Goal: Task Accomplishment & Management: Manage account settings

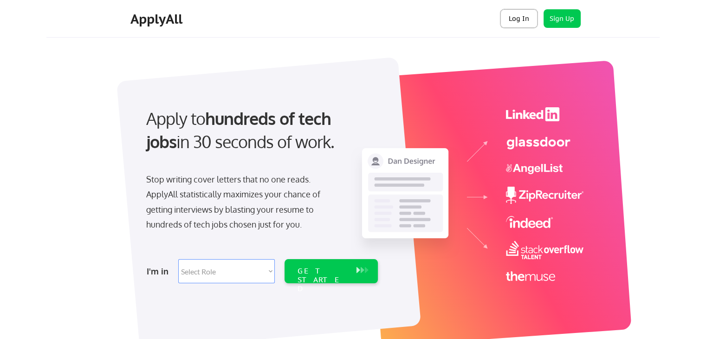
click at [516, 19] on button "Log In" at bounding box center [518, 18] width 37 height 19
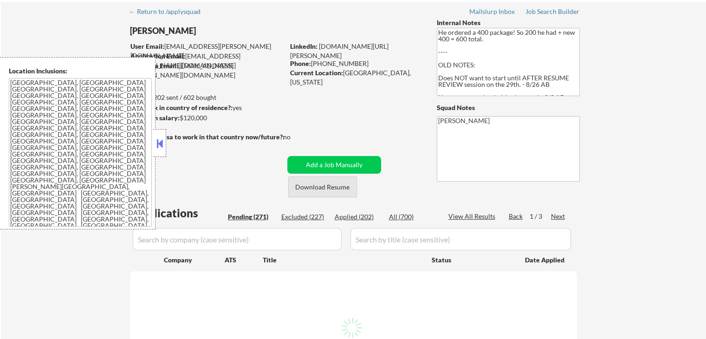
scroll to position [93, 0]
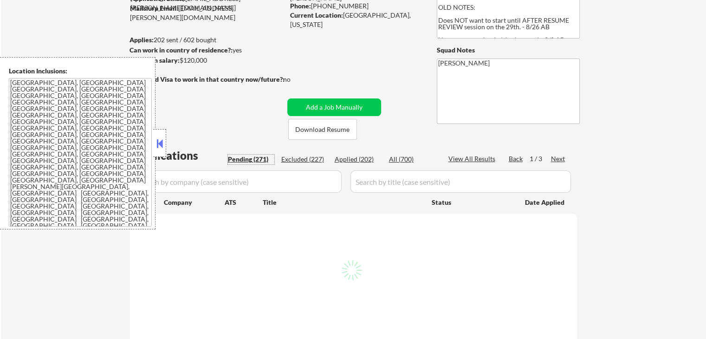
click at [261, 159] on div "Pending (271)" at bounding box center [251, 159] width 46 height 9
click at [162, 145] on button at bounding box center [160, 143] width 10 height 14
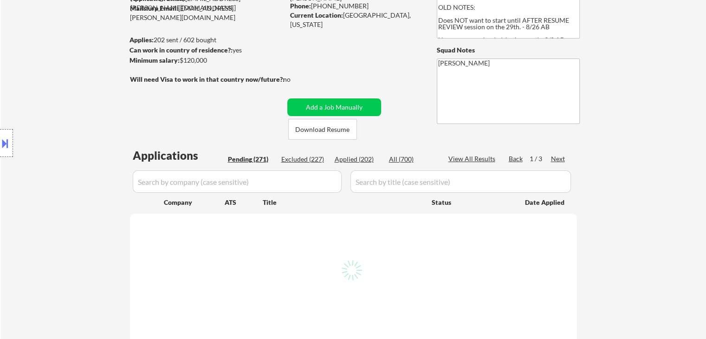
select select ""pending""
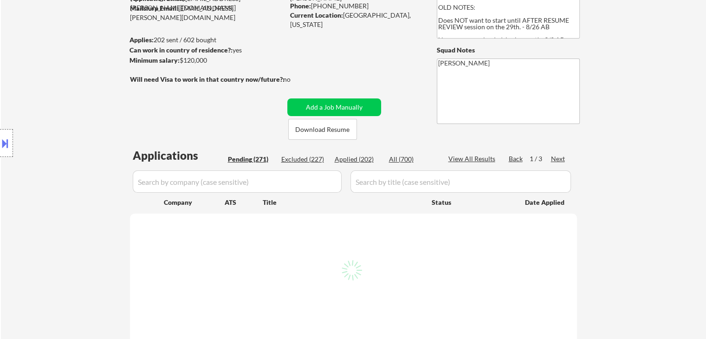
select select ""pending""
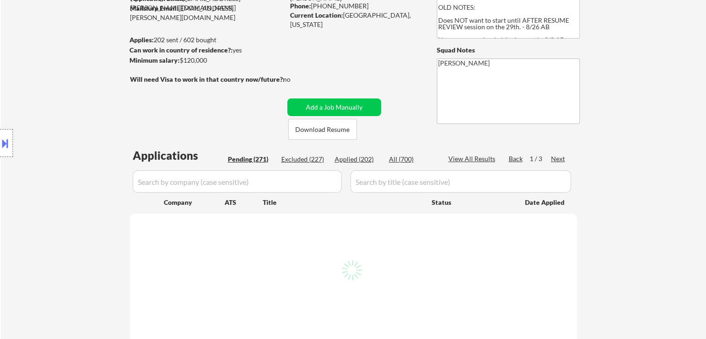
select select ""pending""
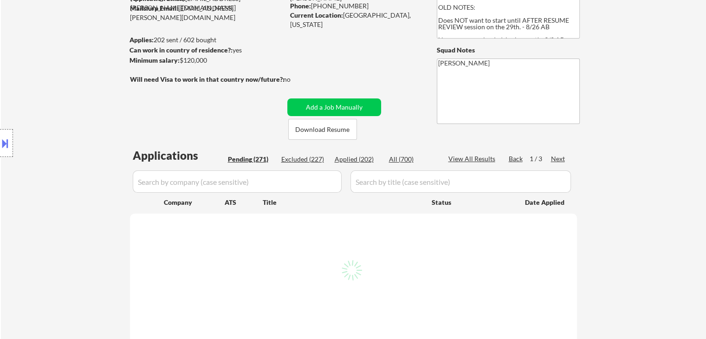
select select ""pending""
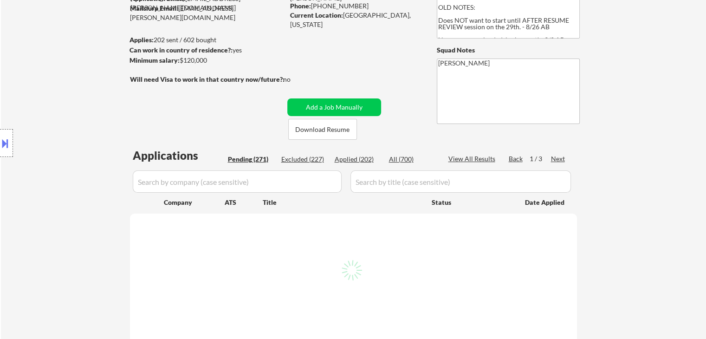
select select ""pending""
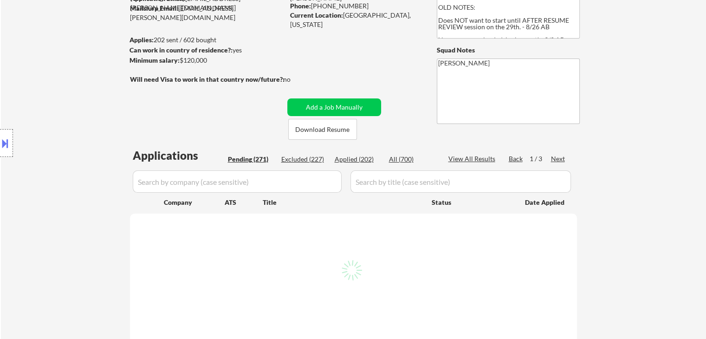
select select ""pending""
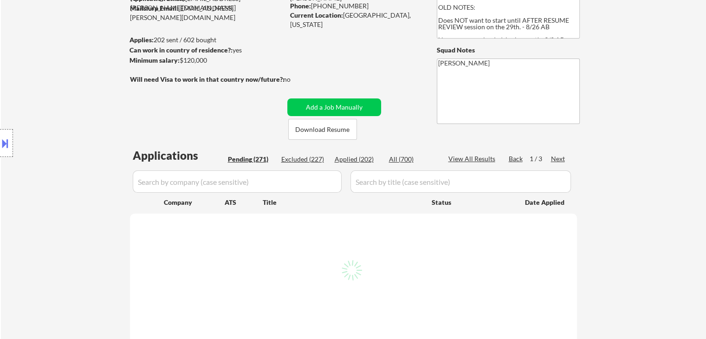
select select ""pending""
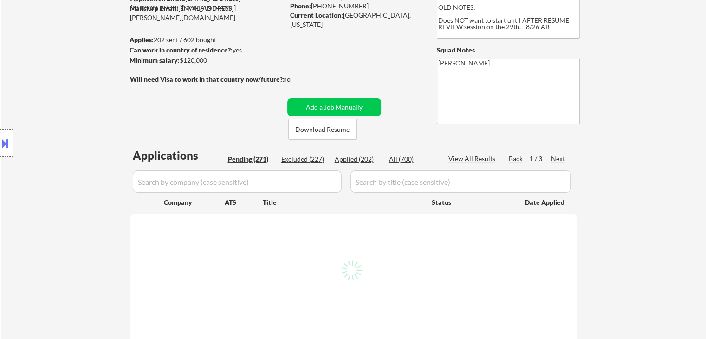
select select ""pending""
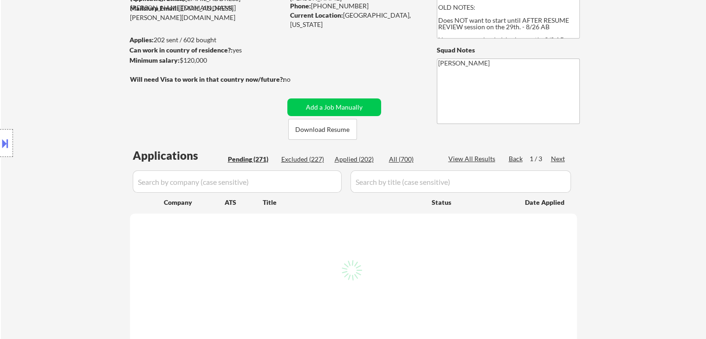
select select ""pending""
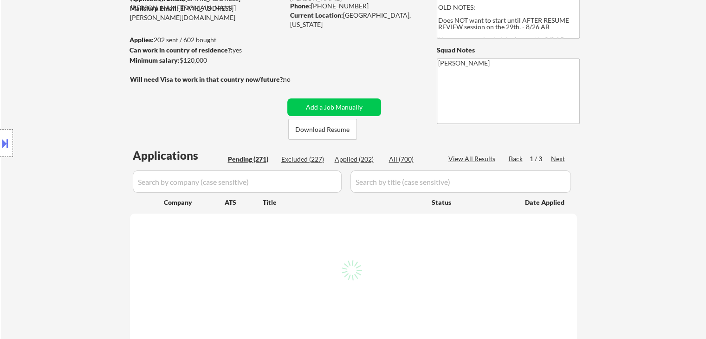
select select ""pending""
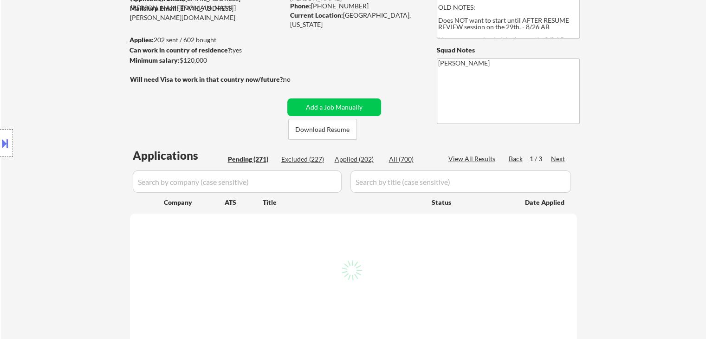
select select ""pending""
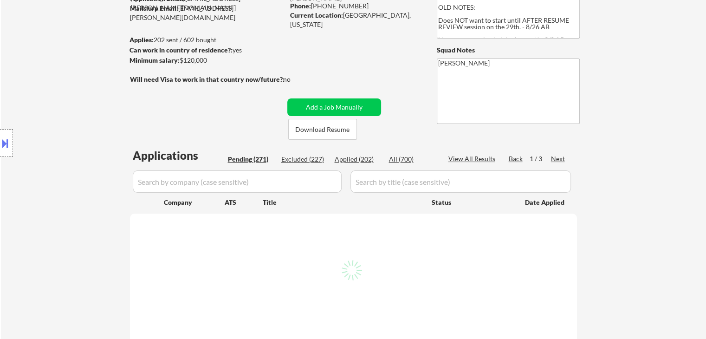
select select ""pending""
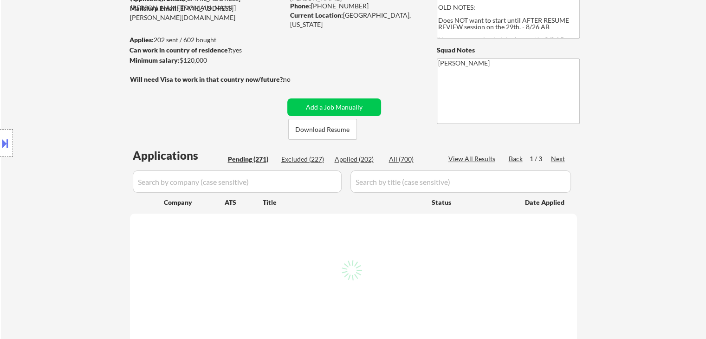
select select ""pending""
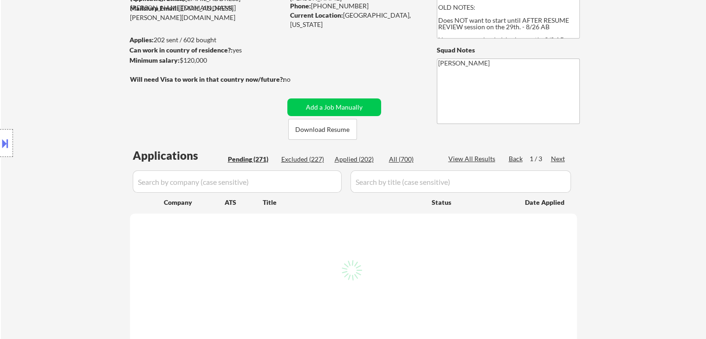
select select ""pending""
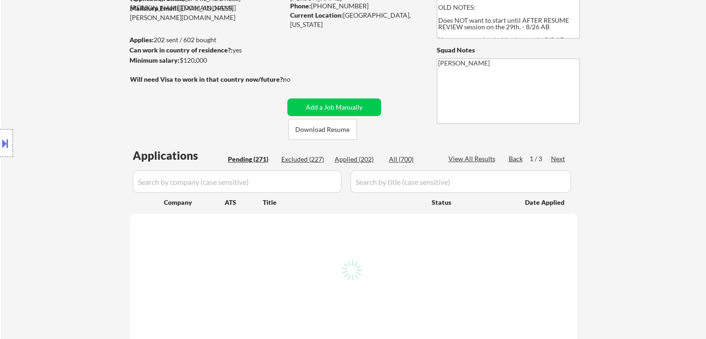
select select ""pending""
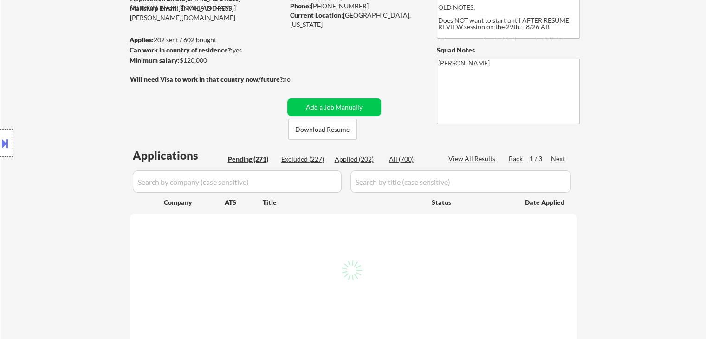
select select ""pending""
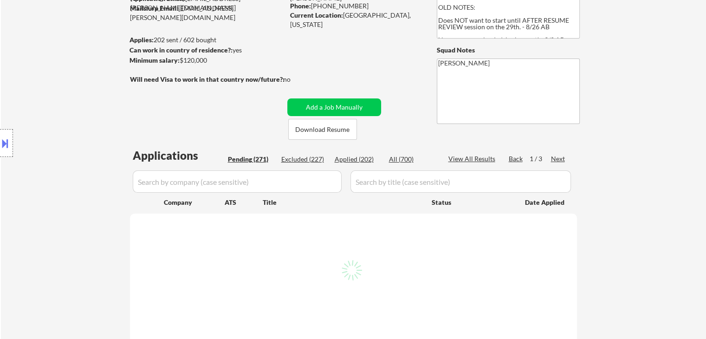
select select ""pending""
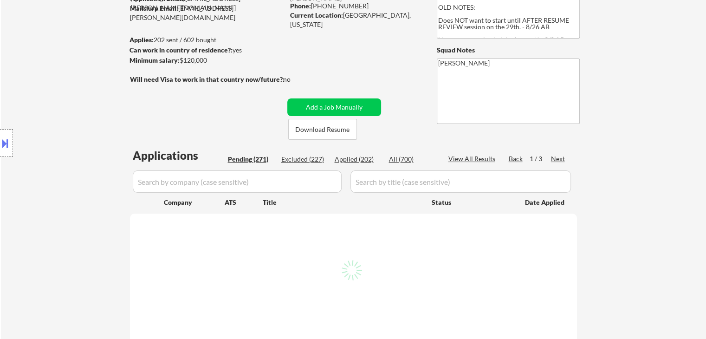
select select ""pending""
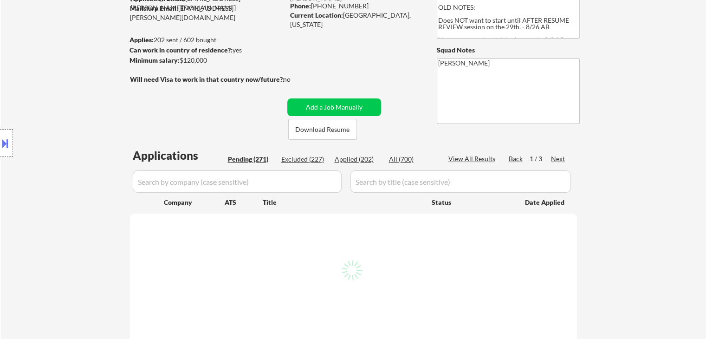
select select ""pending""
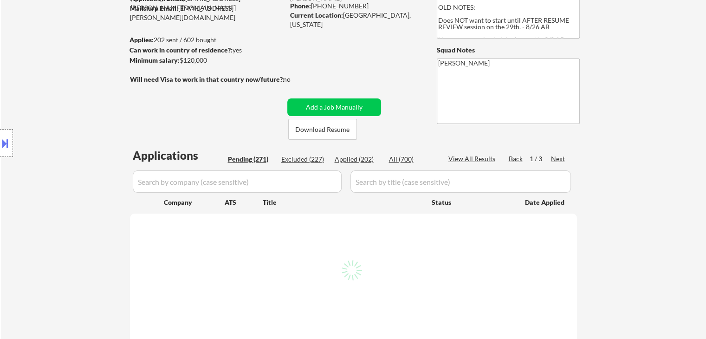
select select ""pending""
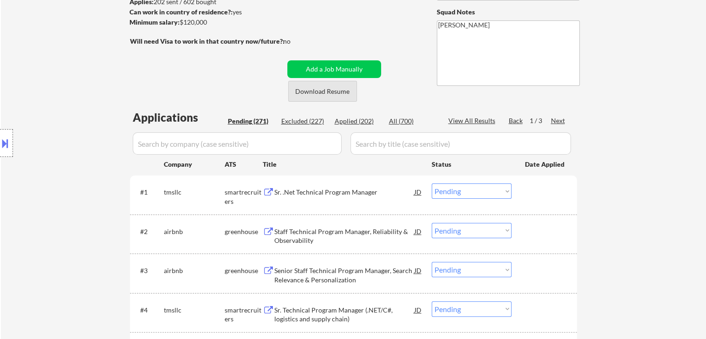
scroll to position [139, 0]
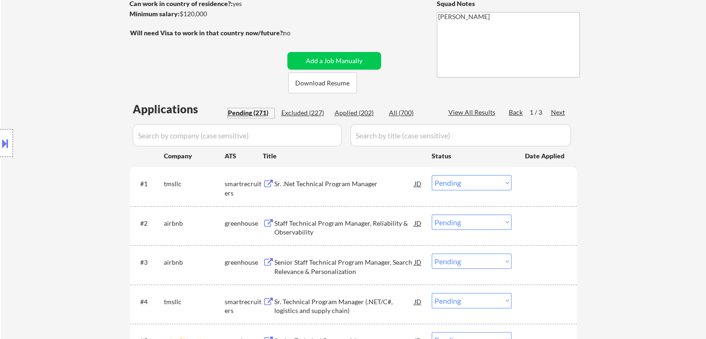
click at [252, 116] on div "Pending (271)" at bounding box center [251, 112] width 46 height 9
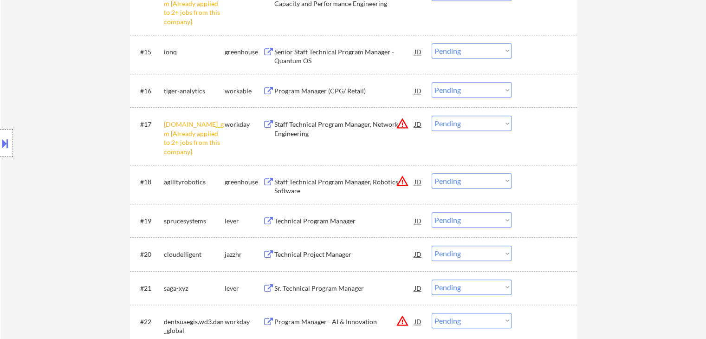
scroll to position [882, 0]
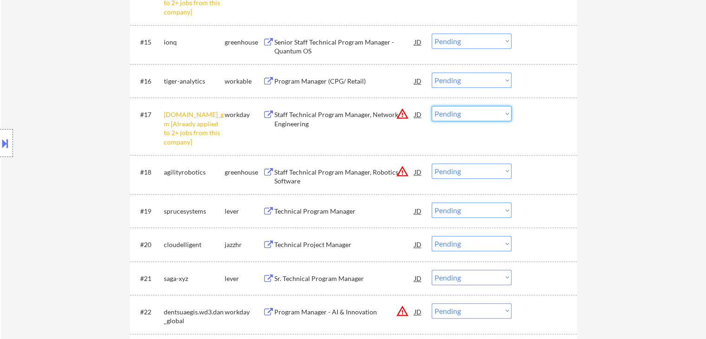
drag, startPoint x: 482, startPoint y: 110, endPoint x: 480, endPoint y: 119, distance: 9.0
click at [482, 110] on select "Choose an option... Pending Applied Excluded (Questions) Excluded (Expired) Exc…" at bounding box center [472, 113] width 80 height 15
select select ""excluded__other_""
click at [432, 106] on select "Choose an option... Pending Applied Excluded (Questions) Excluded (Expired) Exc…" at bounding box center [472, 113] width 80 height 15
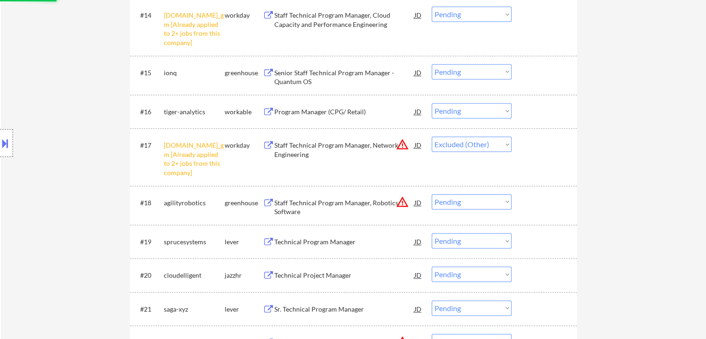
scroll to position [836, 0]
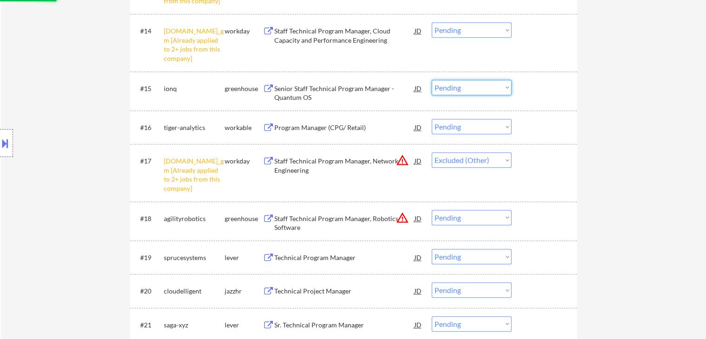
click at [459, 87] on select "Choose an option... Pending Applied Excluded (Questions) Excluded (Expired) Exc…" at bounding box center [472, 87] width 80 height 15
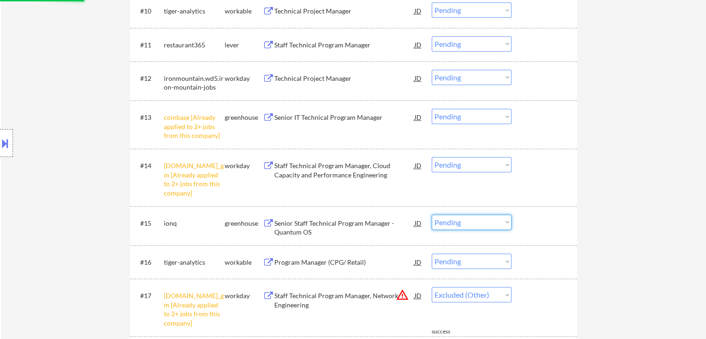
scroll to position [650, 0]
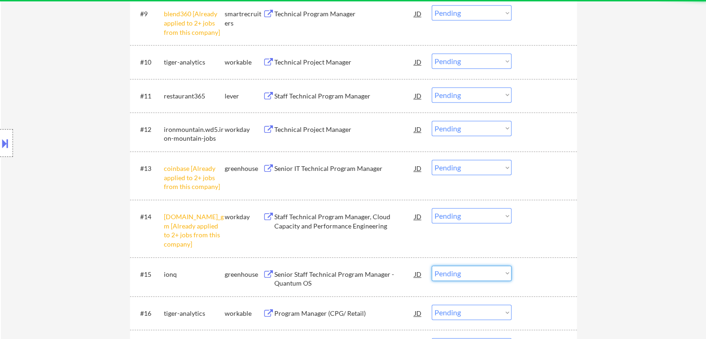
click at [452, 217] on select "Choose an option... Pending Applied Excluded (Questions) Excluded (Expired) Exc…" at bounding box center [472, 215] width 80 height 15
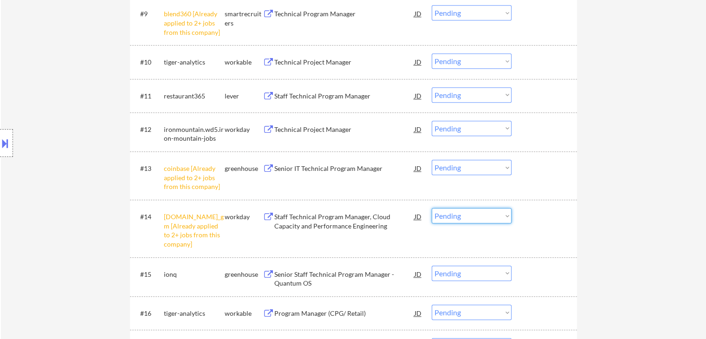
select select ""excluded__other_""
click at [432, 208] on select "Choose an option... Pending Applied Excluded (Questions) Excluded (Expired) Exc…" at bounding box center [472, 215] width 80 height 15
select select ""pending""
click at [461, 158] on div "#13 coinbase [Already applied to 2+ jobs from this company] greenhouse Senior I…" at bounding box center [352, 176] width 438 height 40
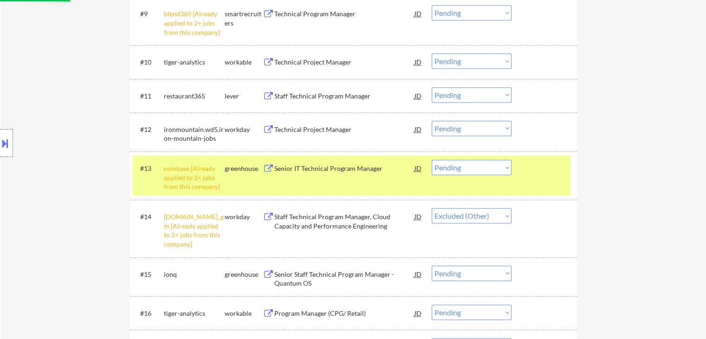
click at [472, 168] on select "Choose an option... Pending Applied Excluded (Questions) Excluded (Expired) Exc…" at bounding box center [472, 167] width 80 height 15
select select ""excluded__other_""
click at [432, 160] on select "Choose an option... Pending Applied Excluded (Questions) Excluded (Expired) Exc…" at bounding box center [472, 167] width 80 height 15
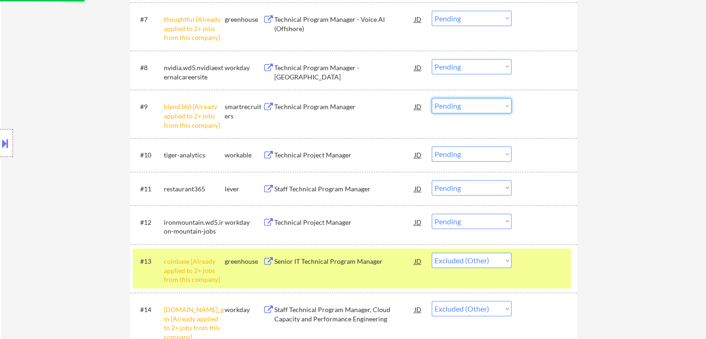
click at [478, 103] on select "Choose an option... Pending Applied Excluded (Questions) Excluded (Expired) Exc…" at bounding box center [472, 105] width 80 height 15
select select ""excluded__other_""
click at [432, 98] on select "Choose an option... Pending Applied Excluded (Questions) Excluded (Expired) Exc…" at bounding box center [472, 105] width 80 height 15
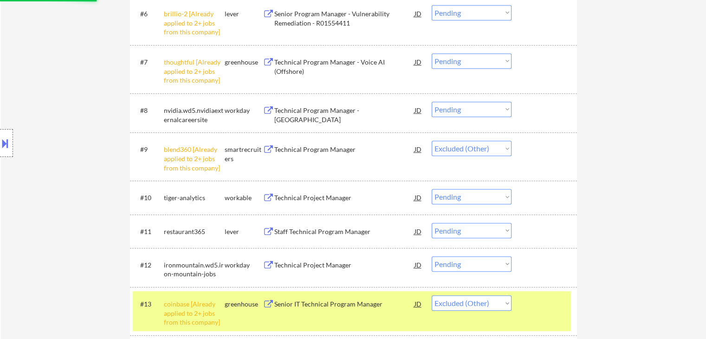
scroll to position [464, 0]
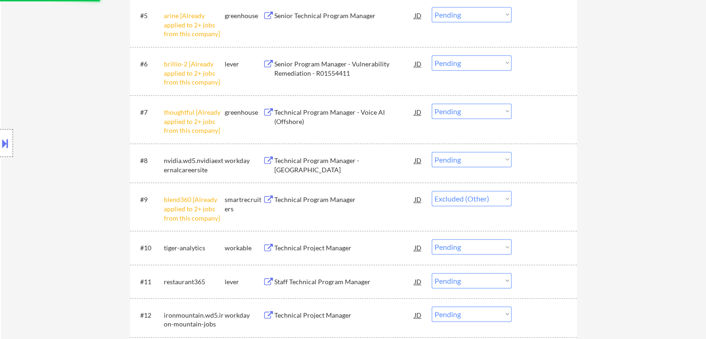
click at [465, 110] on select "Choose an option... Pending Applied Excluded (Questions) Excluded (Expired) Exc…" at bounding box center [472, 111] width 80 height 15
select select ""excluded__other_""
click at [432, 104] on select "Choose an option... Pending Applied Excluded (Questions) Excluded (Expired) Exc…" at bounding box center [472, 111] width 80 height 15
click at [467, 65] on select "Choose an option... Pending Applied Excluded (Questions) Excluded (Expired) Exc…" at bounding box center [472, 62] width 80 height 15
select select ""excluded__other_""
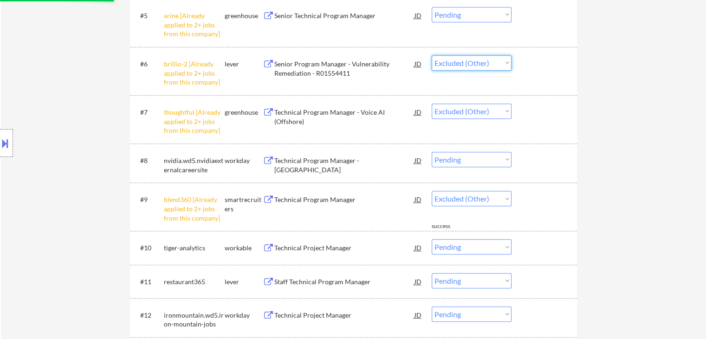
click at [432, 55] on select "Choose an option... Pending Applied Excluded (Questions) Excluded (Expired) Exc…" at bounding box center [472, 62] width 80 height 15
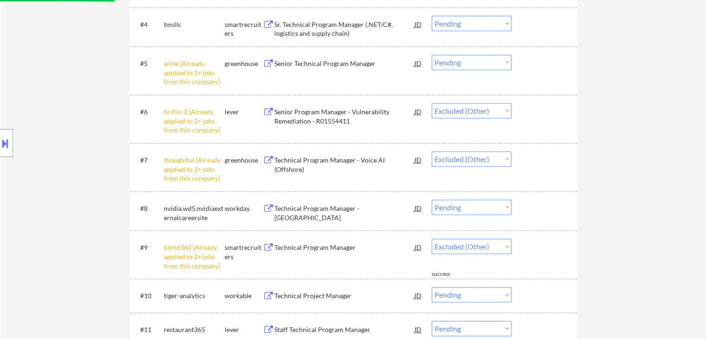
scroll to position [371, 0]
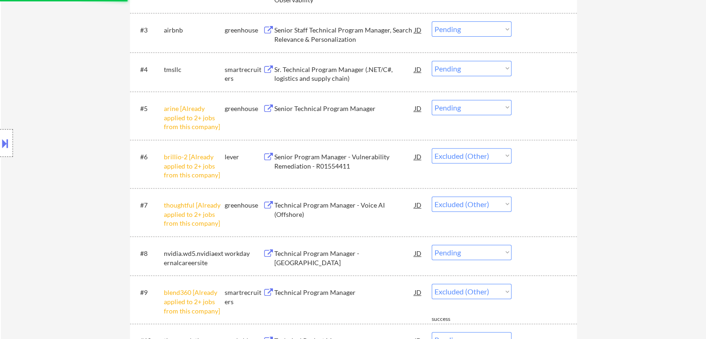
click at [469, 104] on select "Choose an option... Pending Applied Excluded (Questions) Excluded (Expired) Exc…" at bounding box center [472, 107] width 80 height 15
click at [432, 100] on select "Choose an option... Pending Applied Excluded (Questions) Excluded (Expired) Exc…" at bounding box center [472, 107] width 80 height 15
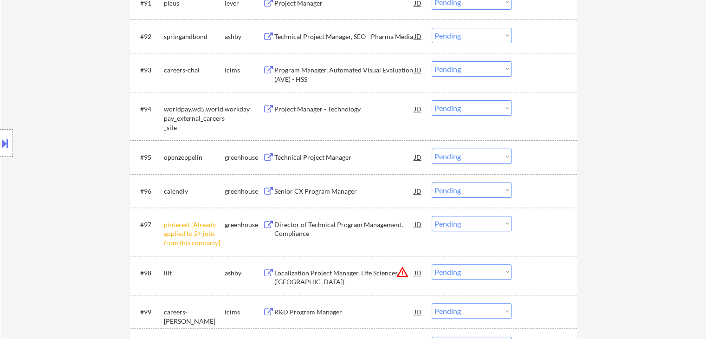
scroll to position [3714, 0]
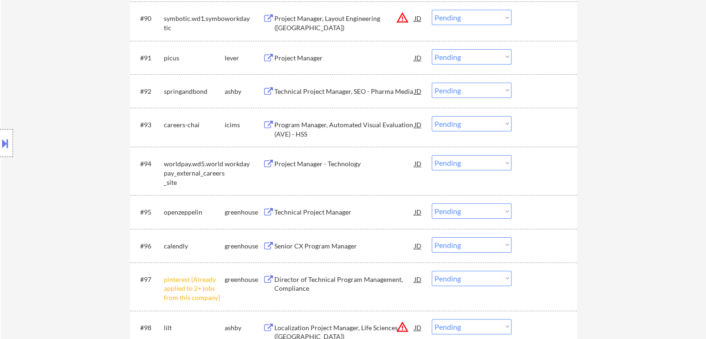
select select ""pending""
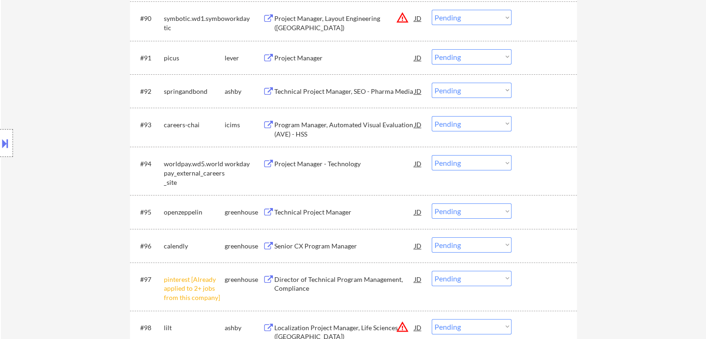
select select ""pending""
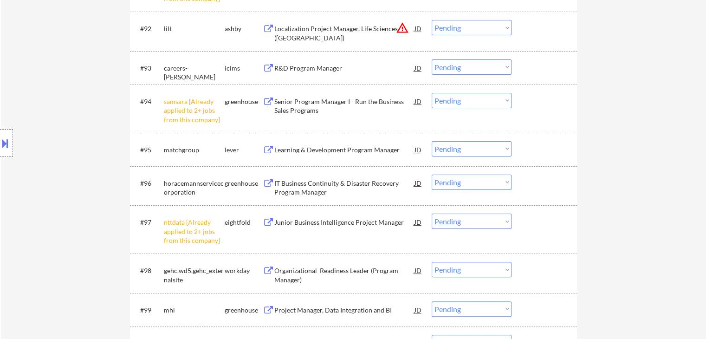
click at [474, 97] on select "Choose an option... Pending Applied Excluded (Questions) Excluded (Expired) Exc…" at bounding box center [472, 100] width 80 height 15
select select ""excluded__other_""
click at [432, 93] on select "Choose an option... Pending Applied Excluded (Questions) Excluded (Expired) Exc…" at bounding box center [472, 100] width 80 height 15
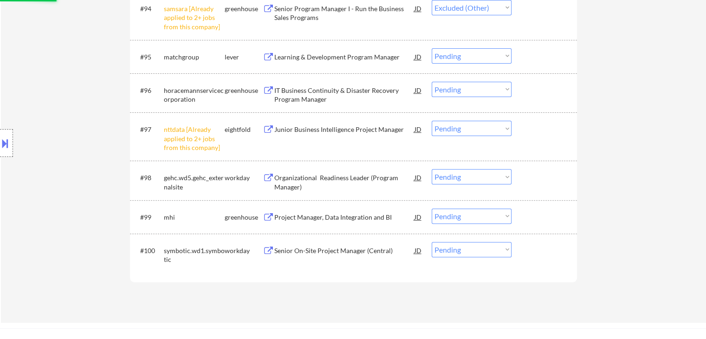
click at [468, 128] on select "Choose an option... Pending Applied Excluded (Questions) Excluded (Expired) Exc…" at bounding box center [472, 128] width 80 height 15
select select ""excluded__other_""
click at [432, 121] on select "Choose an option... Pending Applied Excluded (Questions) Excluded (Expired) Exc…" at bounding box center [472, 128] width 80 height 15
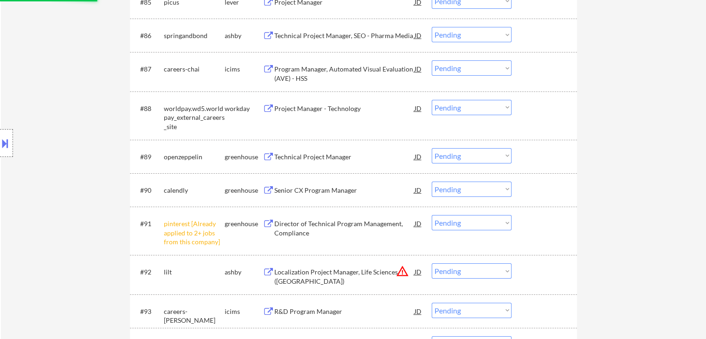
scroll to position [3528, 0]
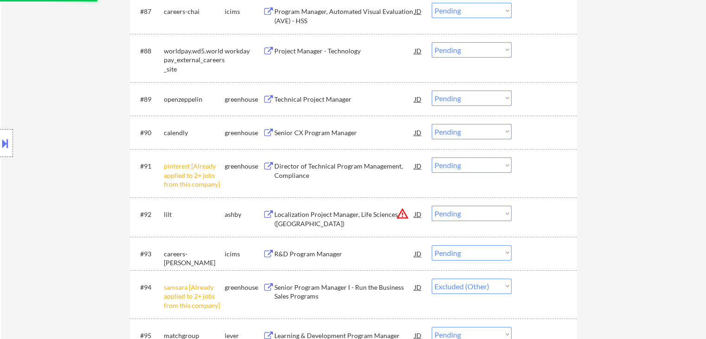
select select ""pending""
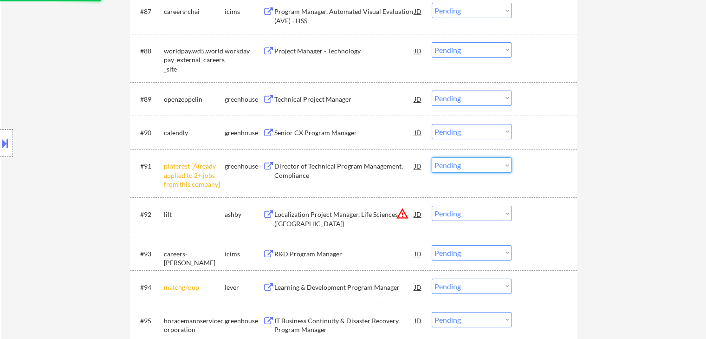
click at [462, 166] on select "Choose an option... Pending Applied Excluded (Questions) Excluded (Expired) Exc…" at bounding box center [472, 164] width 80 height 15
select select ""excluded__other_""
click at [432, 157] on select "Choose an option... Pending Applied Excluded (Questions) Excluded (Expired) Exc…" at bounding box center [472, 164] width 80 height 15
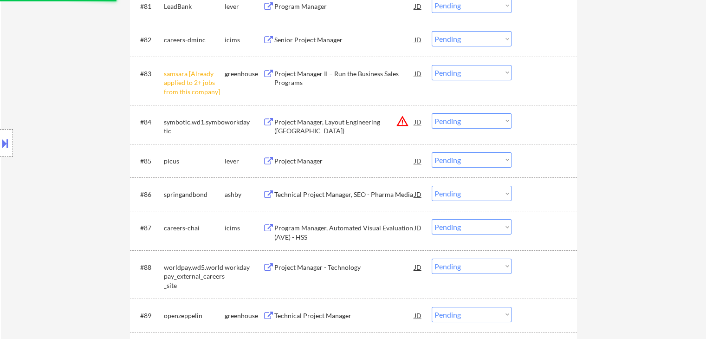
scroll to position [3296, 0]
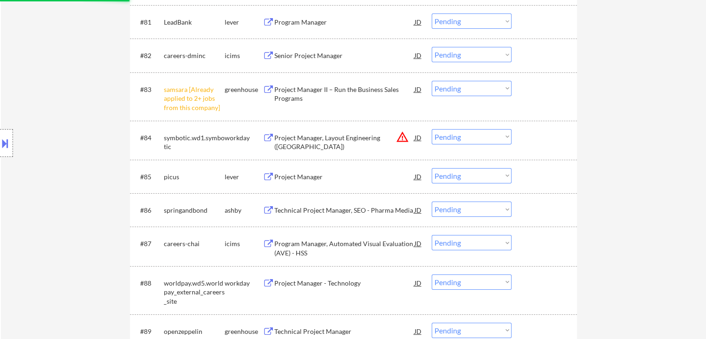
click at [477, 89] on select "Choose an option... Pending Applied Excluded (Questions) Excluded (Expired) Exc…" at bounding box center [472, 88] width 80 height 15
select select ""excluded__other_""
click at [432, 81] on select "Choose an option... Pending Applied Excluded (Questions) Excluded (Expired) Exc…" at bounding box center [472, 88] width 80 height 15
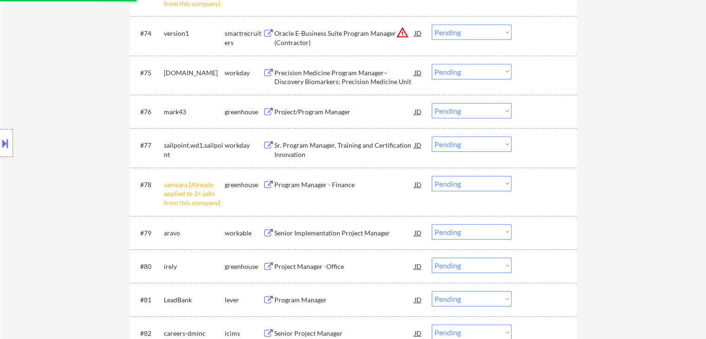
scroll to position [3064, 0]
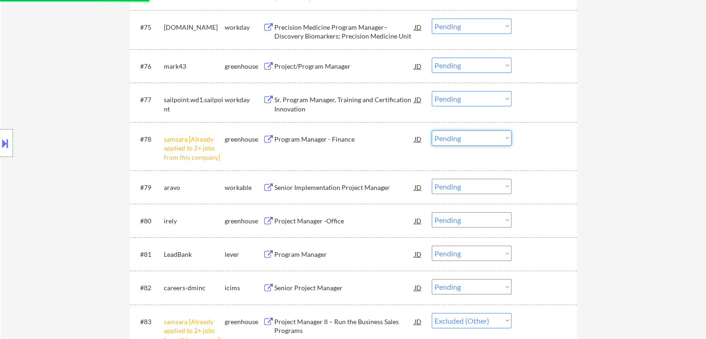
click at [467, 137] on select "Choose an option... Pending Applied Excluded (Questions) Excluded (Expired) Exc…" at bounding box center [472, 137] width 80 height 15
select select ""excluded__other_""
click at [432, 130] on select "Choose an option... Pending Applied Excluded (Questions) Excluded (Expired) Exc…" at bounding box center [472, 137] width 80 height 15
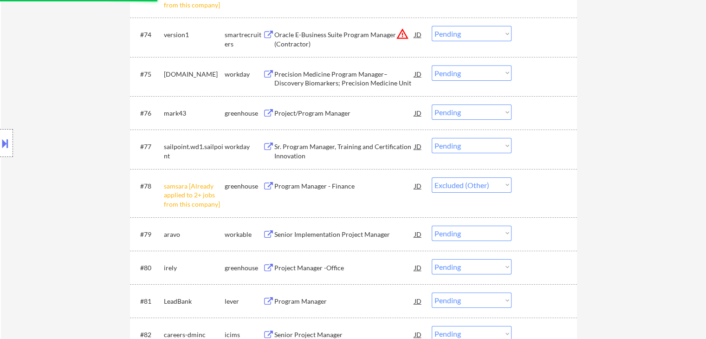
scroll to position [2925, 0]
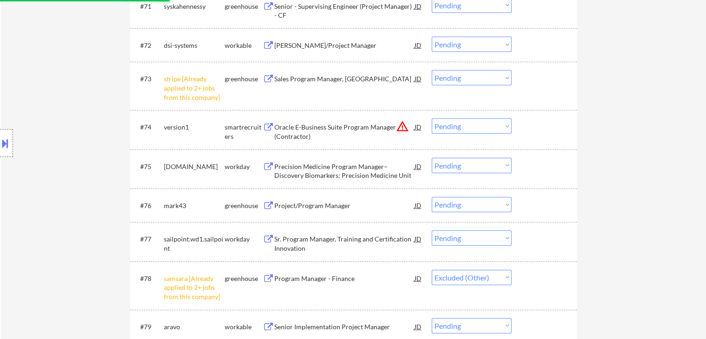
click at [462, 79] on select "Choose an option... Pending Applied Excluded (Questions) Excluded (Expired) Exc…" at bounding box center [472, 77] width 80 height 15
select select ""pending""
select select ""excluded__other_""
click at [432, 71] on select "Choose an option... Pending Applied Excluded (Questions) Excluded (Expired) Exc…" at bounding box center [472, 77] width 80 height 15
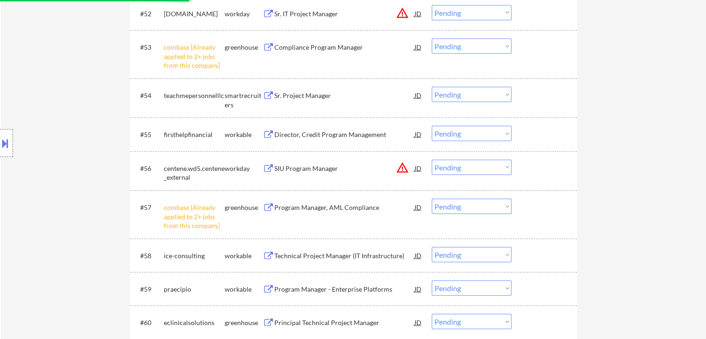
scroll to position [2321, 0]
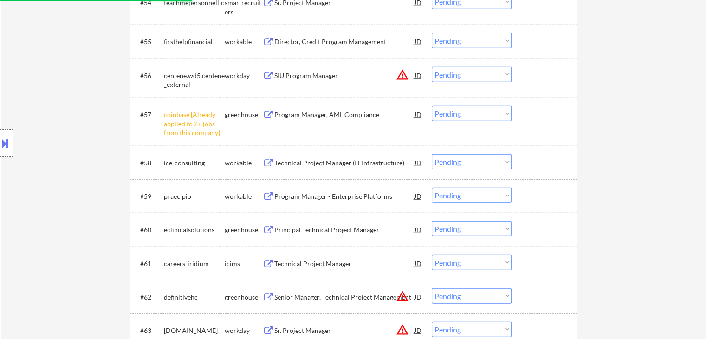
click at [483, 111] on select "Choose an option... Pending Applied Excluded (Questions) Excluded (Expired) Exc…" at bounding box center [472, 113] width 80 height 15
select select ""pending""
select select ""excluded__other_""
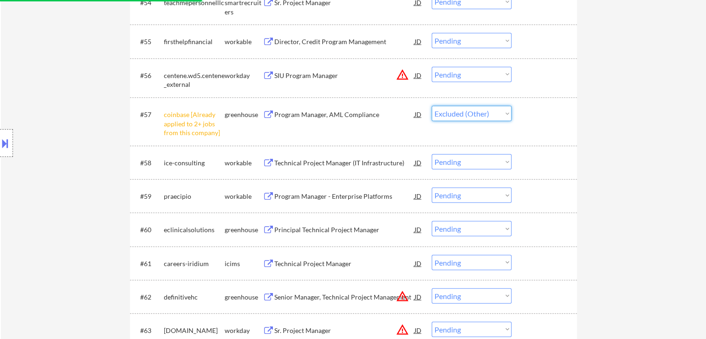
click at [432, 106] on select "Choose an option... Pending Applied Excluded (Questions) Excluded (Expired) Exc…" at bounding box center [472, 113] width 80 height 15
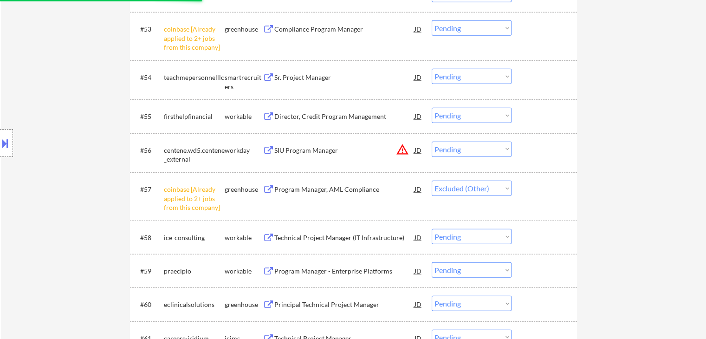
scroll to position [2182, 0]
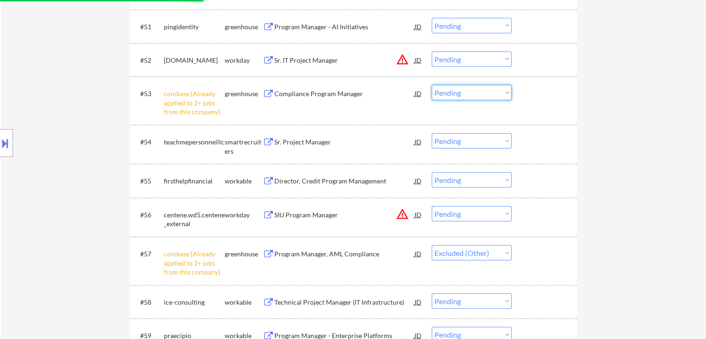
drag, startPoint x: 461, startPoint y: 91, endPoint x: 462, endPoint y: 97, distance: 5.1
click at [462, 91] on select "Choose an option... Pending Applied Excluded (Questions) Excluded (Expired) Exc…" at bounding box center [472, 92] width 80 height 15
select select ""excluded__other_""
click at [432, 85] on select "Choose an option... Pending Applied Excluded (Questions) Excluded (Expired) Exc…" at bounding box center [472, 92] width 80 height 15
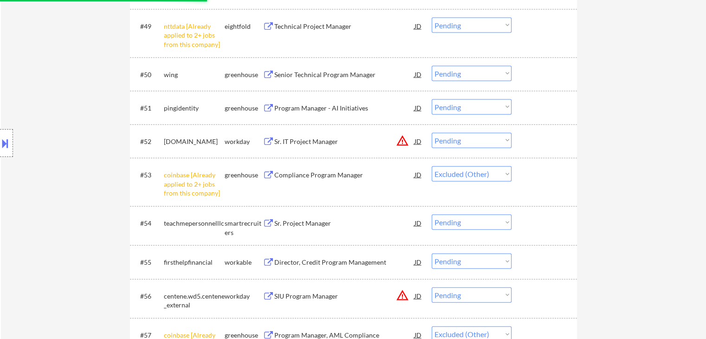
scroll to position [2043, 0]
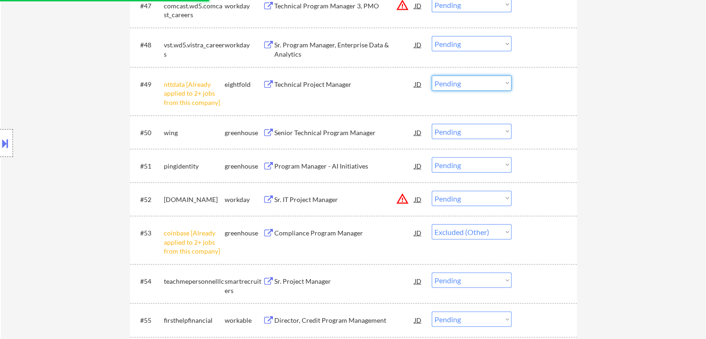
drag, startPoint x: 474, startPoint y: 80, endPoint x: 478, endPoint y: 90, distance: 10.3
click at [474, 80] on select "Choose an option... Pending Applied Excluded (Questions) Excluded (Expired) Exc…" at bounding box center [472, 83] width 80 height 15
select select ""excluded__other_""
click at [432, 76] on select "Choose an option... Pending Applied Excluded (Questions) Excluded (Expired) Exc…" at bounding box center [472, 83] width 80 height 15
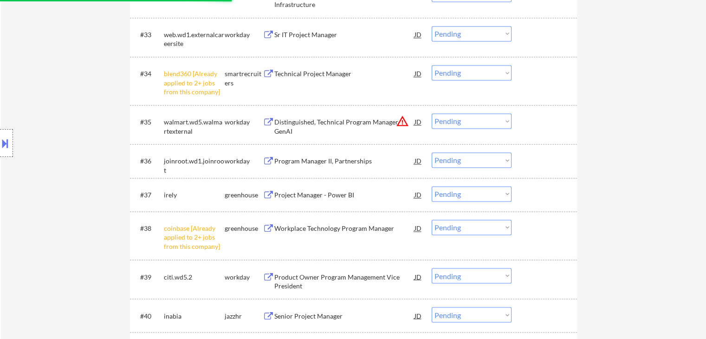
scroll to position [1532, 0]
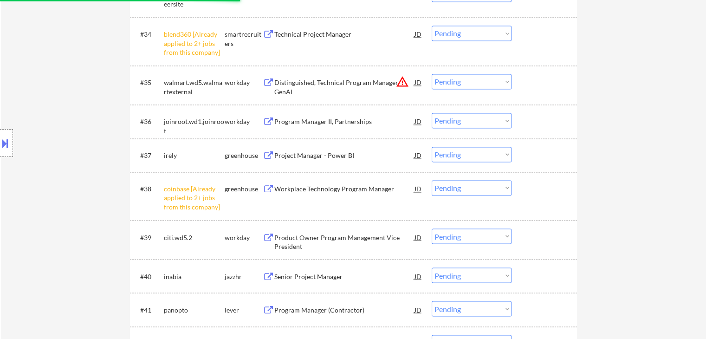
click at [477, 190] on select "Choose an option... Pending Applied Excluded (Questions) Excluded (Expired) Exc…" at bounding box center [472, 187] width 80 height 15
select select ""excluded__other_""
click at [432, 180] on select "Choose an option... Pending Applied Excluded (Questions) Excluded (Expired) Exc…" at bounding box center [472, 187] width 80 height 15
click at [467, 30] on select "Choose an option... Pending Applied Excluded (Questions) Excluded (Expired) Exc…" at bounding box center [472, 33] width 80 height 15
select select ""excluded__other_""
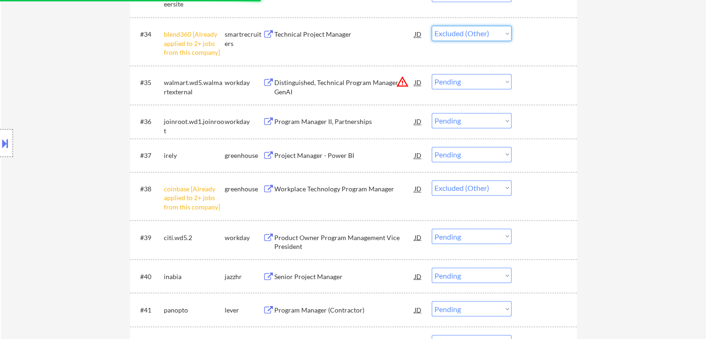
click at [432, 26] on select "Choose an option... Pending Applied Excluded (Questions) Excluded (Expired) Exc…" at bounding box center [472, 33] width 80 height 15
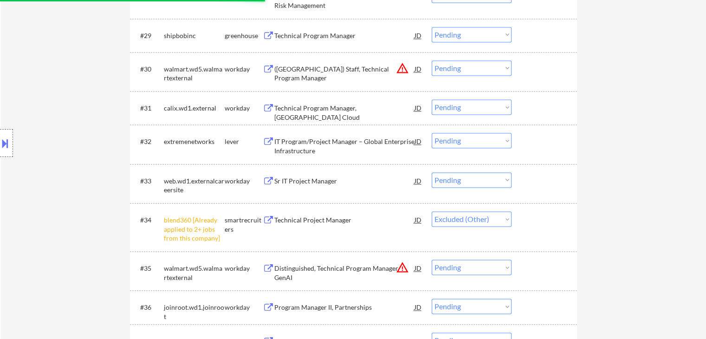
select select ""pending""
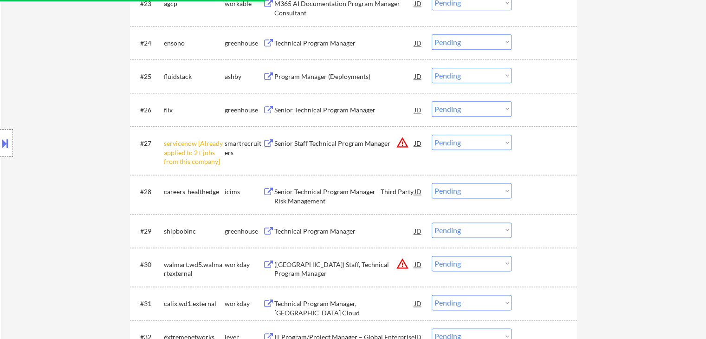
scroll to position [1114, 0]
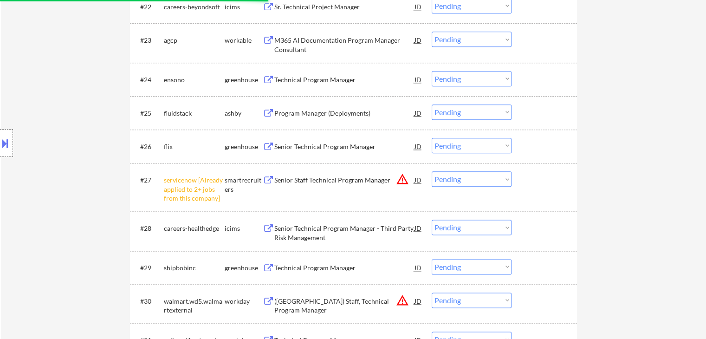
click at [479, 175] on select "Choose an option... Pending Applied Excluded (Questions) Excluded (Expired) Exc…" at bounding box center [472, 178] width 80 height 15
select select ""excluded__other_""
click at [432, 171] on select "Choose an option... Pending Applied Excluded (Questions) Excluded (Expired) Exc…" at bounding box center [472, 178] width 80 height 15
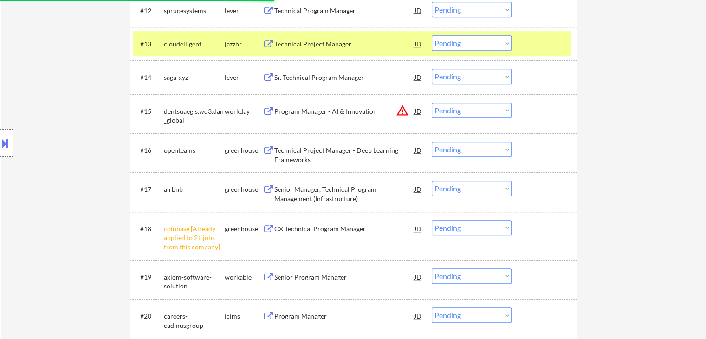
scroll to position [743, 0]
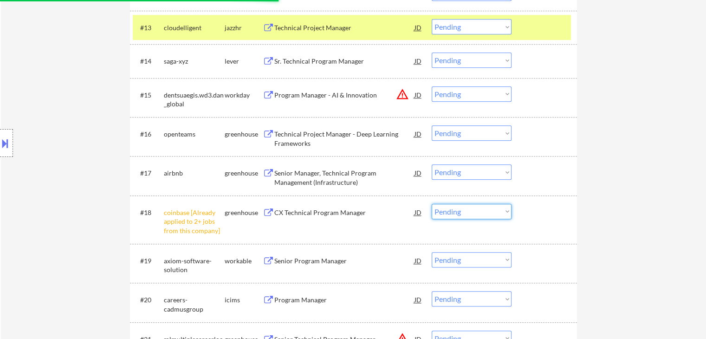
drag, startPoint x: 472, startPoint y: 209, endPoint x: 471, endPoint y: 217, distance: 7.9
click at [472, 209] on select "Choose an option... Pending Applied Excluded (Questions) Excluded (Expired) Exc…" at bounding box center [472, 211] width 80 height 15
select select ""pending""
select select ""excluded__other_""
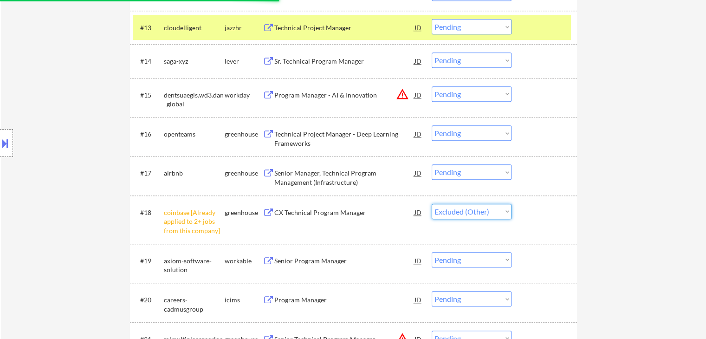
click at [432, 204] on select "Choose an option... Pending Applied Excluded (Questions) Excluded (Expired) Exc…" at bounding box center [472, 211] width 80 height 15
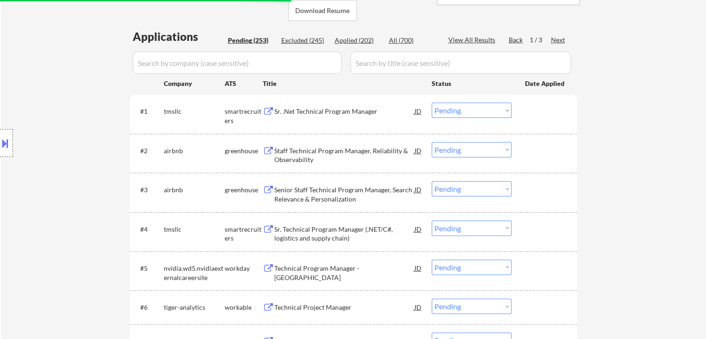
scroll to position [93, 0]
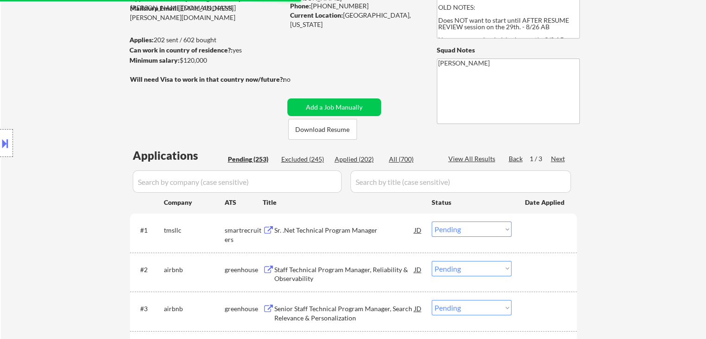
select select ""pending""
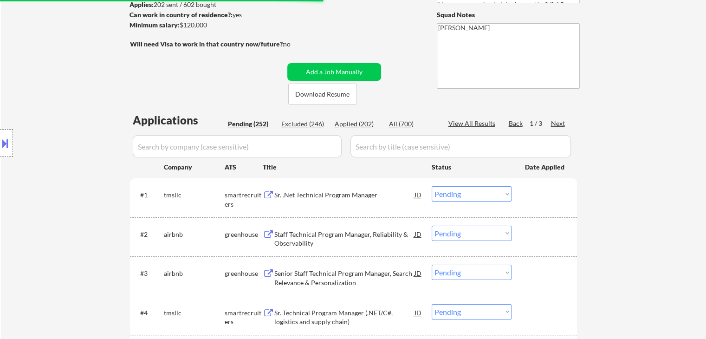
select select ""pending""
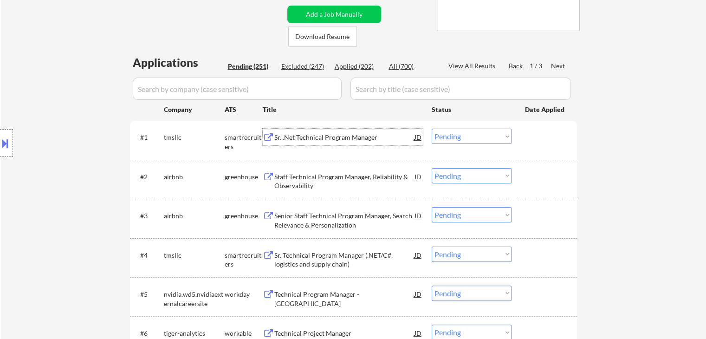
click at [317, 136] on div "Sr. .Net Technical Program Manager" at bounding box center [344, 137] width 140 height 9
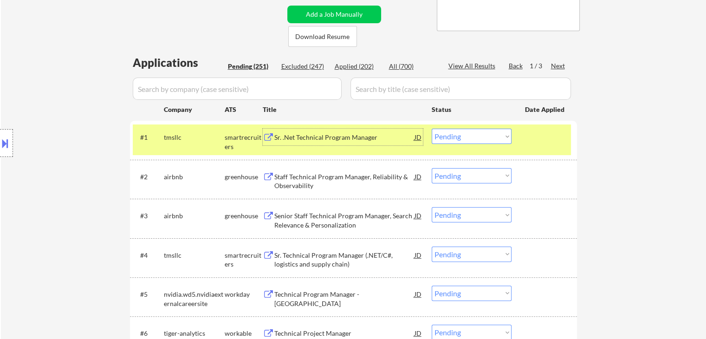
click at [327, 177] on div "Staff Technical Program Manager, Reliability & Observability" at bounding box center [344, 181] width 140 height 18
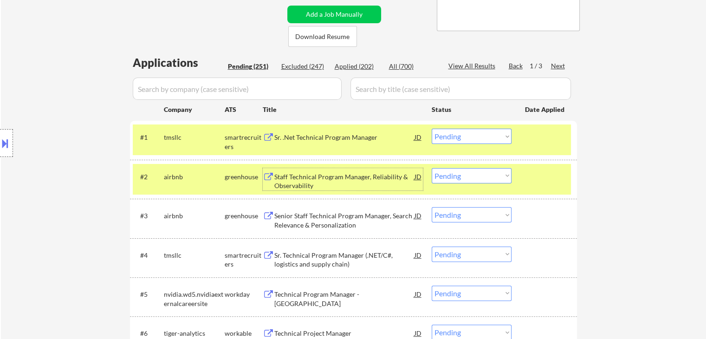
click at [465, 177] on select "Choose an option... Pending Applied Excluded (Questions) Excluded (Expired) Exc…" at bounding box center [472, 175] width 80 height 15
select select ""applied""
click at [432, 168] on select "Choose an option... Pending Applied Excluded (Questions) Excluded (Expired) Exc…" at bounding box center [472, 175] width 80 height 15
drag, startPoint x: 474, startPoint y: 132, endPoint x: 478, endPoint y: 142, distance: 10.6
click at [474, 132] on select "Choose an option... Pending Applied Excluded (Questions) Excluded (Expired) Exc…" at bounding box center [472, 136] width 80 height 15
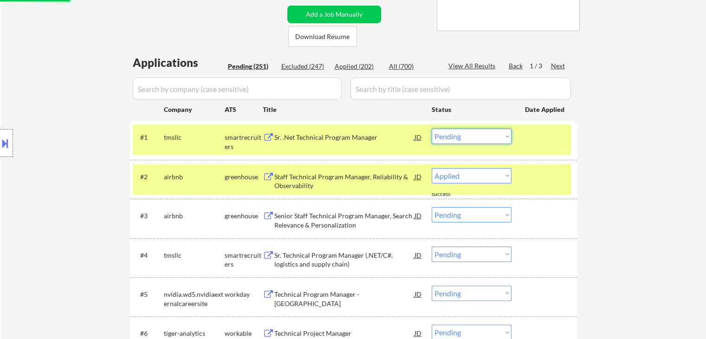
select select ""excluded__expired_""
click at [432, 129] on select "Choose an option... Pending Applied Excluded (Questions) Excluded (Expired) Exc…" at bounding box center [472, 136] width 80 height 15
click at [273, 214] on button at bounding box center [269, 216] width 12 height 9
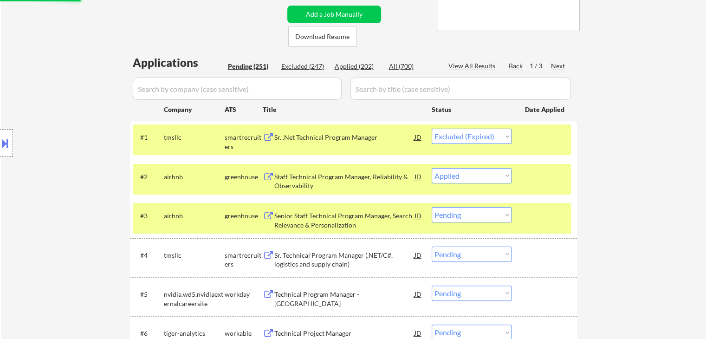
select select ""pending""
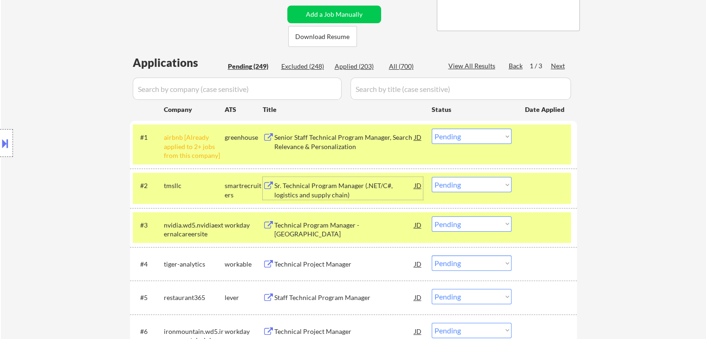
click at [295, 188] on div "Sr. Technical Program Manager (.NET/C#, logistics and supply chain)" at bounding box center [344, 190] width 140 height 18
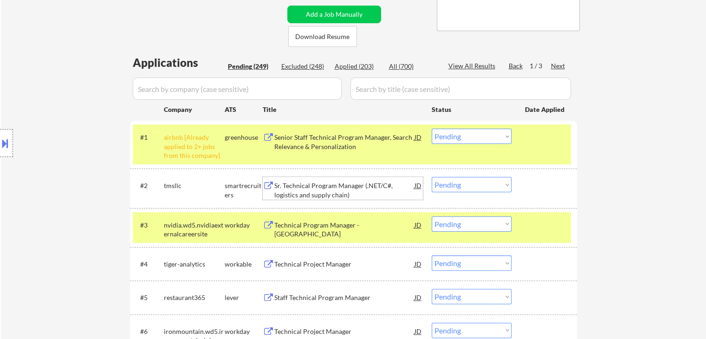
drag, startPoint x: 468, startPoint y: 136, endPoint x: 471, endPoint y: 140, distance: 5.6
click at [468, 136] on select "Choose an option... Pending Applied Excluded (Questions) Excluded (Expired) Exc…" at bounding box center [472, 136] width 80 height 15
click at [432, 129] on select "Choose an option... Pending Applied Excluded (Questions) Excluded (Expired) Exc…" at bounding box center [472, 136] width 80 height 15
click at [461, 138] on select "Choose an option... Pending Applied Excluded (Questions) Excluded (Expired) Exc…" at bounding box center [472, 136] width 80 height 15
select select ""pending""
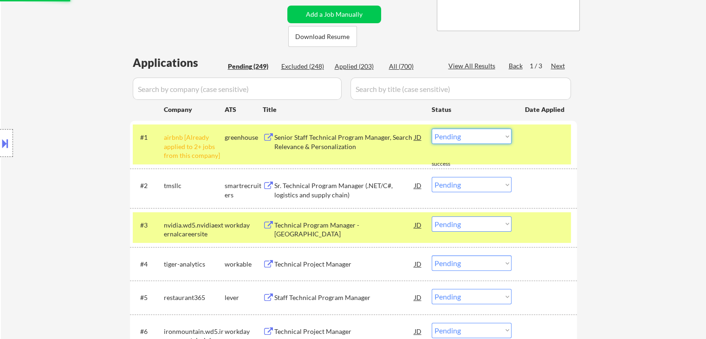
click at [432, 129] on select "Choose an option... Pending Applied Excluded (Questions) Excluded (Expired) Exc…" at bounding box center [472, 136] width 80 height 15
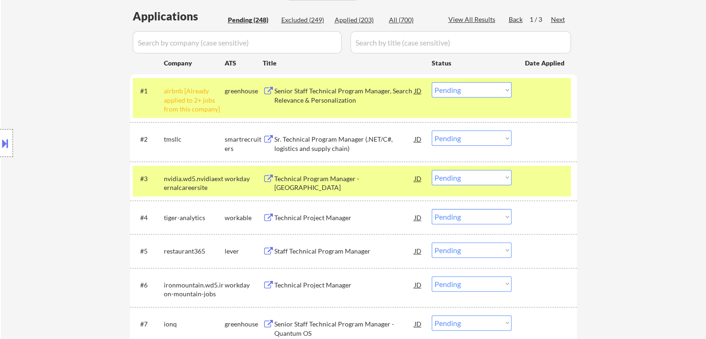
click at [483, 141] on select "Choose an option... Pending Applied Excluded (Questions) Excluded (Expired) Exc…" at bounding box center [472, 137] width 80 height 15
click at [432, 130] on select "Choose an option... Pending Applied Excluded (Questions) Excluded (Expired) Exc…" at bounding box center [472, 137] width 80 height 15
click at [278, 214] on div "Technical Project Manager" at bounding box center [344, 217] width 140 height 9
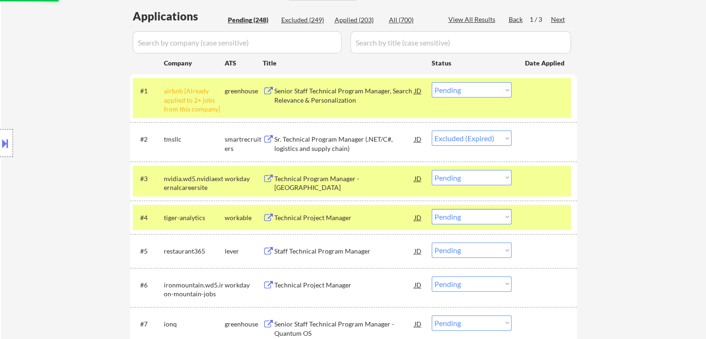
select select ""pending""
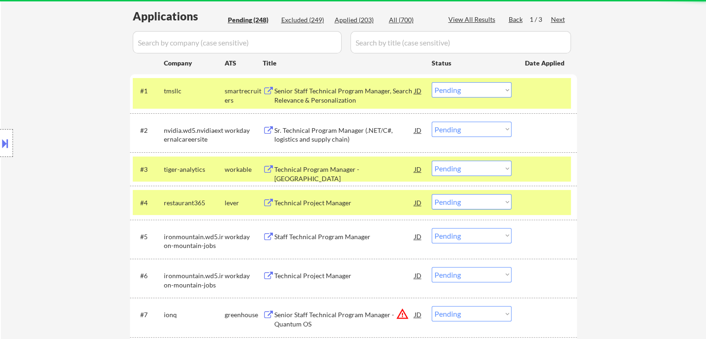
select select ""pending""
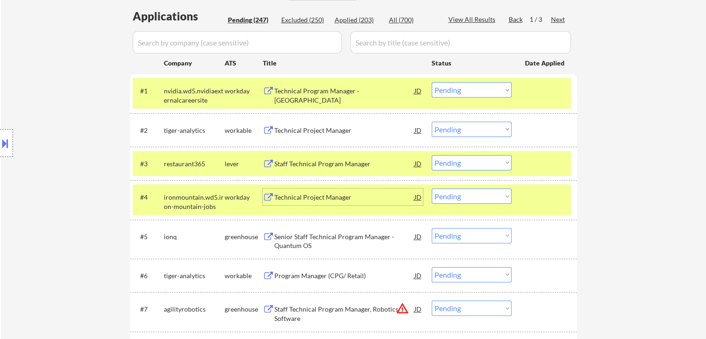
click at [490, 134] on select "Choose an option... Pending Applied Excluded (Questions) Excluded (Expired) Exc…" at bounding box center [472, 129] width 80 height 15
click at [432, 122] on select "Choose an option... Pending Applied Excluded (Questions) Excluded (Expired) Exc…" at bounding box center [472, 129] width 80 height 15
click at [321, 167] on div "Staff Technical Program Manager" at bounding box center [344, 163] width 140 height 9
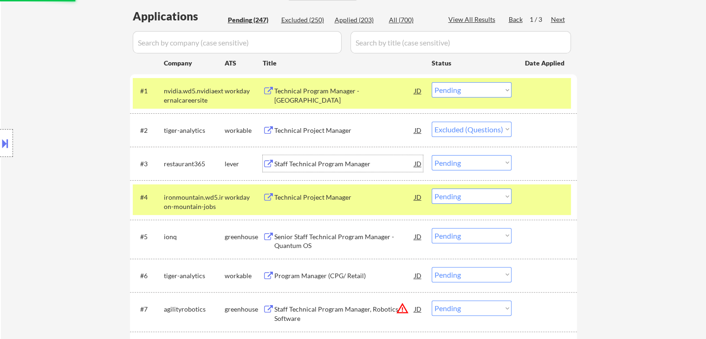
click at [284, 242] on div "Senior Staff Technical Program Manager - Quantum OS" at bounding box center [344, 241] width 140 height 18
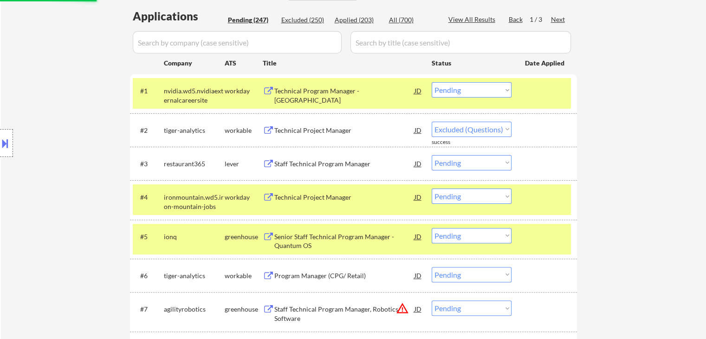
select select ""pending""
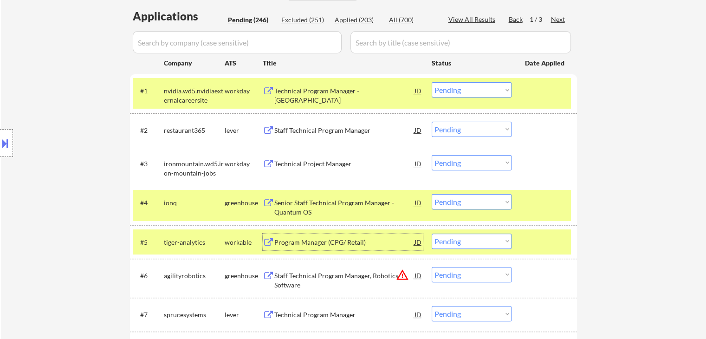
click at [12, 143] on div at bounding box center [6, 143] width 13 height 28
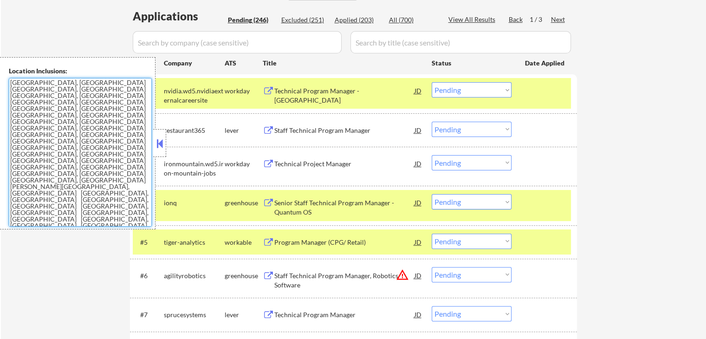
drag, startPoint x: 8, startPoint y: 121, endPoint x: 0, endPoint y: 82, distance: 40.2
click at [0, 82] on div "Location Inclusions: Dallas, TX University Park, TX Highland Park, TX Irving, T…" at bounding box center [78, 143] width 156 height 172
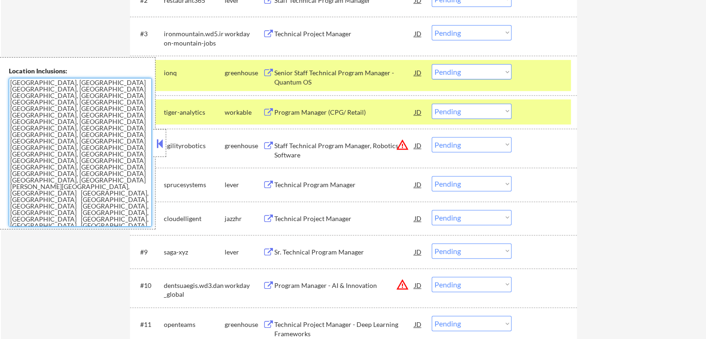
scroll to position [325, 0]
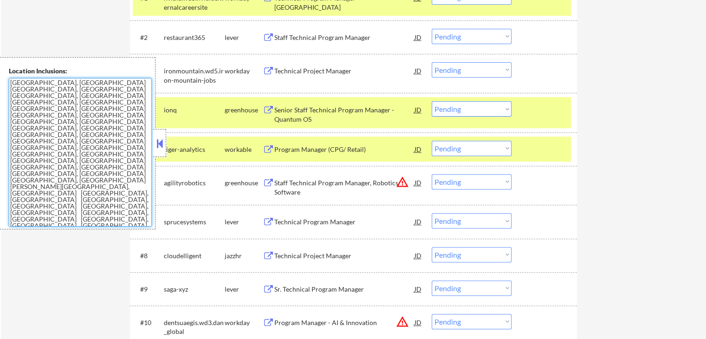
click at [464, 114] on select "Choose an option... Pending Applied Excluded (Questions) Excluded (Expired) Exc…" at bounding box center [472, 108] width 80 height 15
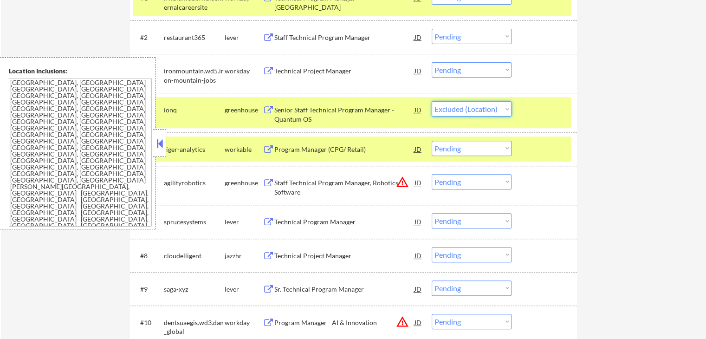
click at [432, 101] on select "Choose an option... Pending Applied Excluded (Questions) Excluded (Expired) Exc…" at bounding box center [472, 108] width 80 height 15
select select ""pending""
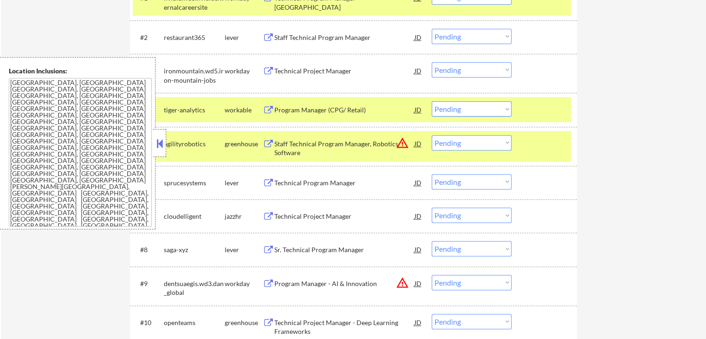
click at [454, 34] on select "Choose an option... Pending Applied Excluded (Questions) Excluded (Expired) Exc…" at bounding box center [472, 36] width 80 height 15
click at [432, 29] on select "Choose an option... Pending Applied Excluded (Questions) Excluded (Expired) Exc…" at bounding box center [472, 36] width 80 height 15
click at [343, 108] on div "Program Manager (CPG/ Retail)" at bounding box center [344, 109] width 140 height 9
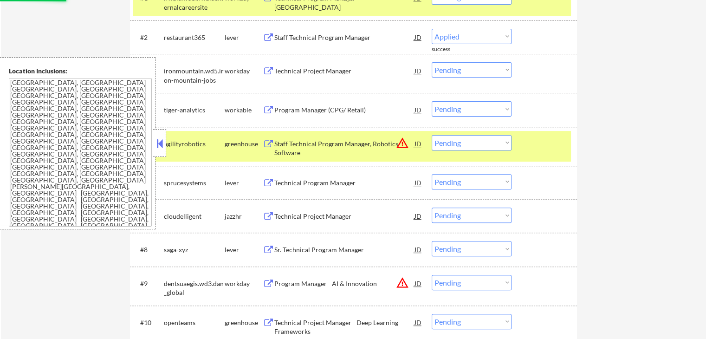
select select ""pending""
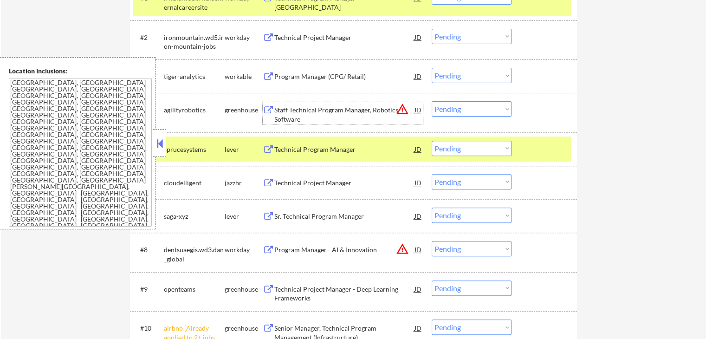
click at [471, 81] on select "Choose an option... Pending Applied Excluded (Questions) Excluded (Expired) Exc…" at bounding box center [472, 75] width 80 height 15
click at [432, 68] on select "Choose an option... Pending Applied Excluded (Questions) Excluded (Expired) Exc…" at bounding box center [472, 75] width 80 height 15
click at [299, 116] on div "Staff Technical Program Manager, Robotics Software" at bounding box center [344, 114] width 140 height 18
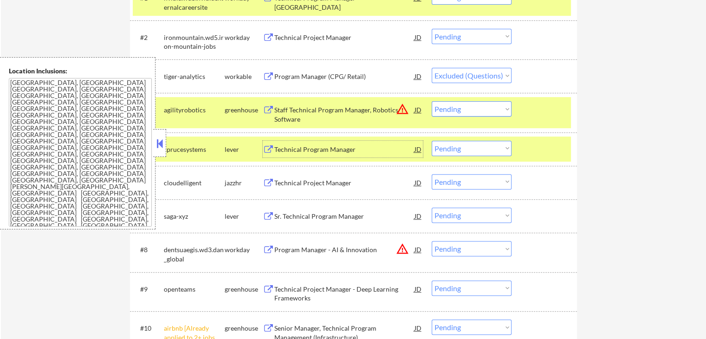
click at [274, 155] on div "Technical Program Manager" at bounding box center [344, 149] width 140 height 17
select select ""pending""
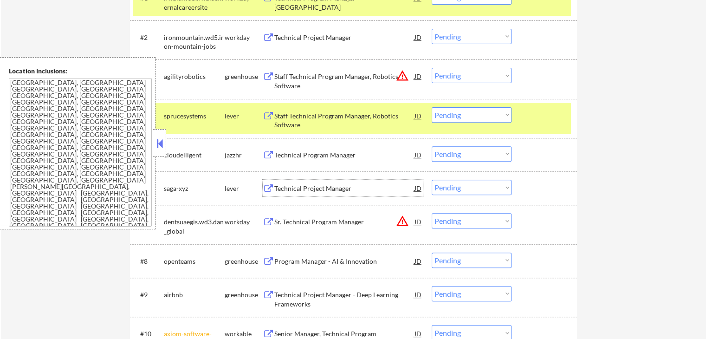
click at [305, 188] on div "Technical Project Manager" at bounding box center [344, 188] width 140 height 9
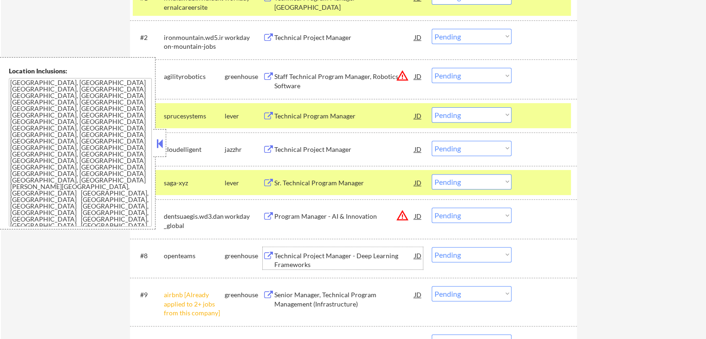
click at [280, 259] on div "Technical Project Manager - Deep Learning Frameworks" at bounding box center [344, 260] width 140 height 18
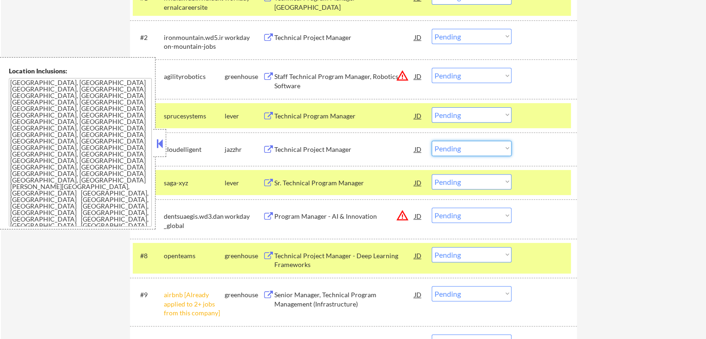
click at [475, 148] on select "Choose an option... Pending Applied Excluded (Questions) Excluded (Expired) Exc…" at bounding box center [472, 148] width 80 height 15
click at [432, 141] on select "Choose an option... Pending Applied Excluded (Questions) Excluded (Expired) Exc…" at bounding box center [472, 148] width 80 height 15
select select ""pending""
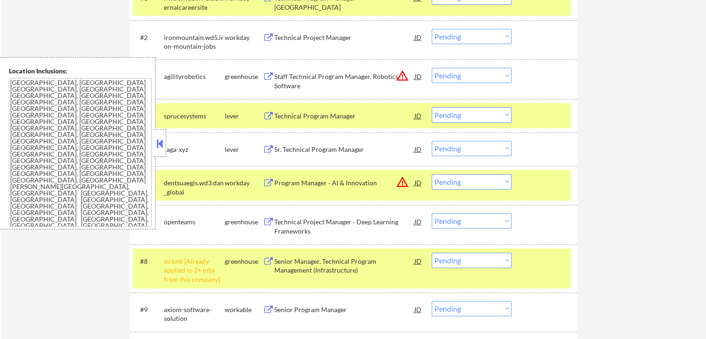
scroll to position [371, 0]
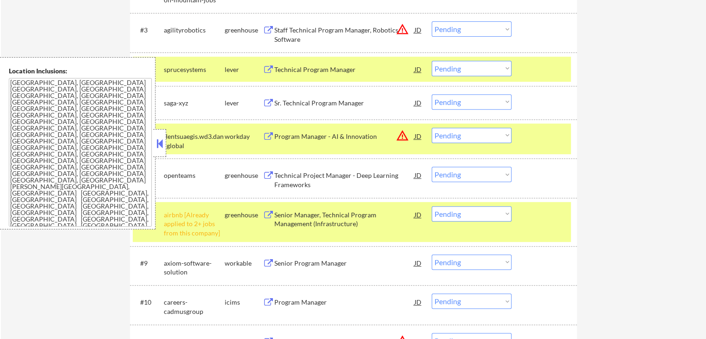
drag, startPoint x: 464, startPoint y: 178, endPoint x: 469, endPoint y: 181, distance: 5.2
click at [464, 178] on select "Choose an option... Pending Applied Excluded (Questions) Excluded (Expired) Exc…" at bounding box center [472, 174] width 80 height 15
click at [432, 167] on select "Choose an option... Pending Applied Excluded (Questions) Excluded (Expired) Exc…" at bounding box center [472, 174] width 80 height 15
drag, startPoint x: 474, startPoint y: 103, endPoint x: 477, endPoint y: 109, distance: 6.2
click at [474, 103] on select "Choose an option... Pending Applied Excluded (Questions) Excluded (Expired) Exc…" at bounding box center [472, 101] width 80 height 15
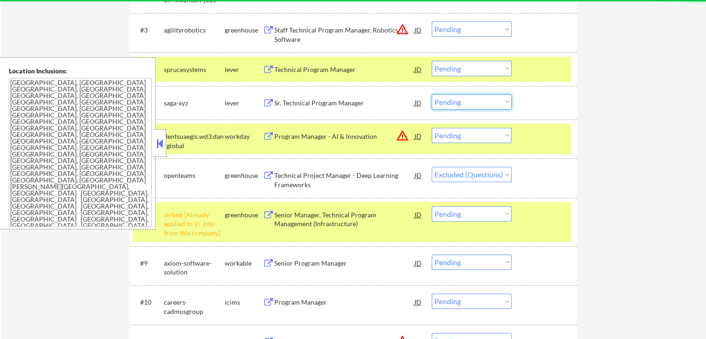
select select ""pending""
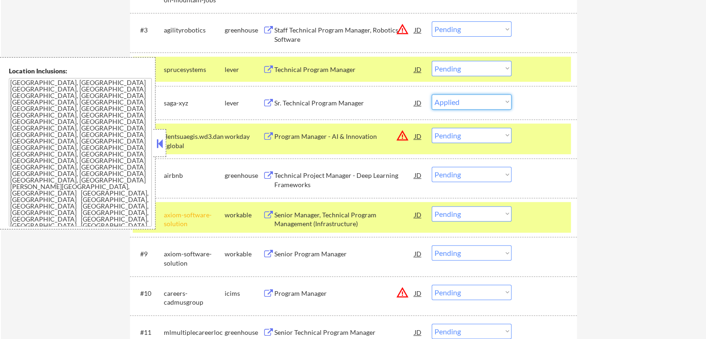
click at [432, 94] on select "Choose an option... Pending Applied Excluded (Questions) Excluded (Expired) Exc…" at bounding box center [472, 101] width 80 height 15
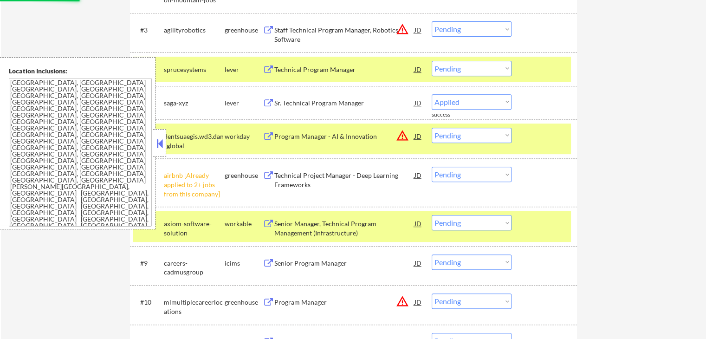
select select ""pending""
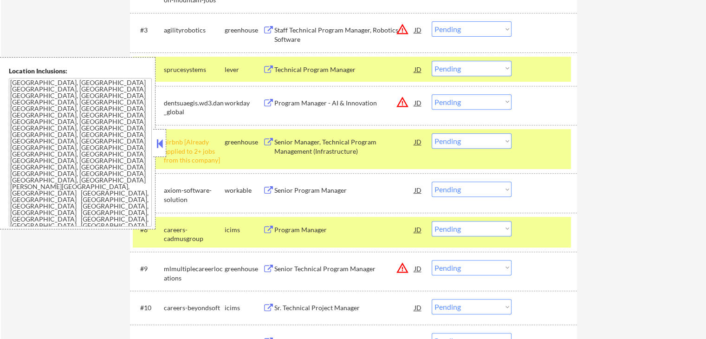
drag, startPoint x: 452, startPoint y: 25, endPoint x: 458, endPoint y: 34, distance: 11.0
click at [455, 27] on select "Choose an option... Pending Applied Excluded (Questions) Excluded (Expired) Exc…" at bounding box center [472, 28] width 80 height 15
click at [432, 21] on select "Choose an option... Pending Applied Excluded (Questions) Excluded (Expired) Exc…" at bounding box center [472, 28] width 80 height 15
click at [360, 66] on div "Technical Program Manager" at bounding box center [344, 69] width 140 height 9
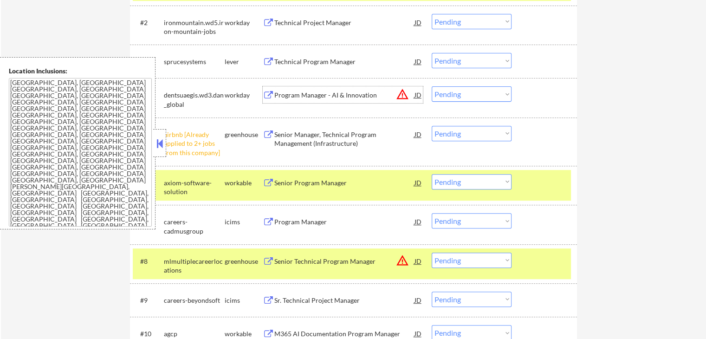
scroll to position [325, 0]
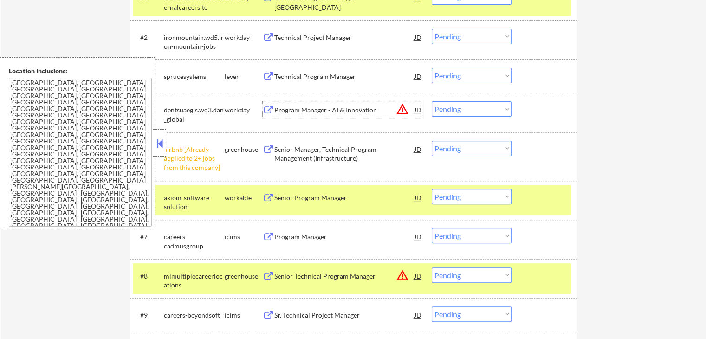
click at [461, 77] on select "Choose an option... Pending Applied Excluded (Questions) Excluded (Expired) Exc…" at bounding box center [472, 75] width 80 height 15
click at [432, 68] on select "Choose an option... Pending Applied Excluded (Questions) Excluded (Expired) Exc…" at bounding box center [472, 75] width 80 height 15
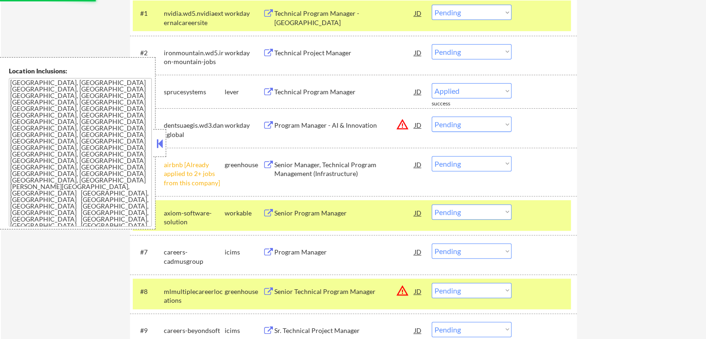
select select ""pending""
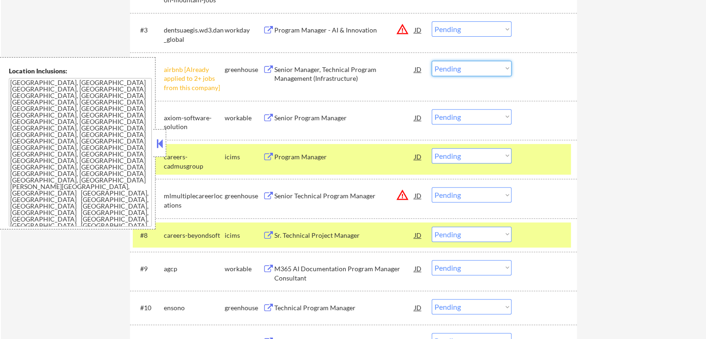
click at [461, 73] on select "Choose an option... Pending Applied Excluded (Questions) Excluded (Expired) Exc…" at bounding box center [472, 68] width 80 height 15
click at [432, 61] on select "Choose an option... Pending Applied Excluded (Questions) Excluded (Expired) Exc…" at bounding box center [472, 68] width 80 height 15
click at [296, 264] on div "M365 AI Documentation Program Manager Consultant" at bounding box center [344, 273] width 140 height 18
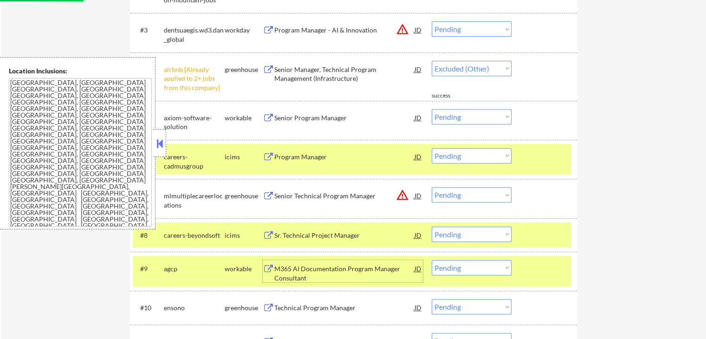
click at [320, 112] on div "Senior Program Manager" at bounding box center [344, 117] width 140 height 17
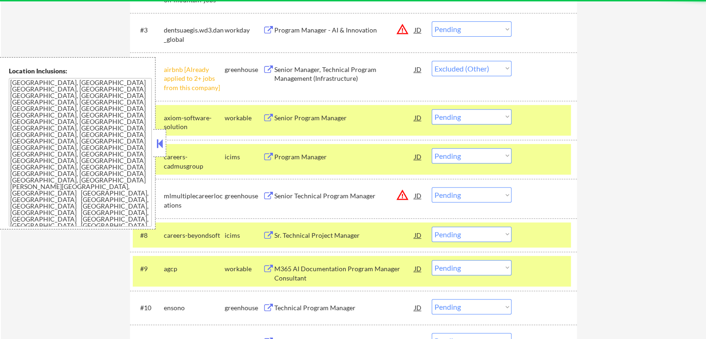
select select ""pending""
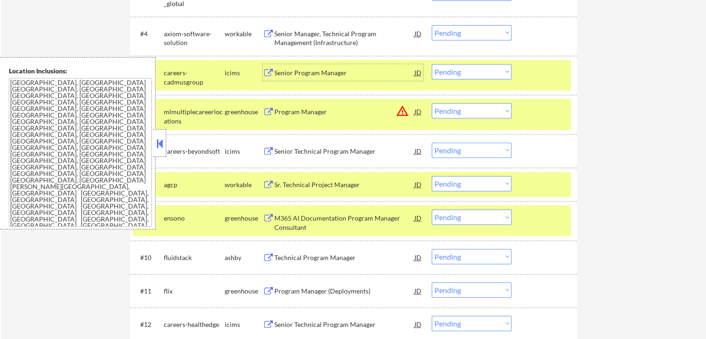
scroll to position [418, 0]
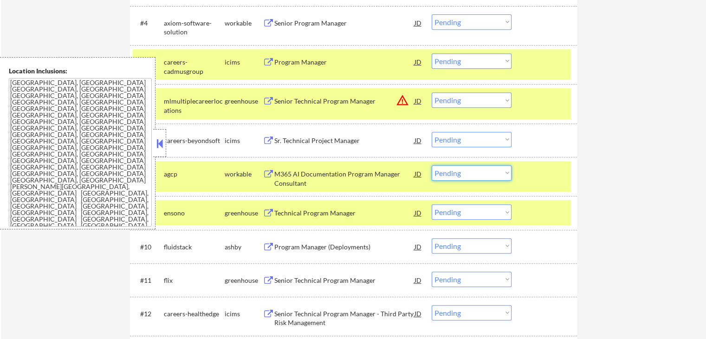
drag, startPoint x: 455, startPoint y: 173, endPoint x: 457, endPoint y: 179, distance: 6.3
click at [455, 174] on select "Choose an option... Pending Applied Excluded (Questions) Excluded (Expired) Exc…" at bounding box center [472, 172] width 80 height 15
click at [432, 165] on select "Choose an option... Pending Applied Excluded (Questions) Excluded (Expired) Exc…" at bounding box center [472, 172] width 80 height 15
select select ""pending""
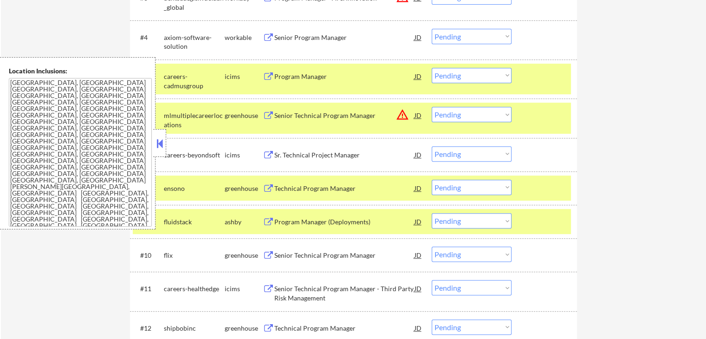
scroll to position [371, 0]
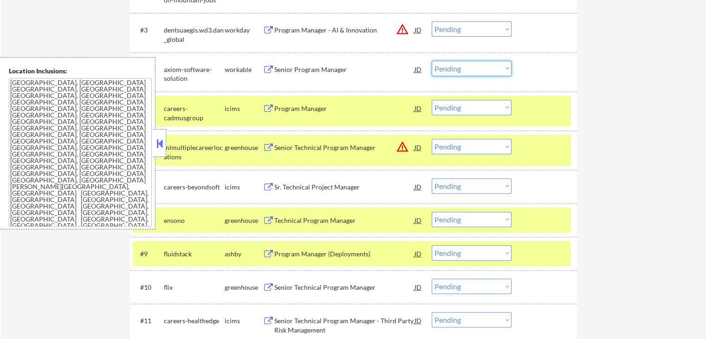
drag, startPoint x: 468, startPoint y: 65, endPoint x: 469, endPoint y: 73, distance: 8.1
click at [468, 65] on select "Choose an option... Pending Applied Excluded (Questions) Excluded (Expired) Exc…" at bounding box center [472, 68] width 80 height 15
click at [432, 61] on select "Choose an option... Pending Applied Excluded (Questions) Excluded (Expired) Exc…" at bounding box center [472, 68] width 80 height 15
select select ""pending""
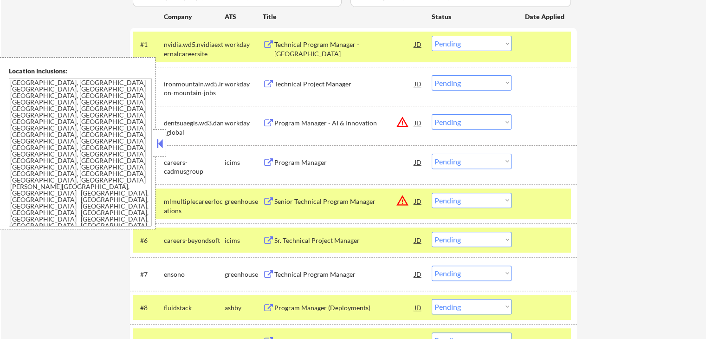
scroll to position [418, 0]
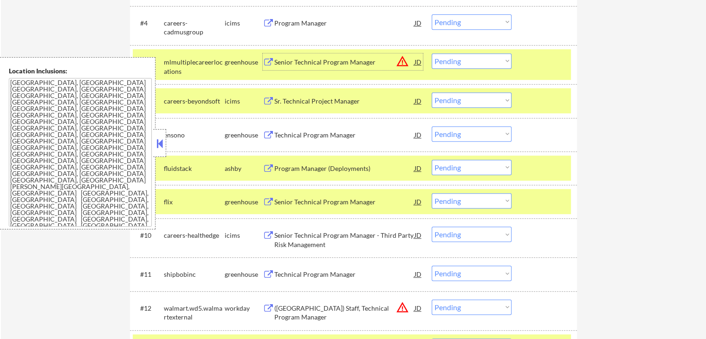
click at [282, 58] on div "Senior Technical Program Manager" at bounding box center [344, 62] width 140 height 9
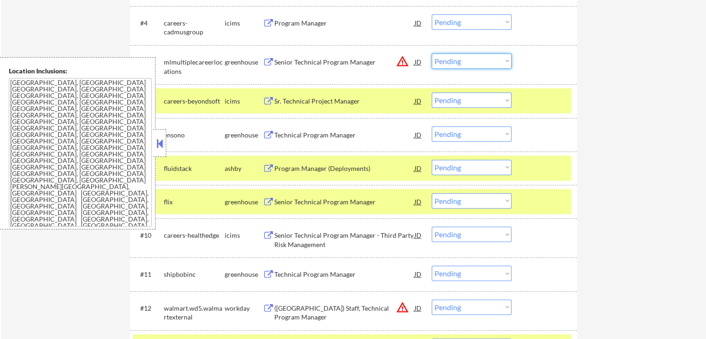
drag, startPoint x: 458, startPoint y: 58, endPoint x: 461, endPoint y: 66, distance: 8.1
click at [459, 58] on select "Choose an option... Pending Applied Excluded (Questions) Excluded (Expired) Exc…" at bounding box center [472, 60] width 80 height 15
click at [432, 53] on select "Choose an option... Pending Applied Excluded (Questions) Excluded (Expired) Exc…" at bounding box center [472, 60] width 80 height 15
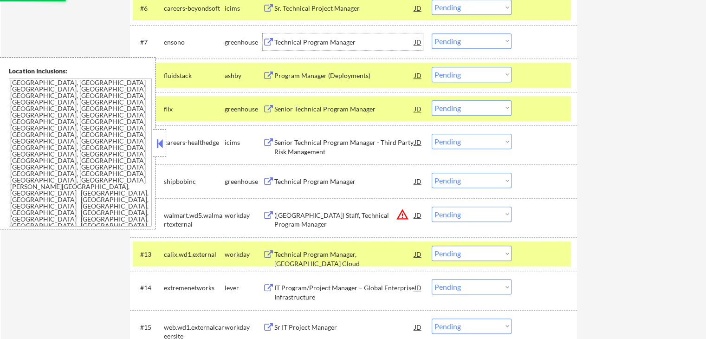
click at [283, 49] on div "Technical Program Manager" at bounding box center [344, 41] width 140 height 17
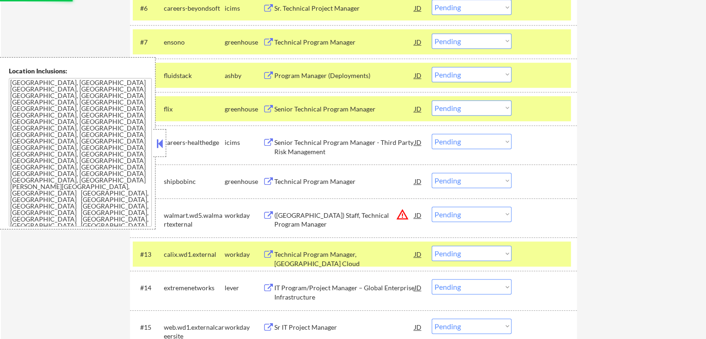
select select ""pending""
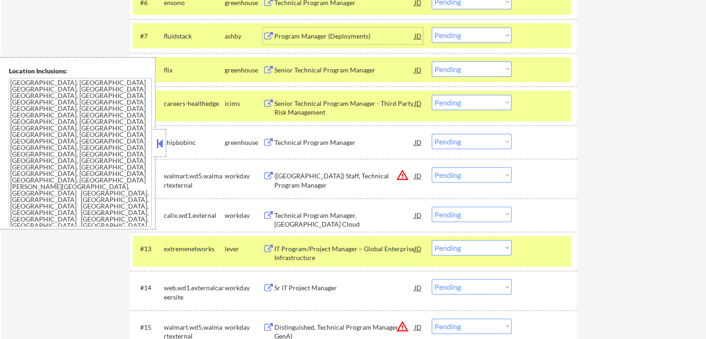
click at [362, 34] on div "Program Manager (Deployments)" at bounding box center [344, 36] width 140 height 9
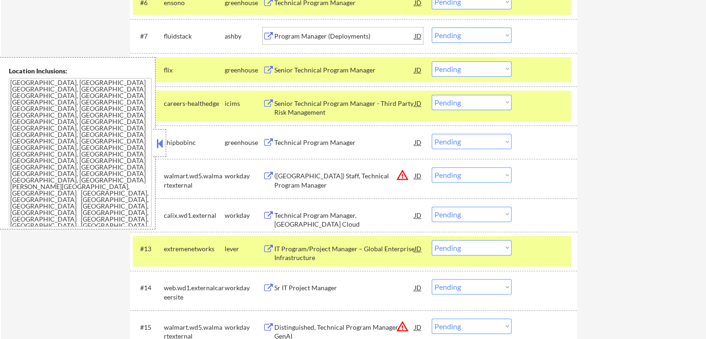
scroll to position [464, 0]
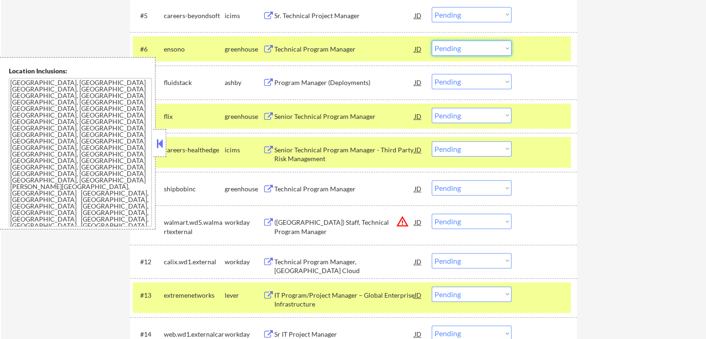
click at [469, 45] on select "Choose an option... Pending Applied Excluded (Questions) Excluded (Expired) Exc…" at bounding box center [472, 47] width 80 height 15
click at [432, 40] on select "Choose an option... Pending Applied Excluded (Questions) Excluded (Expired) Exc…" at bounding box center [472, 47] width 80 height 15
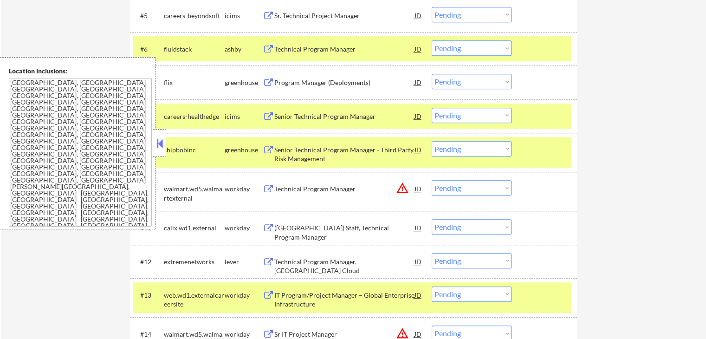
click at [459, 48] on select "Choose an option... Pending Applied Excluded (Questions) Excluded (Expired) Exc…" at bounding box center [472, 47] width 80 height 15
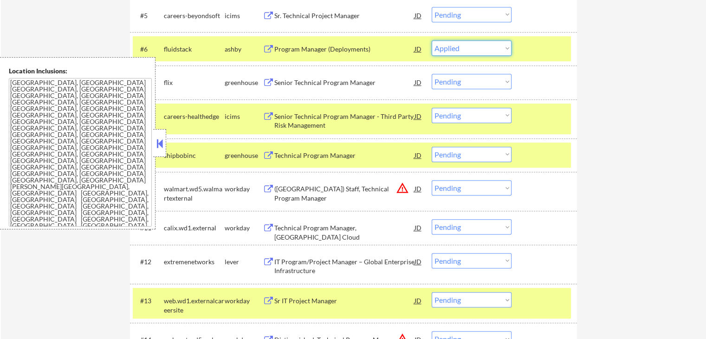
click at [432, 40] on select "Choose an option... Pending Applied Excluded (Questions) Excluded (Expired) Exc…" at bounding box center [472, 47] width 80 height 15
click at [305, 81] on div "Senior Technical Program Manager" at bounding box center [344, 82] width 140 height 9
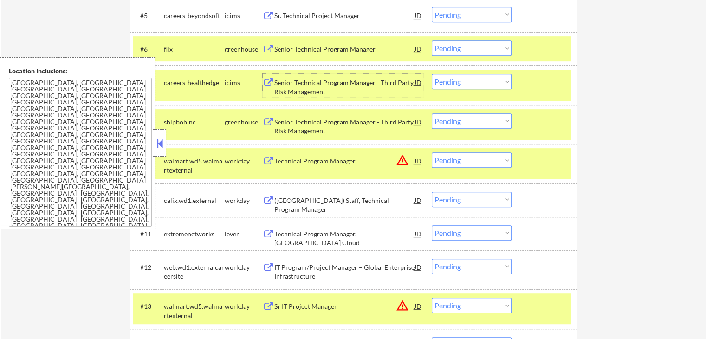
click at [466, 49] on select "Choose an option... Pending Applied Excluded (Questions) Excluded (Expired) Exc…" at bounding box center [472, 47] width 80 height 15
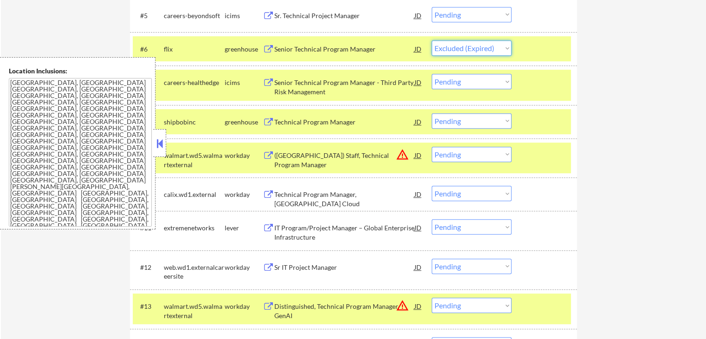
click at [432, 40] on select "Choose an option... Pending Applied Excluded (Questions) Excluded (Expired) Exc…" at bounding box center [472, 47] width 80 height 15
click at [324, 112] on div "#8 shipbobinc greenhouse Technical Program Manager JD warning_amber Choose an o…" at bounding box center [352, 121] width 438 height 25
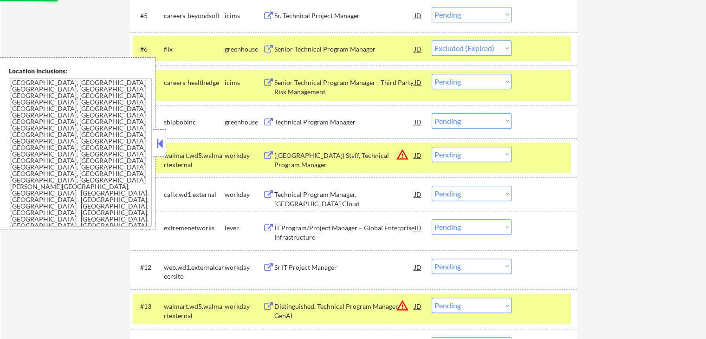
click at [323, 119] on div "Technical Program Manager" at bounding box center [344, 121] width 140 height 9
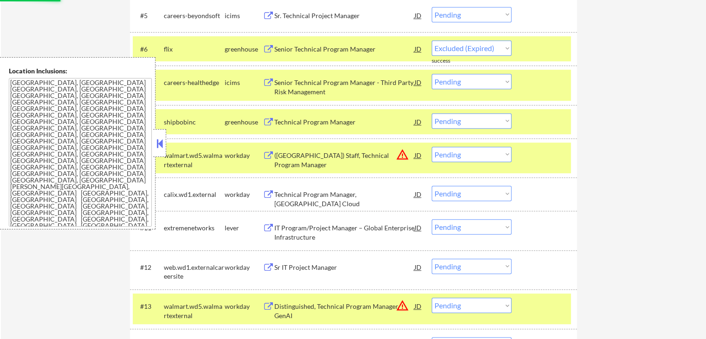
select select ""pending""
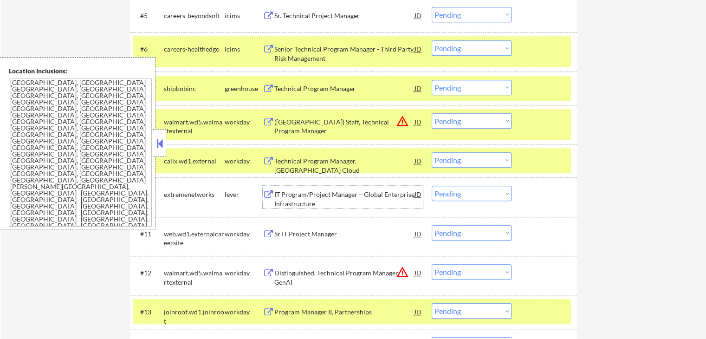
click at [284, 197] on div "IT Program/Project Manager – Global Enterprise Infrastructure" at bounding box center [344, 199] width 140 height 18
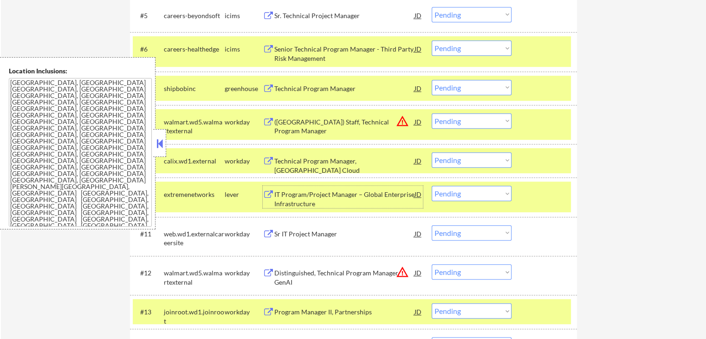
drag, startPoint x: 464, startPoint y: 85, endPoint x: 469, endPoint y: 93, distance: 9.2
click at [465, 85] on select "Choose an option... Pending Applied Excluded (Questions) Excluded (Expired) Exc…" at bounding box center [472, 87] width 80 height 15
click at [432, 80] on select "Choose an option... Pending Applied Excluded (Questions) Excluded (Expired) Exc…" at bounding box center [472, 87] width 80 height 15
select select ""pending""
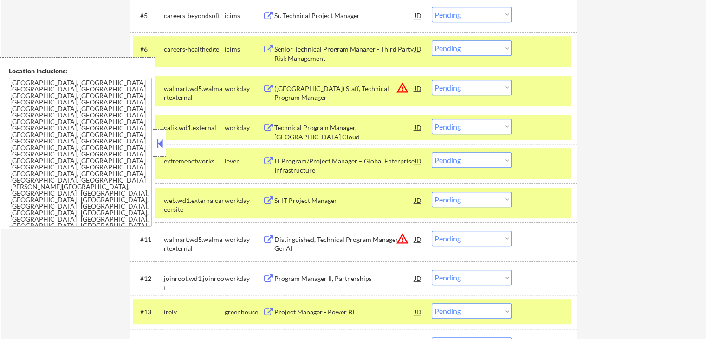
scroll to position [511, 0]
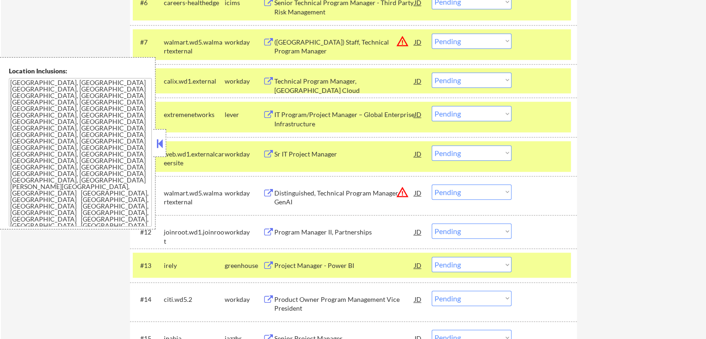
click at [474, 117] on select "Choose an option... Pending Applied Excluded (Questions) Excluded (Expired) Exc…" at bounding box center [472, 113] width 80 height 15
click at [432, 106] on select "Choose an option... Pending Applied Excluded (Questions) Excluded (Expired) Exc…" at bounding box center [472, 113] width 80 height 15
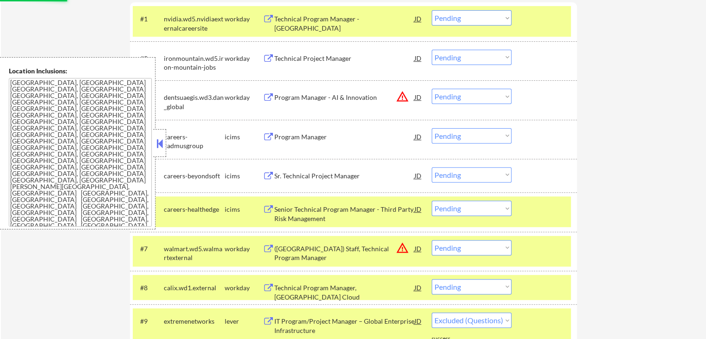
scroll to position [325, 0]
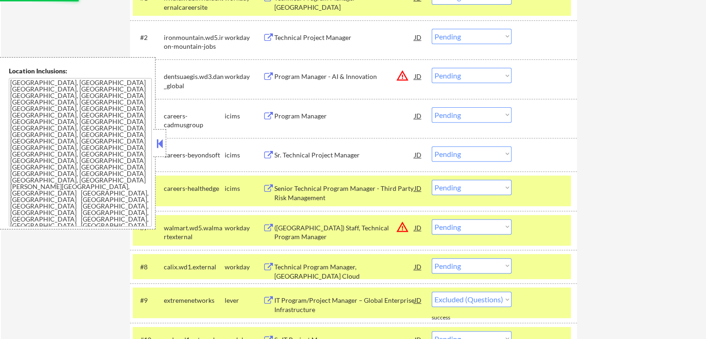
drag, startPoint x: 465, startPoint y: 77, endPoint x: 468, endPoint y: 81, distance: 5.3
click at [466, 77] on select "Choose an option... Pending Applied Excluded (Questions) Excluded (Expired) Exc…" at bounding box center [472, 75] width 80 height 15
select select ""pending""
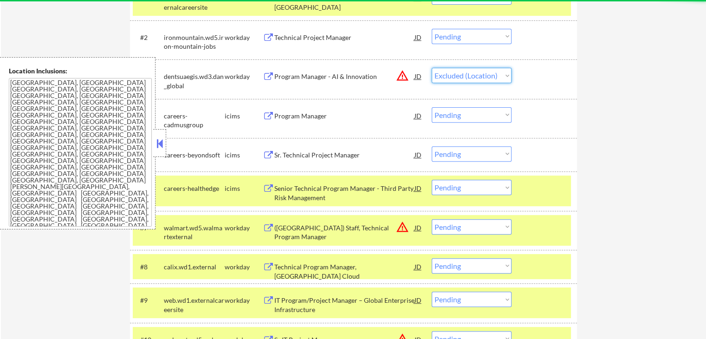
click at [432, 68] on select "Choose an option... Pending Applied Excluded (Questions) Excluded (Expired) Exc…" at bounding box center [472, 75] width 80 height 15
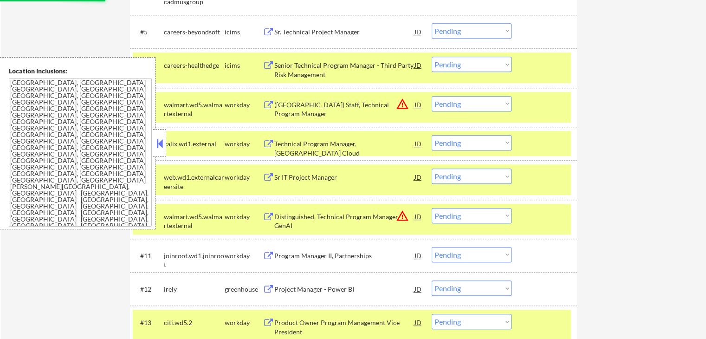
scroll to position [464, 0]
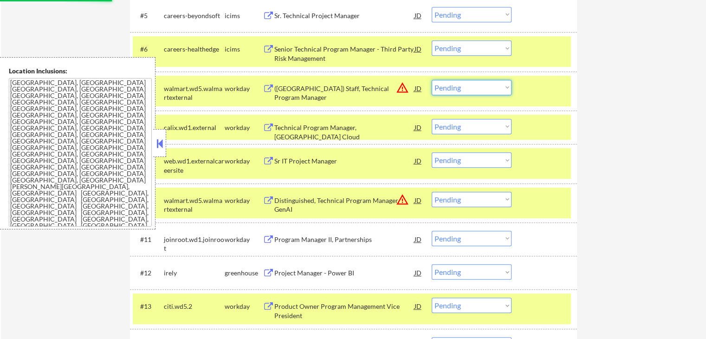
click at [461, 88] on select "Choose an option... Pending Applied Excluded (Questions) Excluded (Expired) Exc…" at bounding box center [472, 87] width 80 height 15
select select ""pending""
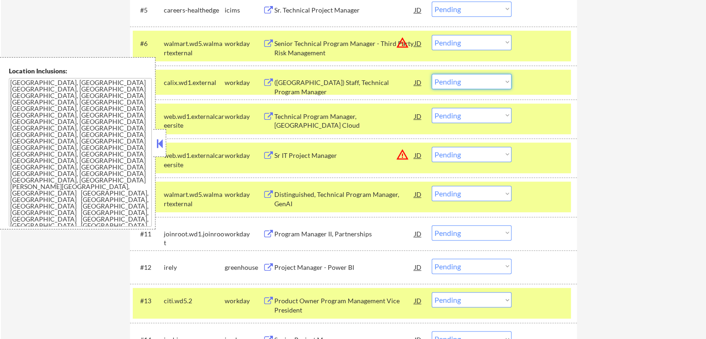
click at [461, 38] on div "#6 walmart.wd5.walmartexternal workday Senior Technical Program Manager - Third…" at bounding box center [352, 46] width 438 height 31
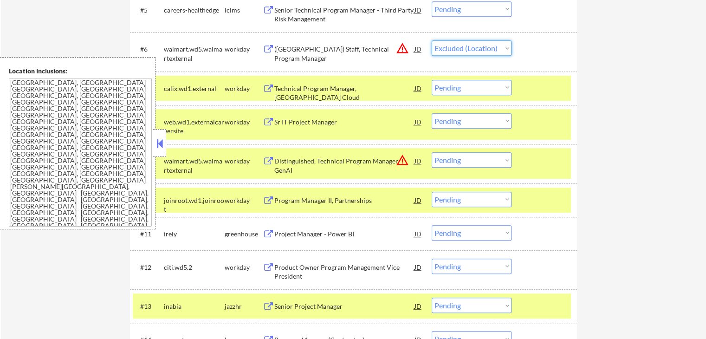
click at [432, 40] on select "Choose an option... Pending Applied Excluded (Questions) Excluded (Expired) Exc…" at bounding box center [472, 47] width 80 height 15
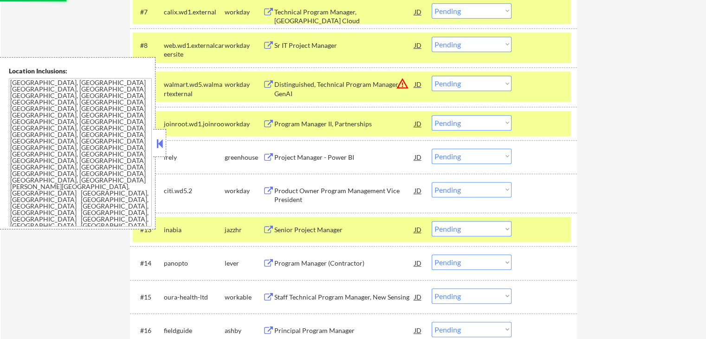
scroll to position [557, 0]
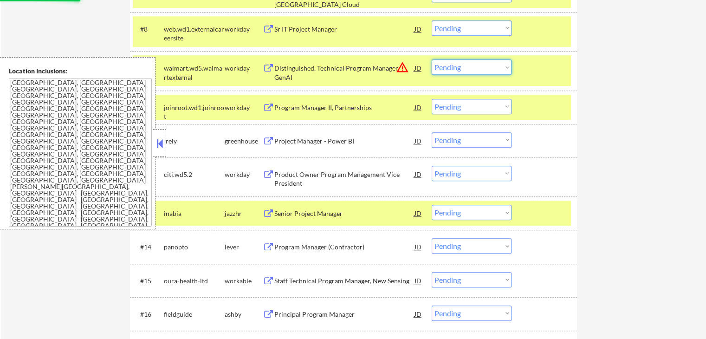
click at [475, 60] on select "Choose an option... Pending Applied Excluded (Questions) Excluded (Expired) Exc…" at bounding box center [472, 66] width 80 height 15
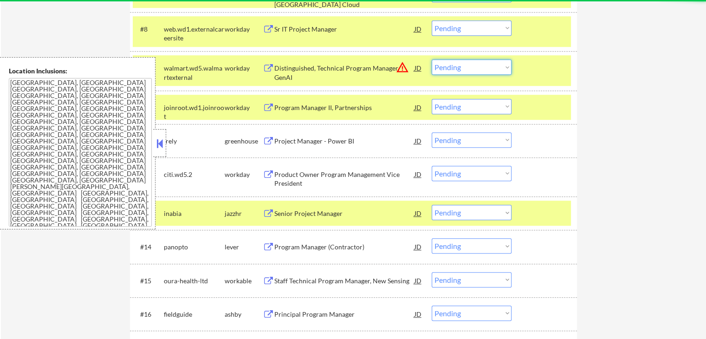
select select ""pending""
select select ""excluded__bad_match_""
click at [432, 59] on select "Choose an option... Pending Applied Excluded (Questions) Excluded (Expired) Exc…" at bounding box center [472, 66] width 80 height 15
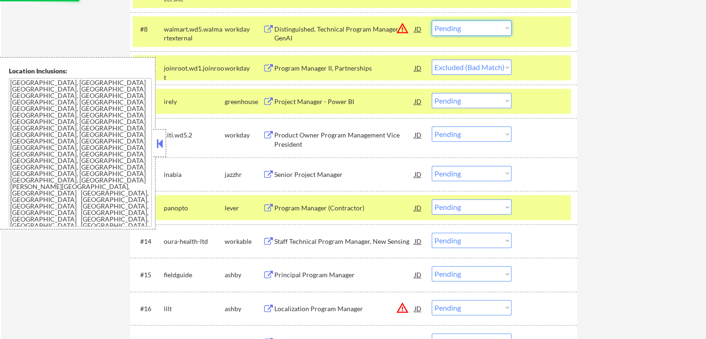
click at [474, 30] on select "Choose an option... Pending Applied Excluded (Questions) Excluded (Expired) Exc…" at bounding box center [472, 27] width 80 height 15
select select ""excluded__location_""
click at [432, 20] on select "Choose an option... Pending Applied Excluded (Questions) Excluded (Expired) Exc…" at bounding box center [472, 27] width 80 height 15
select select ""pending""
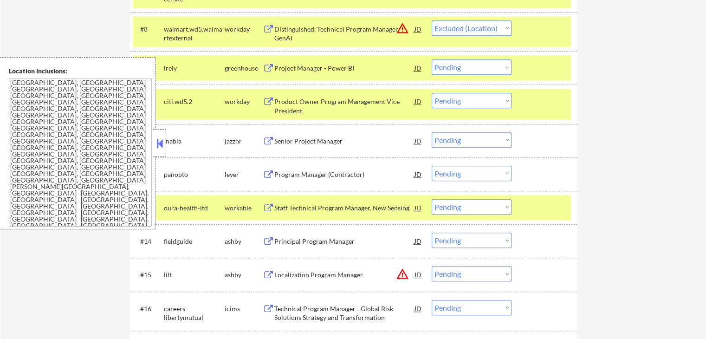
click at [292, 68] on div "Project Manager - Power BI" at bounding box center [344, 68] width 140 height 9
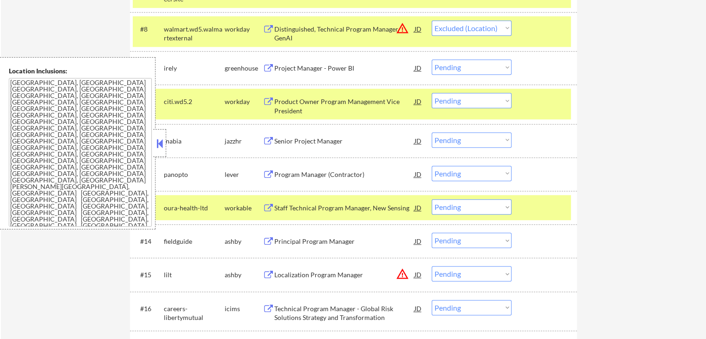
select select ""pending""
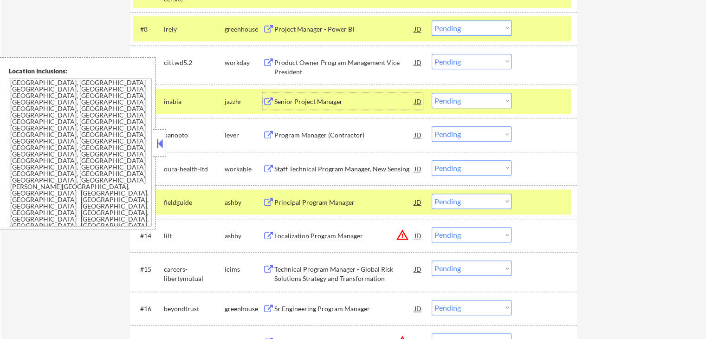
click at [293, 103] on div "Senior Project Manager" at bounding box center [344, 101] width 140 height 9
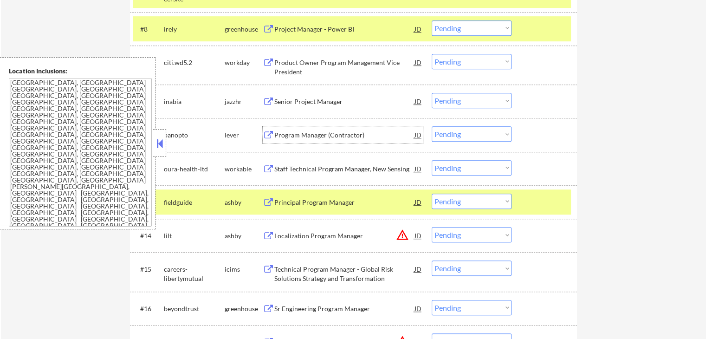
click at [284, 129] on div "Program Manager (Contractor)" at bounding box center [344, 134] width 140 height 17
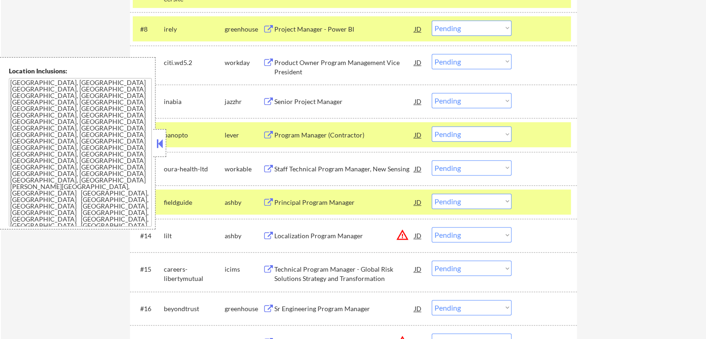
click at [286, 165] on div "Staff Technical Program Manager, New Sensing" at bounding box center [344, 168] width 140 height 9
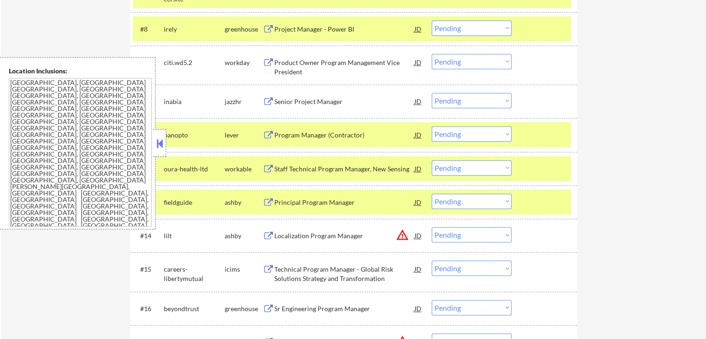
drag, startPoint x: 288, startPoint y: 198, endPoint x: 289, endPoint y: 222, distance: 23.7
click at [288, 199] on div "Principal Program Manager" at bounding box center [344, 202] width 140 height 9
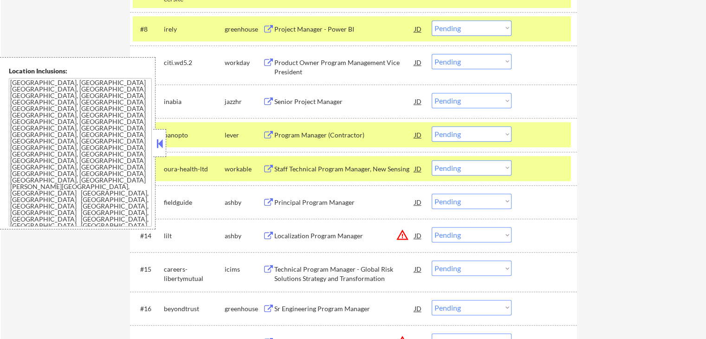
click at [289, 236] on div "Localization Program Manager" at bounding box center [344, 235] width 140 height 9
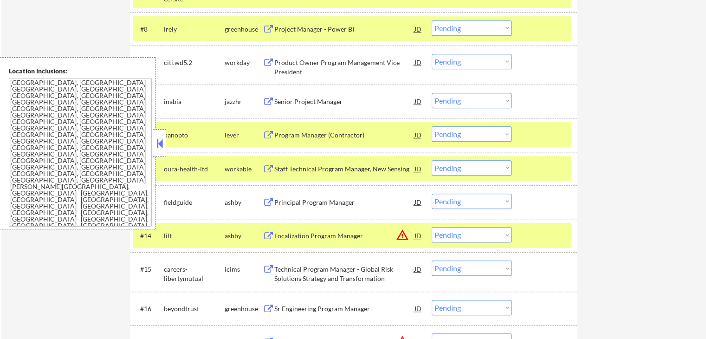
click at [288, 305] on div "Sr Engineering Program Manager" at bounding box center [344, 308] width 140 height 9
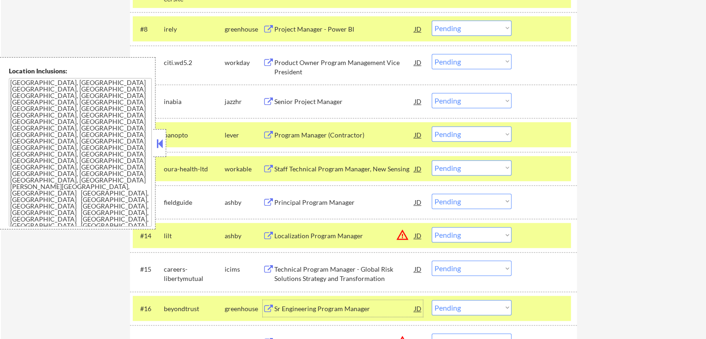
click at [455, 102] on select "Choose an option... Pending Applied Excluded (Questions) Excluded (Expired) Exc…" at bounding box center [472, 100] width 80 height 15
click at [432, 93] on select "Choose an option... Pending Applied Excluded (Questions) Excluded (Expired) Exc…" at bounding box center [472, 100] width 80 height 15
select select ""pending""
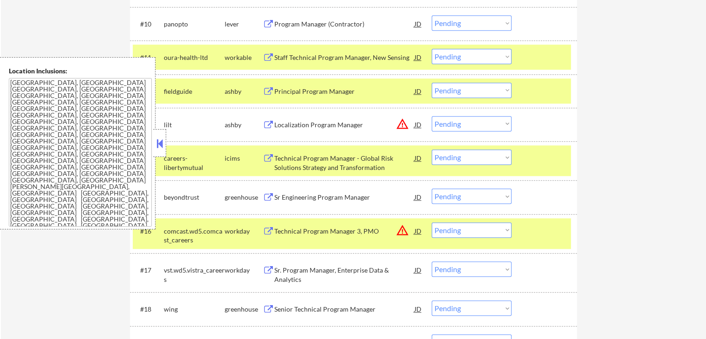
scroll to position [650, 0]
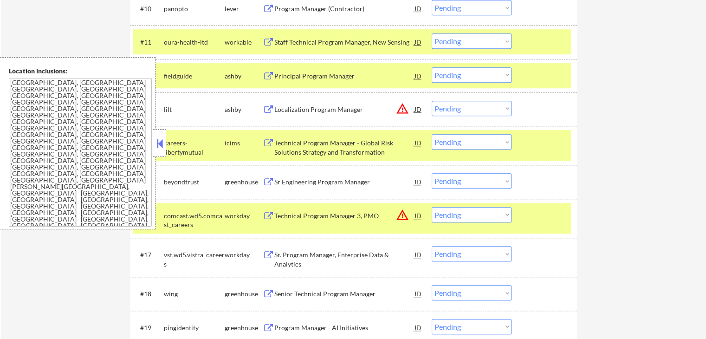
click at [475, 110] on select "Choose an option... Pending Applied Excluded (Questions) Excluded (Expired) Exc…" at bounding box center [472, 108] width 80 height 15
select select ""excluded__location_""
click at [432, 101] on select "Choose an option... Pending Applied Excluded (Questions) Excluded (Expired) Exc…" at bounding box center [472, 108] width 80 height 15
click at [474, 78] on select "Choose an option... Pending Applied Excluded (Questions) Excluded (Expired) Exc…" at bounding box center [472, 74] width 80 height 15
click at [432, 67] on select "Choose an option... Pending Applied Excluded (Questions) Excluded (Expired) Exc…" at bounding box center [472, 74] width 80 height 15
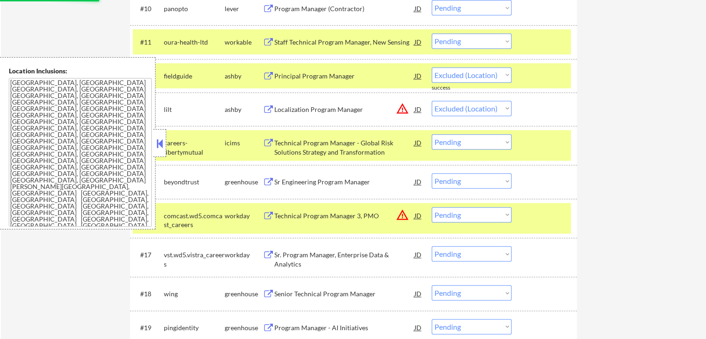
select select ""pending""
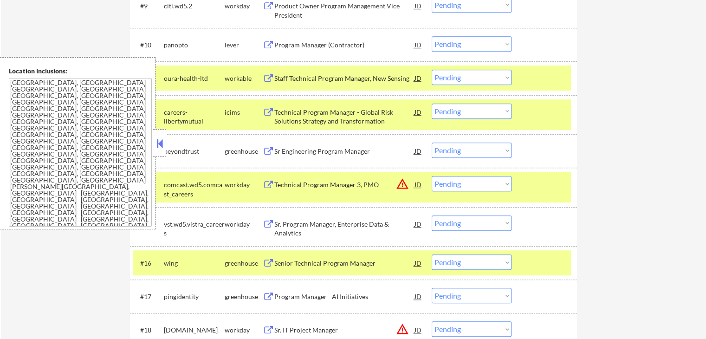
scroll to position [604, 0]
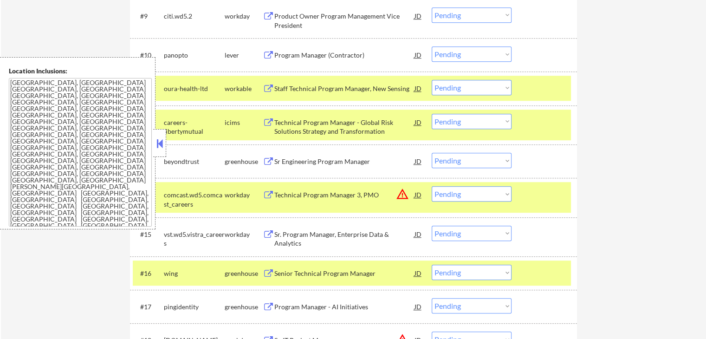
click at [469, 86] on select "Choose an option... Pending Applied Excluded (Questions) Excluded (Expired) Exc…" at bounding box center [472, 87] width 80 height 15
click at [432, 80] on select "Choose an option... Pending Applied Excluded (Questions) Excluded (Expired) Exc…" at bounding box center [472, 87] width 80 height 15
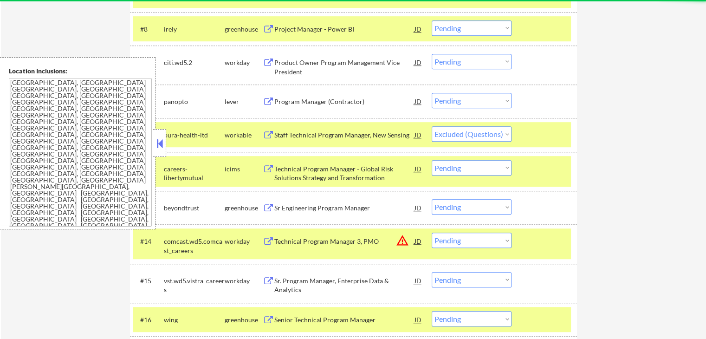
select select ""pending""
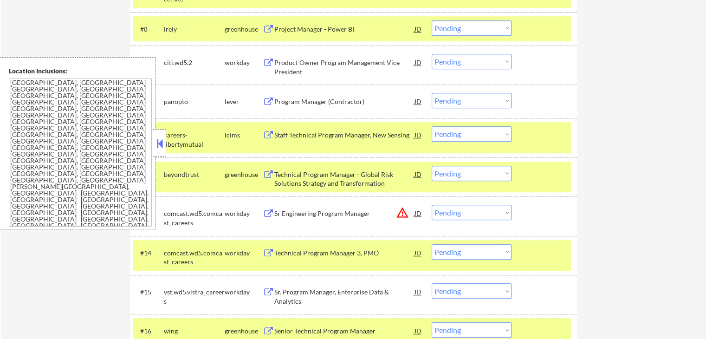
click at [291, 27] on div "Project Manager - Power BI" at bounding box center [344, 29] width 140 height 9
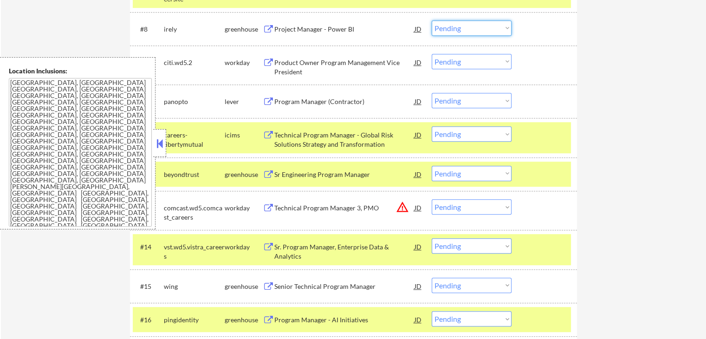
drag, startPoint x: 447, startPoint y: 28, endPoint x: 449, endPoint y: 33, distance: 5.8
click at [447, 28] on select "Choose an option... Pending Applied Excluded (Questions) Excluded (Expired) Exc…" at bounding box center [472, 27] width 80 height 15
click at [432, 20] on select "Choose an option... Pending Applied Excluded (Questions) Excluded (Expired) Exc…" at bounding box center [472, 27] width 80 height 15
select select ""pending""
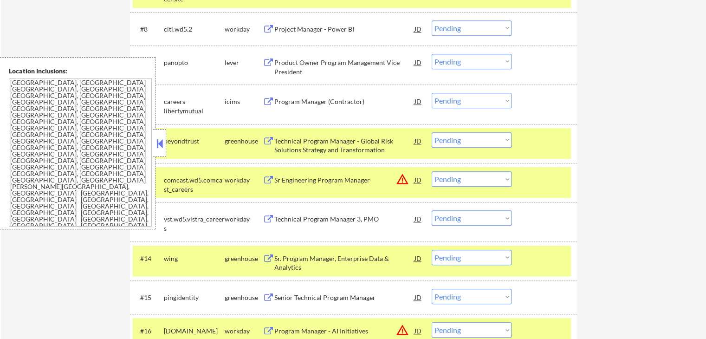
drag, startPoint x: 457, startPoint y: 62, endPoint x: 461, endPoint y: 66, distance: 5.6
click at [458, 62] on select "Choose an option... Pending Applied Excluded (Questions) Excluded (Expired) Exc…" at bounding box center [472, 61] width 80 height 15
click at [432, 54] on select "Choose an option... Pending Applied Excluded (Questions) Excluded (Expired) Exc…" at bounding box center [472, 61] width 80 height 15
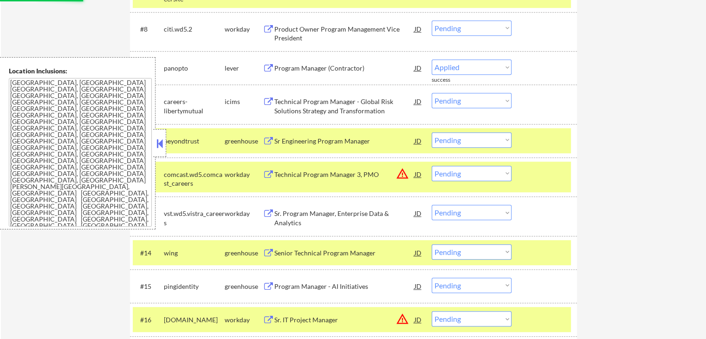
select select ""pending""
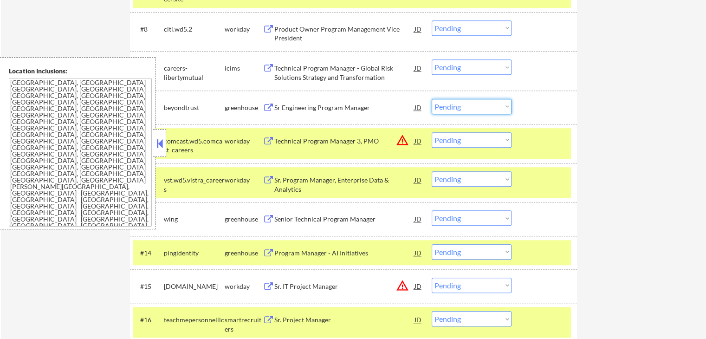
drag, startPoint x: 469, startPoint y: 108, endPoint x: 471, endPoint y: 113, distance: 5.3
click at [471, 108] on select "Choose an option... Pending Applied Excluded (Questions) Excluded (Expired) Exc…" at bounding box center [472, 106] width 80 height 15
click at [432, 99] on select "Choose an option... Pending Applied Excluded (Questions) Excluded (Expired) Exc…" at bounding box center [472, 106] width 80 height 15
select select ""pending""
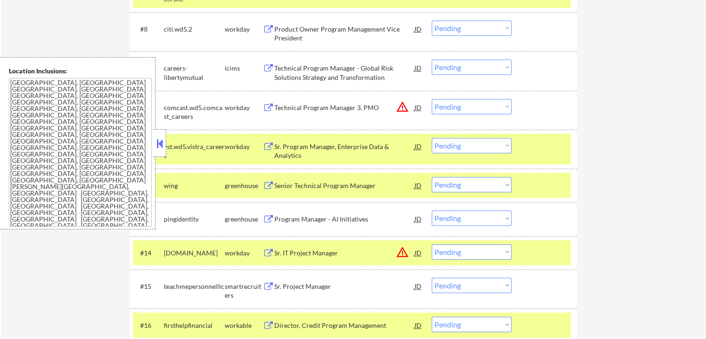
scroll to position [604, 0]
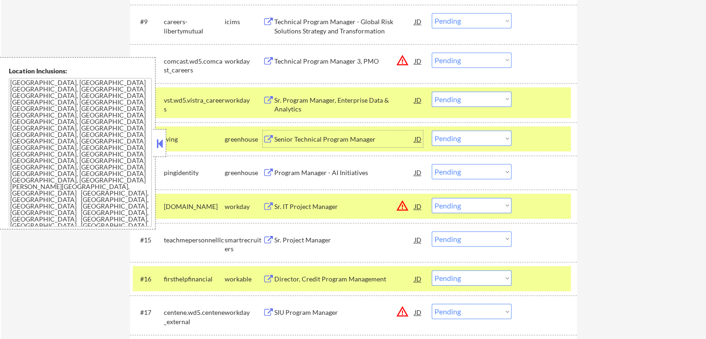
click at [275, 136] on div "Senior Technical Program Manager" at bounding box center [344, 139] width 140 height 9
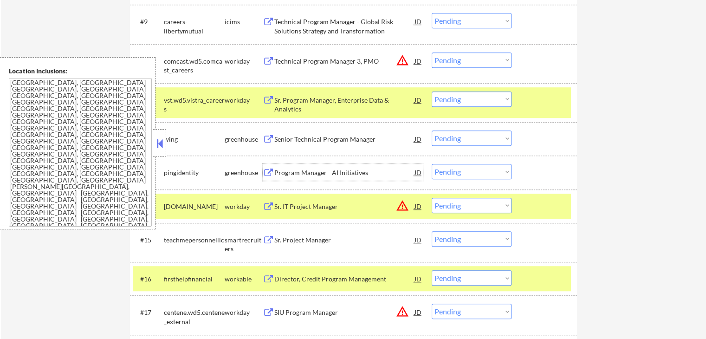
click at [277, 171] on div "Program Manager - AI Initiatives" at bounding box center [344, 172] width 140 height 9
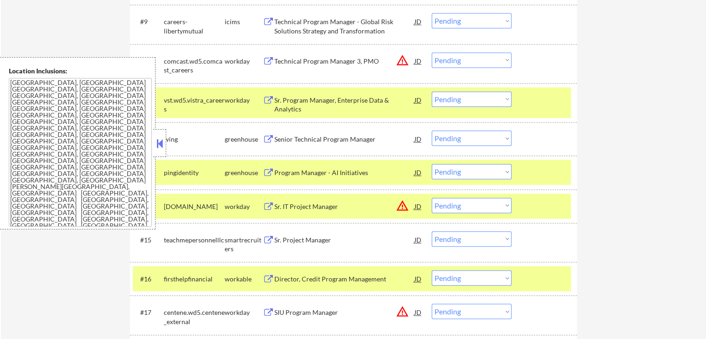
click at [283, 238] on div "Sr. Project Manager" at bounding box center [344, 239] width 140 height 9
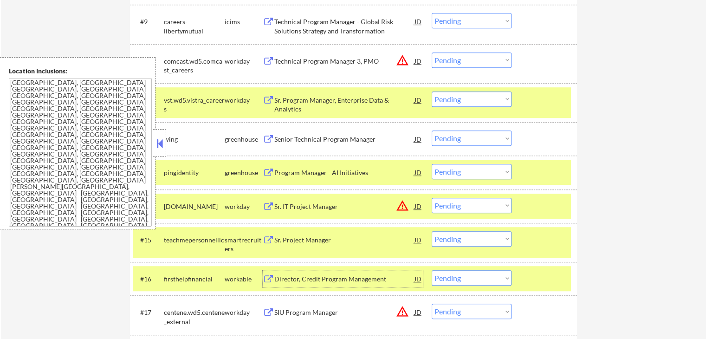
click at [283, 280] on div "Director, Credit Program Management" at bounding box center [344, 278] width 140 height 9
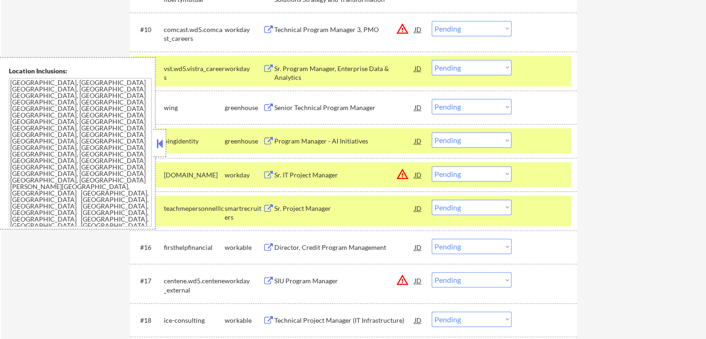
scroll to position [650, 0]
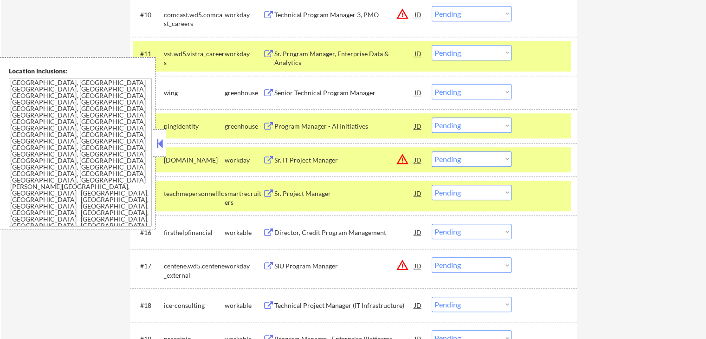
click at [449, 262] on select "Choose an option... Pending Applied Excluded (Questions) Excluded (Expired) Exc…" at bounding box center [472, 264] width 80 height 15
select select ""excluded__location_""
click at [432, 257] on select "Choose an option... Pending Applied Excluded (Questions) Excluded (Expired) Exc…" at bounding box center [472, 264] width 80 height 15
click at [469, 164] on select "Choose an option... Pending Applied Excluded (Questions) Excluded (Expired) Exc…" at bounding box center [472, 158] width 80 height 15
click at [432, 151] on select "Choose an option... Pending Applied Excluded (Questions) Excluded (Expired) Exc…" at bounding box center [472, 158] width 80 height 15
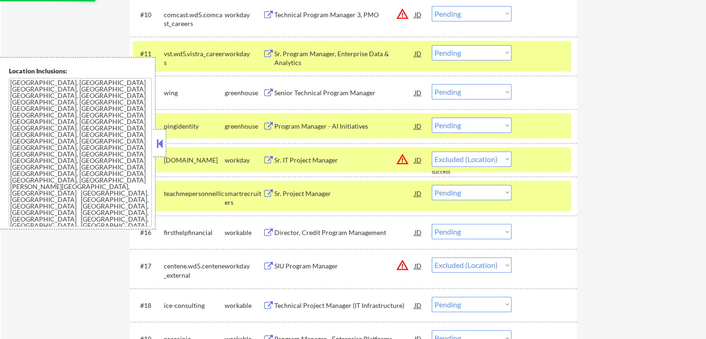
select select ""pending""
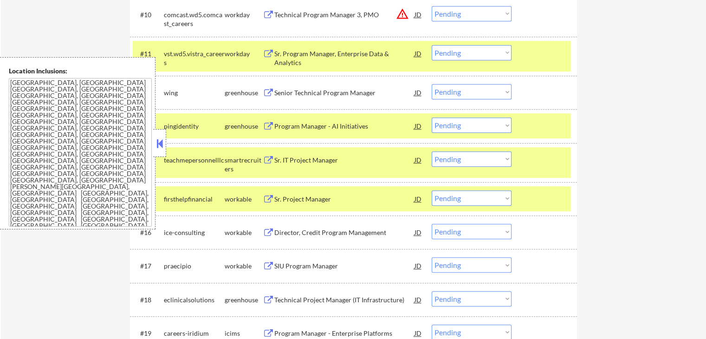
scroll to position [696, 0]
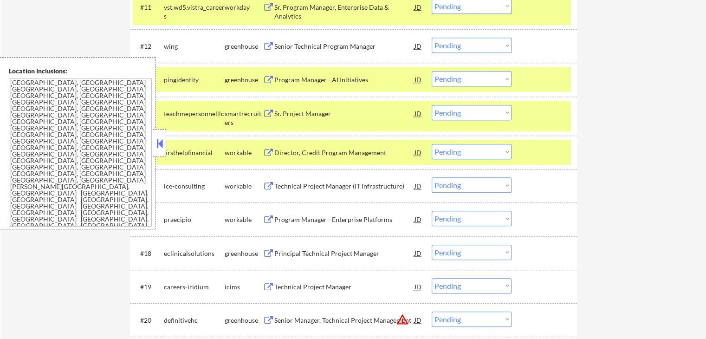
click at [457, 151] on select "Choose an option... Pending Applied Excluded (Questions) Excluded (Expired) Exc…" at bounding box center [472, 151] width 80 height 15
click at [432, 144] on select "Choose an option... Pending Applied Excluded (Questions) Excluded (Expired) Exc…" at bounding box center [472, 151] width 80 height 15
select select ""pending""
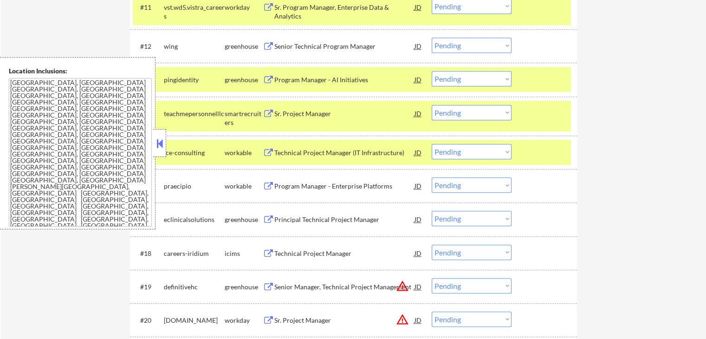
click at [290, 153] on div "Technical Project Manager (IT Infrastructure)" at bounding box center [344, 152] width 140 height 9
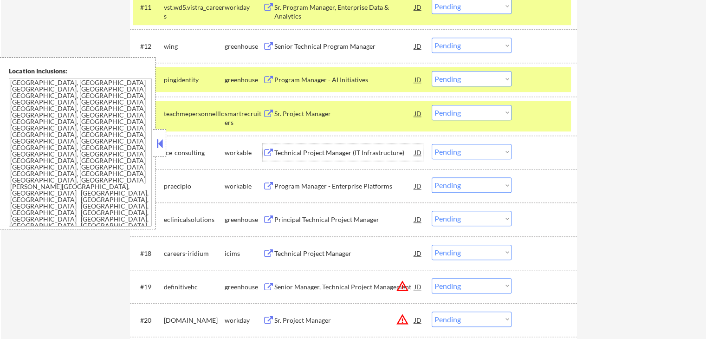
click at [286, 175] on div "#16 praecipio workable Program Manager - Enterprise Platforms JD warning_amber …" at bounding box center [352, 185] width 438 height 25
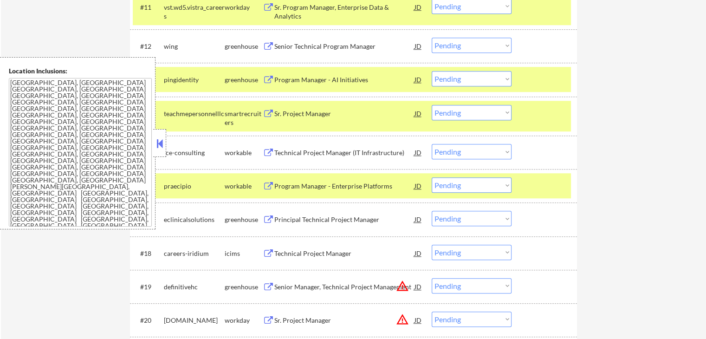
click at [290, 182] on div "Program Manager - Enterprise Platforms" at bounding box center [344, 186] width 140 height 9
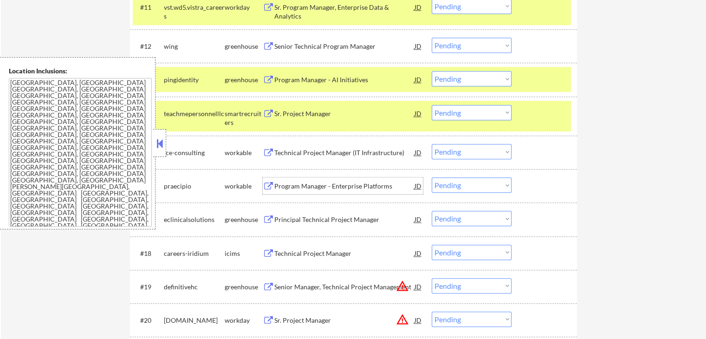
click at [465, 182] on select "Choose an option... Pending Applied Excluded (Questions) Excluded (Expired) Exc…" at bounding box center [472, 184] width 80 height 15
click at [432, 177] on select "Choose an option... Pending Applied Excluded (Questions) Excluded (Expired) Exc…" at bounding box center [472, 184] width 80 height 15
select select ""pending""
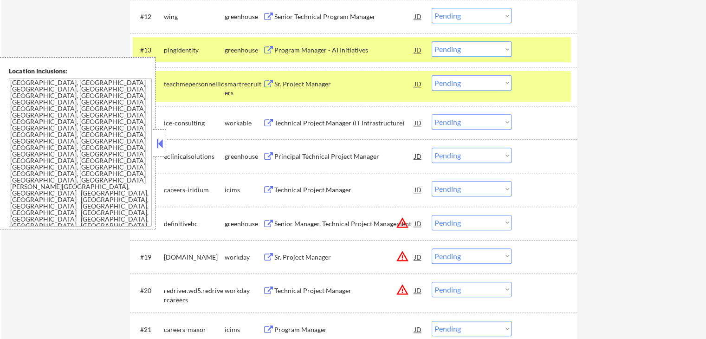
scroll to position [743, 0]
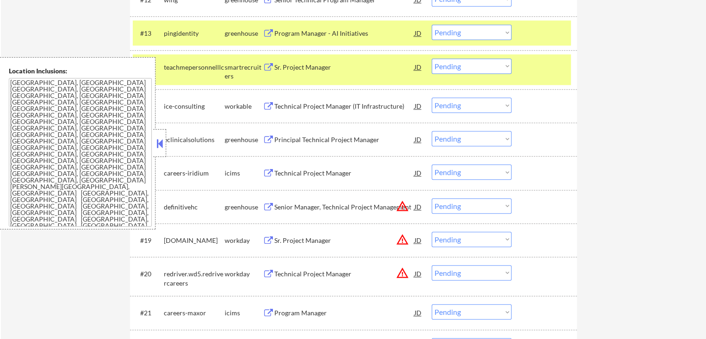
click at [461, 110] on select "Choose an option... Pending Applied Excluded (Questions) Excluded (Expired) Exc…" at bounding box center [472, 104] width 80 height 15
click at [432, 97] on select "Choose an option... Pending Applied Excluded (Questions) Excluded (Expired) Exc…" at bounding box center [472, 104] width 80 height 15
select select ""pending""
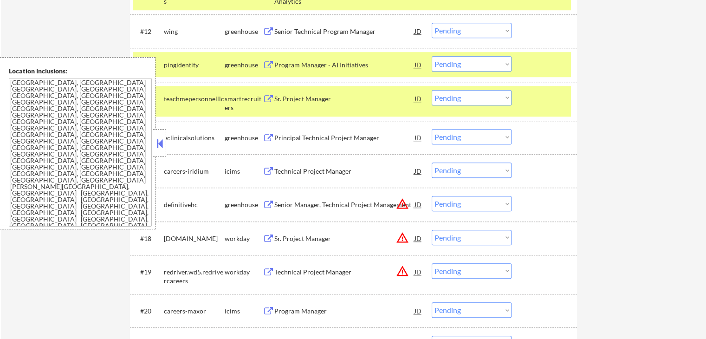
scroll to position [696, 0]
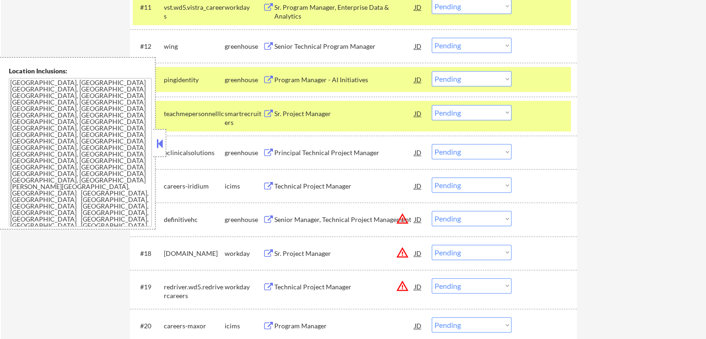
click at [472, 43] on select "Choose an option... Pending Applied Excluded (Questions) Excluded (Expired) Exc…" at bounding box center [472, 45] width 80 height 15
click at [432, 38] on select "Choose an option... Pending Applied Excluded (Questions) Excluded (Expired) Exc…" at bounding box center [472, 45] width 80 height 15
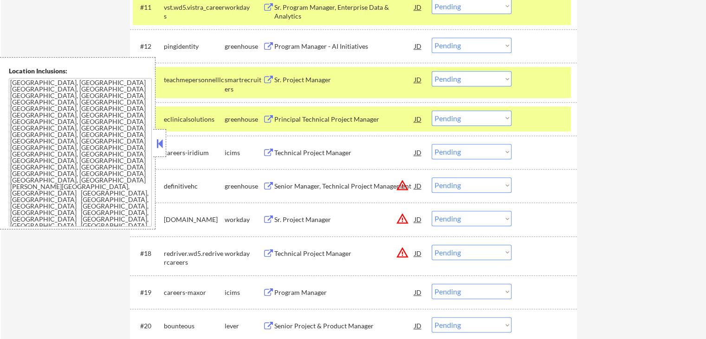
drag, startPoint x: 459, startPoint y: 43, endPoint x: 459, endPoint y: 48, distance: 5.1
click at [459, 43] on select "Choose an option... Pending Applied Excluded (Questions) Excluded (Expired) Exc…" at bounding box center [472, 45] width 80 height 15
click at [432, 38] on select "Choose an option... Pending Applied Excluded (Questions) Excluded (Expired) Exc…" at bounding box center [472, 45] width 80 height 15
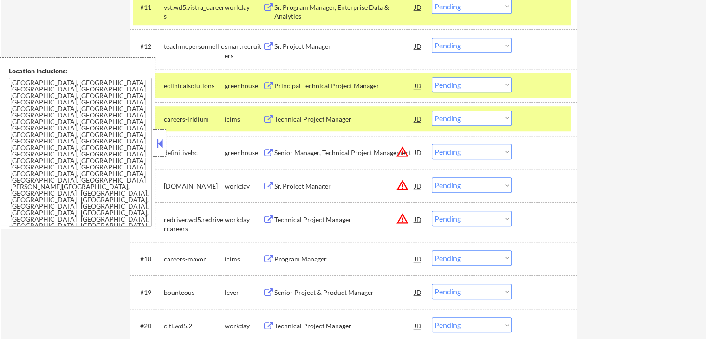
click at [284, 81] on div "Principal Technical Project Manager" at bounding box center [344, 85] width 140 height 9
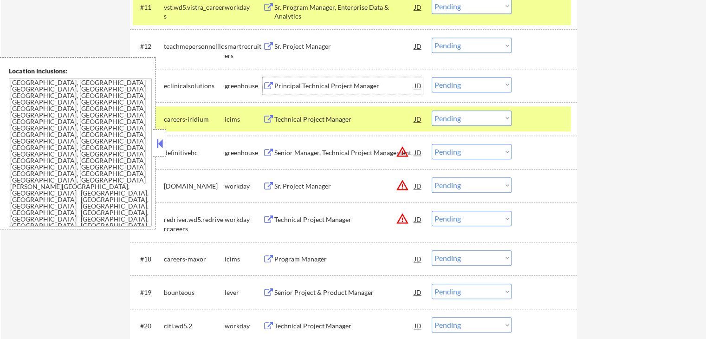
drag, startPoint x: 485, startPoint y: 43, endPoint x: 483, endPoint y: 49, distance: 5.9
click at [485, 43] on select "Choose an option... Pending Applied Excluded (Questions) Excluded (Expired) Exc…" at bounding box center [472, 45] width 80 height 15
click at [432, 38] on select "Choose an option... Pending Applied Excluded (Questions) Excluded (Expired) Exc…" at bounding box center [472, 45] width 80 height 15
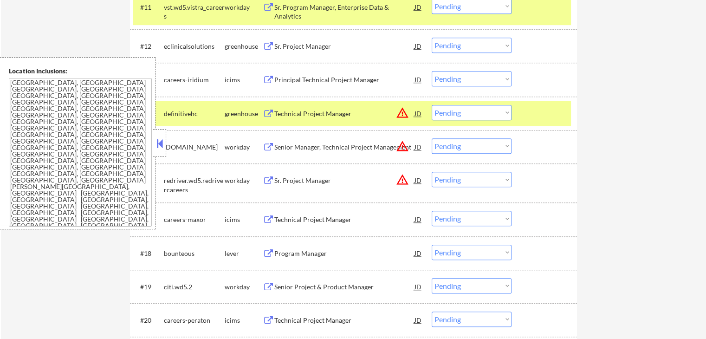
click at [449, 47] on select "Choose an option... Pending Applied Excluded (Questions) Excluded (Expired) Exc…" at bounding box center [472, 45] width 80 height 15
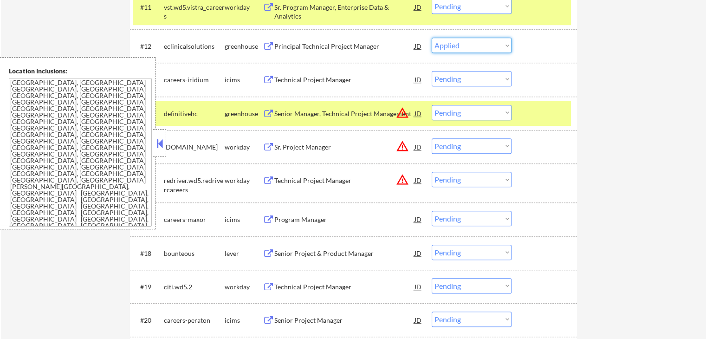
click at [432, 38] on select "Choose an option... Pending Applied Excluded (Questions) Excluded (Expired) Exc…" at bounding box center [472, 45] width 80 height 15
select select ""pending""
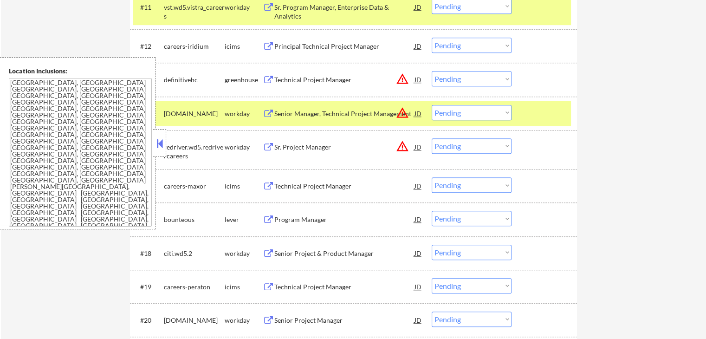
click at [306, 78] on div "Technical Project Manager" at bounding box center [344, 79] width 140 height 9
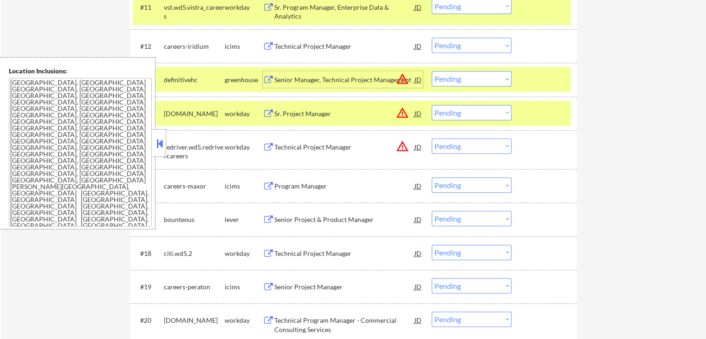
click at [295, 215] on div "Senior Project & Product Manager" at bounding box center [344, 219] width 140 height 9
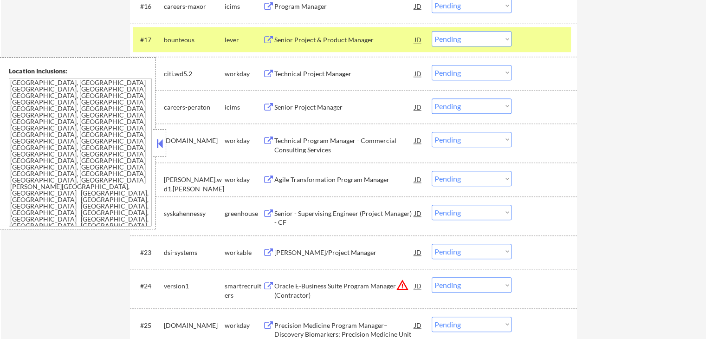
scroll to position [882, 0]
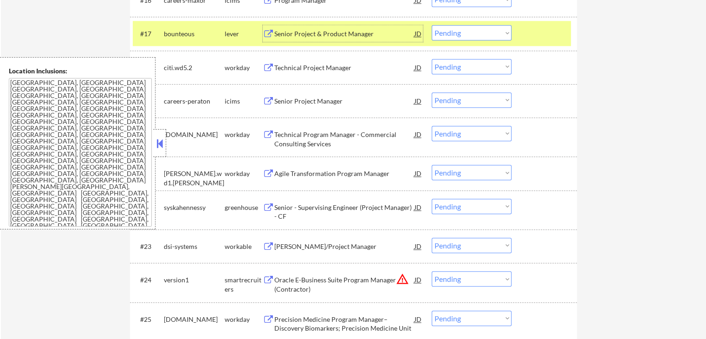
click at [472, 36] on select "Choose an option... Pending Applied Excluded (Questions) Excluded (Expired) Exc…" at bounding box center [472, 32] width 80 height 15
click at [432, 25] on select "Choose an option... Pending Applied Excluded (Questions) Excluded (Expired) Exc…" at bounding box center [472, 32] width 80 height 15
select select ""pending""
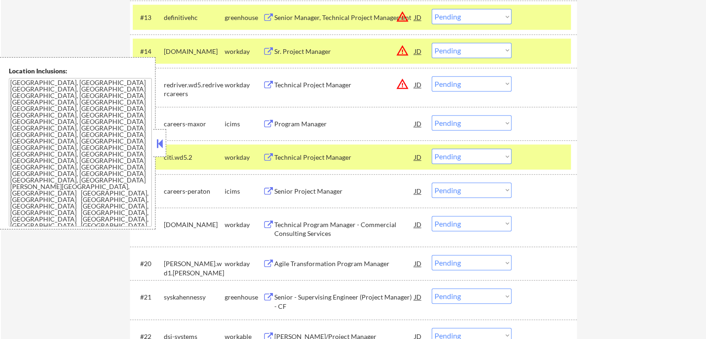
scroll to position [743, 0]
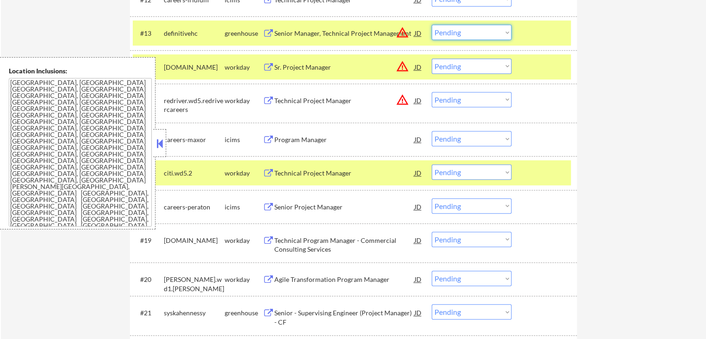
drag, startPoint x: 461, startPoint y: 34, endPoint x: 463, endPoint y: 39, distance: 5.9
click at [461, 34] on select "Choose an option... Pending Applied Excluded (Questions) Excluded (Expired) Exc…" at bounding box center [472, 32] width 80 height 15
click at [432, 25] on select "Choose an option... Pending Applied Excluded (Questions) Excluded (Expired) Exc…" at bounding box center [472, 32] width 80 height 15
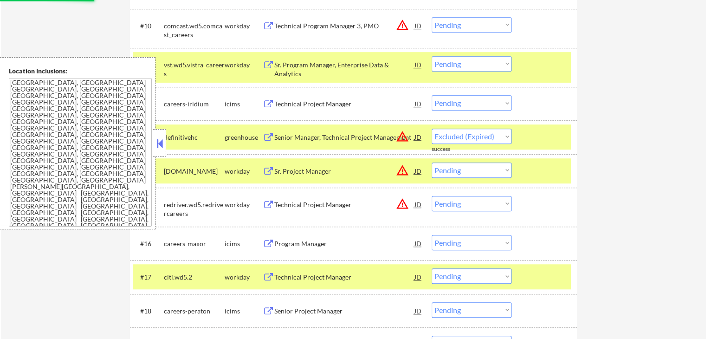
scroll to position [696, 0]
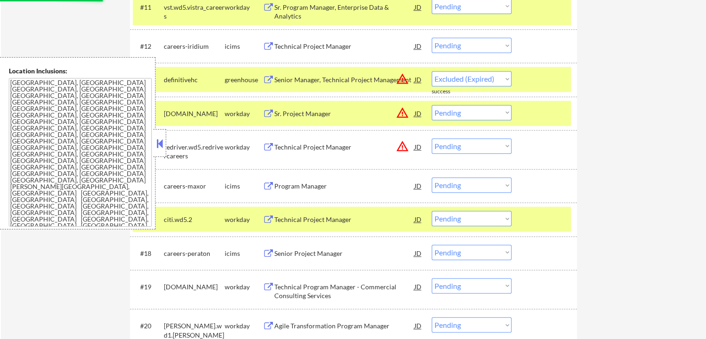
select select ""pending""
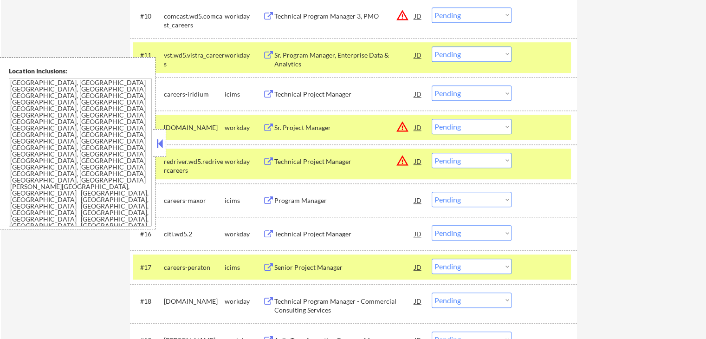
scroll to position [604, 0]
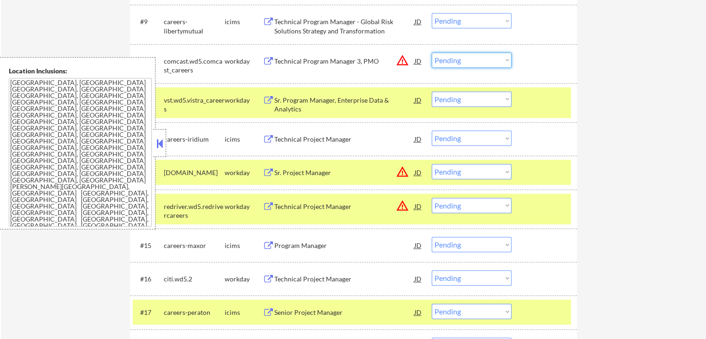
click at [461, 62] on select "Choose an option... Pending Applied Excluded (Questions) Excluded (Expired) Exc…" at bounding box center [472, 59] width 80 height 15
click at [432, 52] on select "Choose an option... Pending Applied Excluded (Questions) Excluded (Expired) Exc…" at bounding box center [472, 59] width 80 height 15
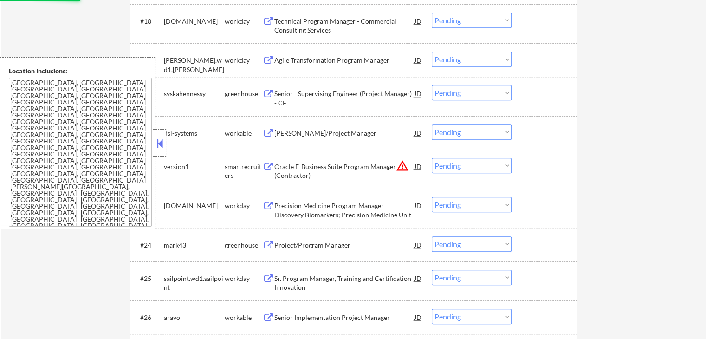
scroll to position [836, 0]
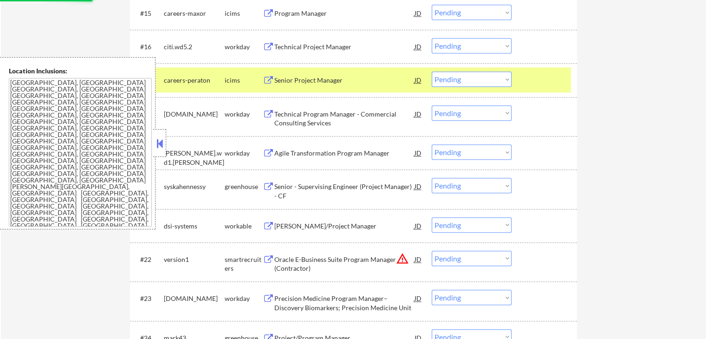
select select ""pending""
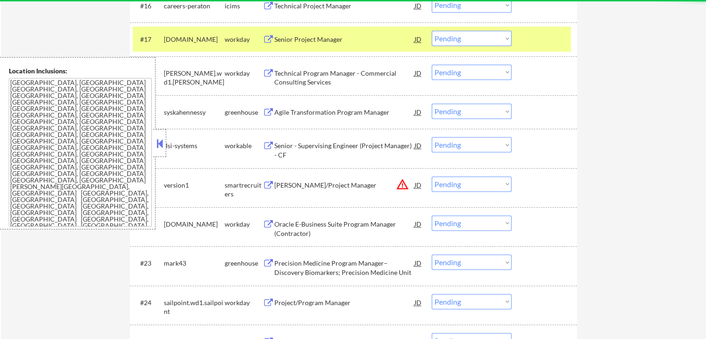
scroll to position [882, 0]
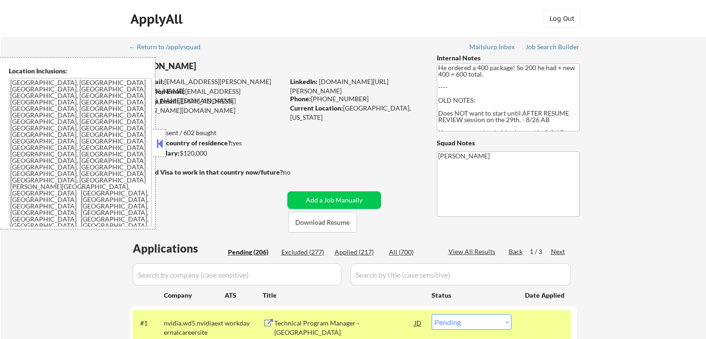
select select ""pending""
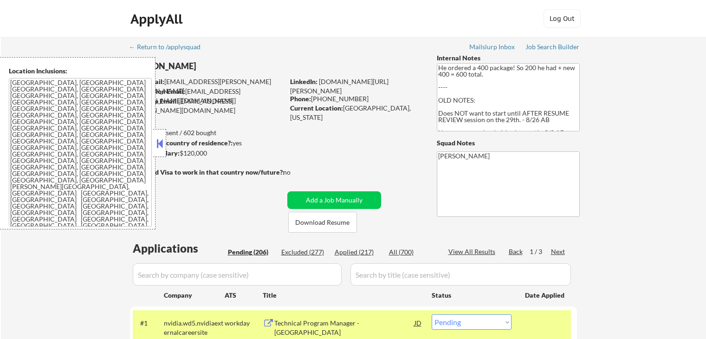
select select ""pending""
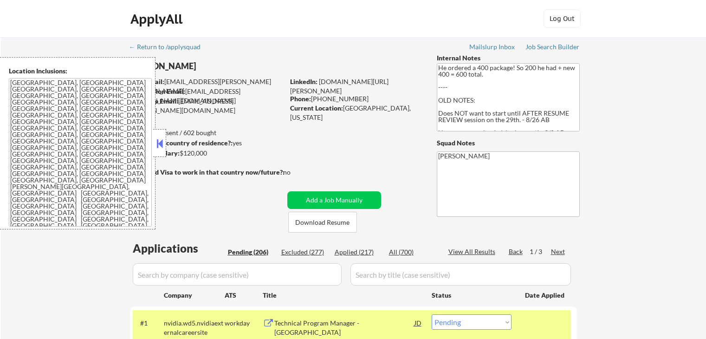
select select ""pending""
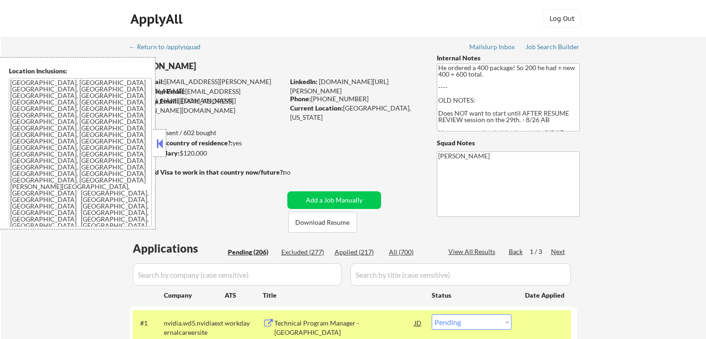
select select ""pending""
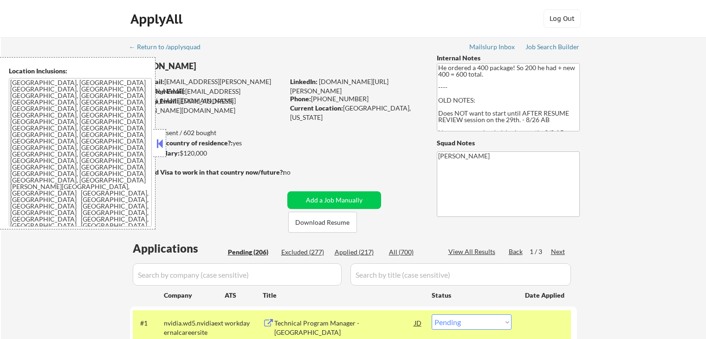
select select ""pending""
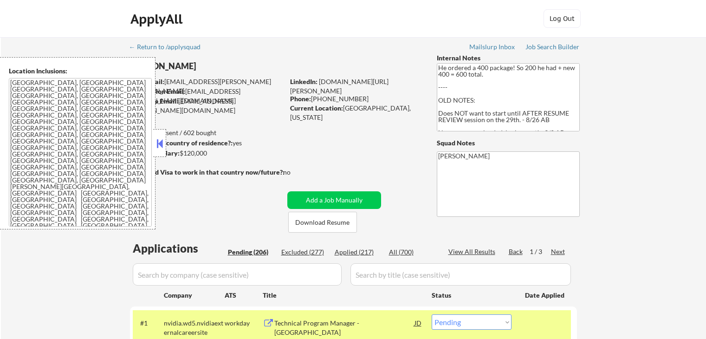
select select ""pending""
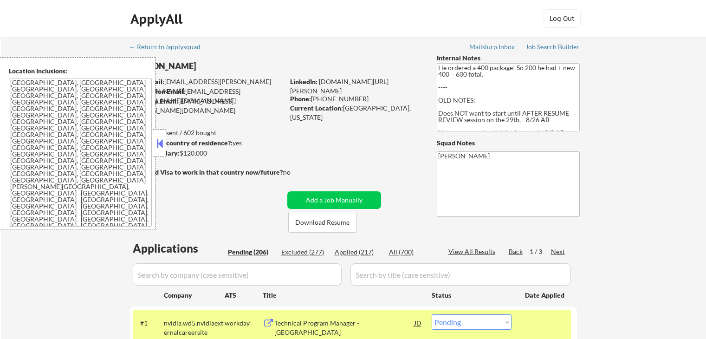
select select ""pending""
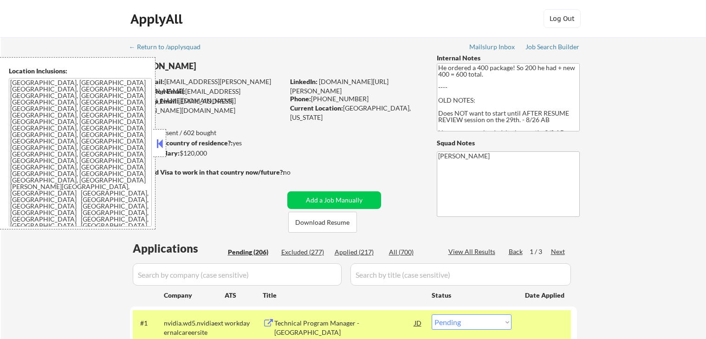
select select ""pending""
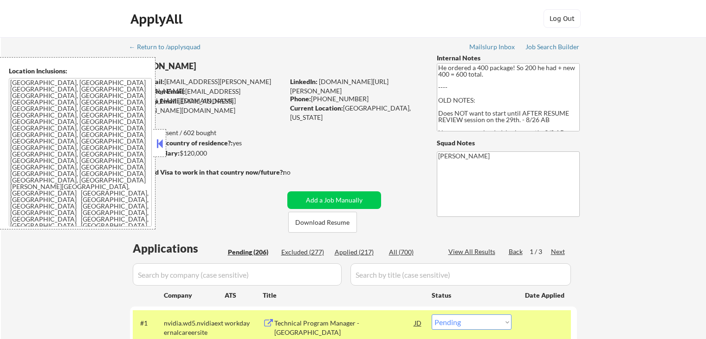
select select ""pending""
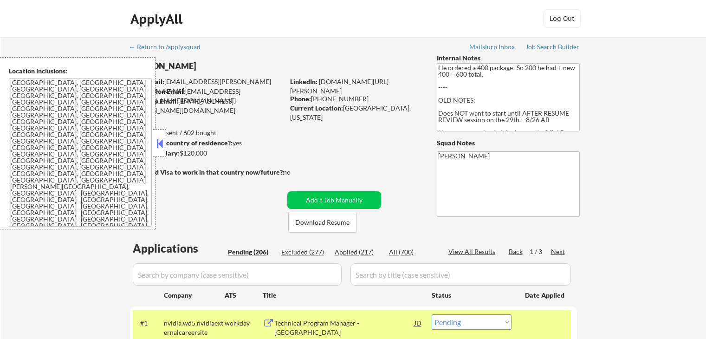
select select ""pending""
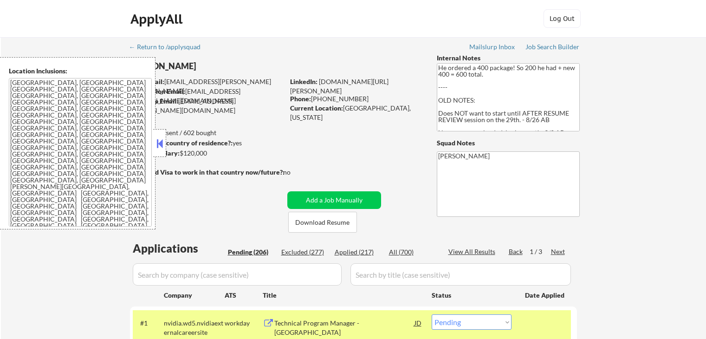
select select ""pending""
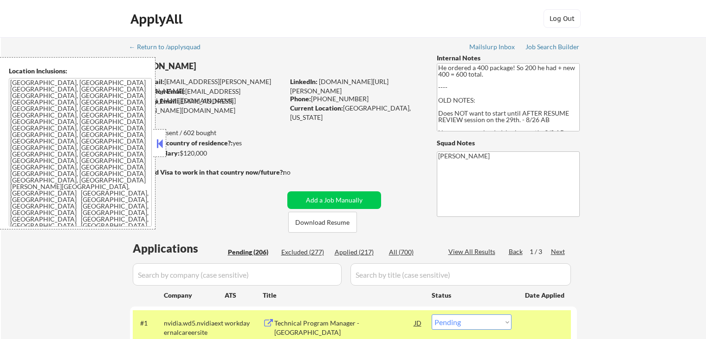
select select ""pending""
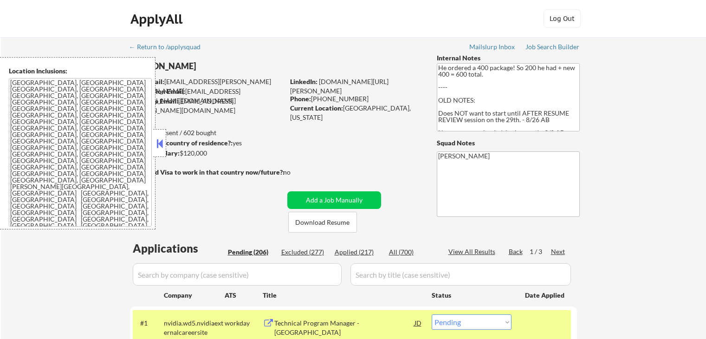
select select ""pending""
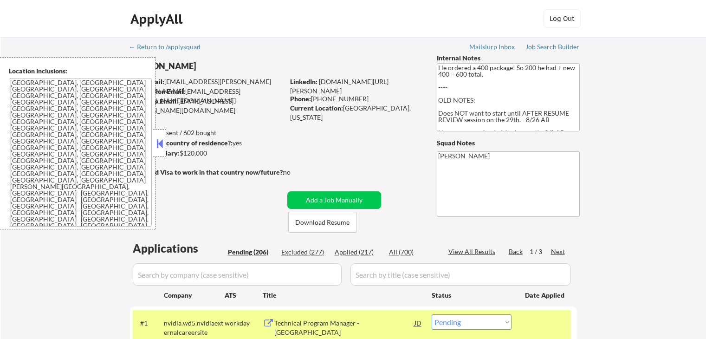
select select ""pending""
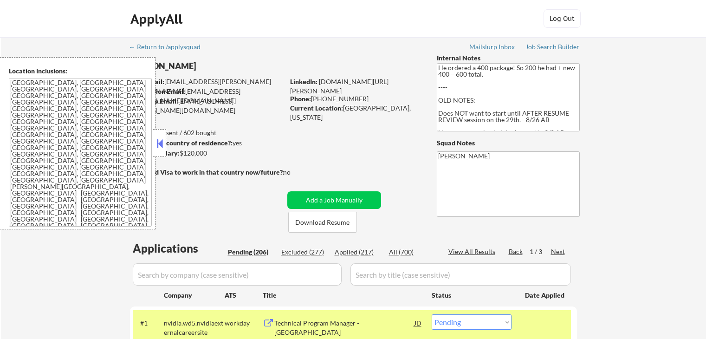
select select ""pending""
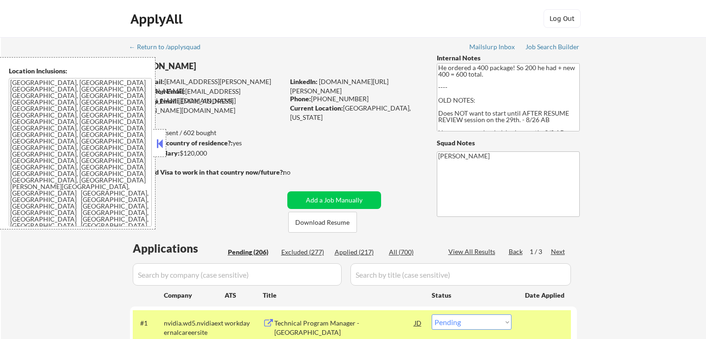
select select ""pending""
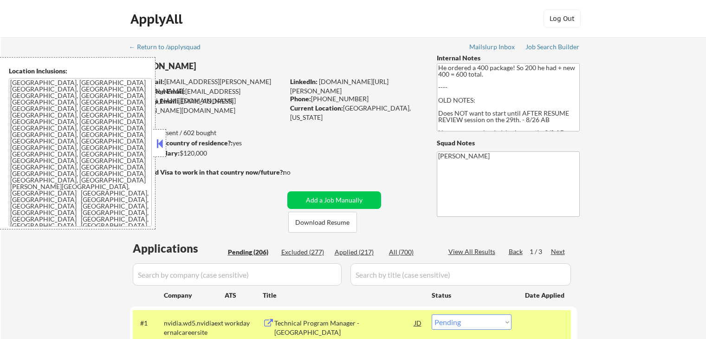
select select ""pending""
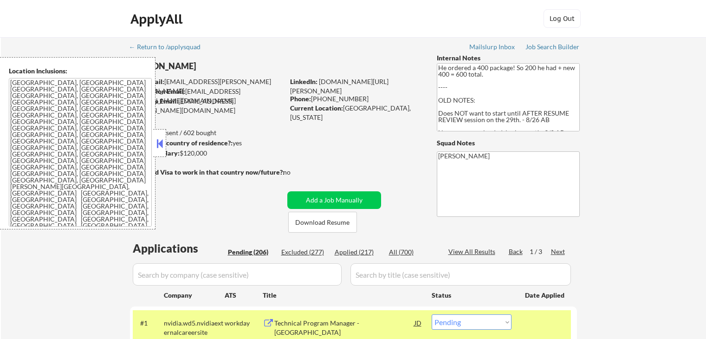
select select ""pending""
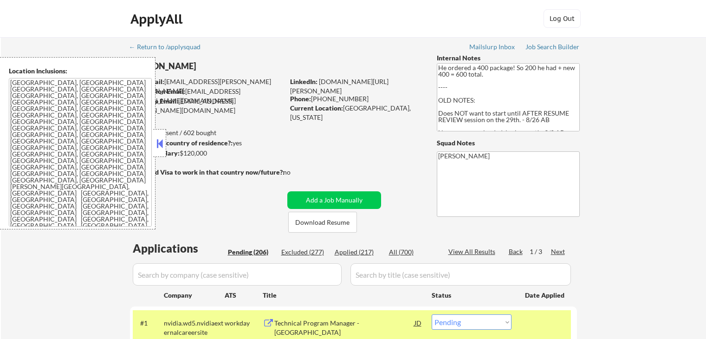
select select ""pending""
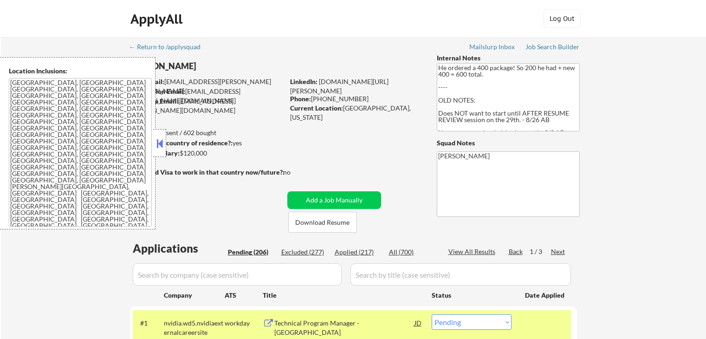
select select ""pending""
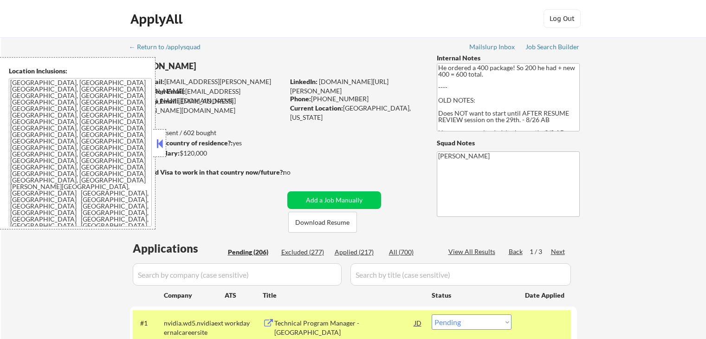
scroll to position [882, 0]
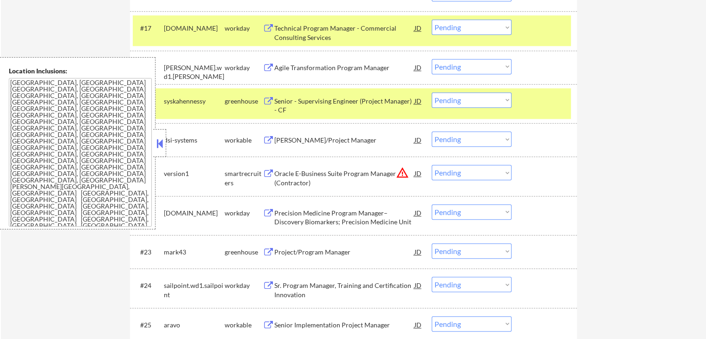
click at [288, 142] on div "Zoho Developer/Project Manager" at bounding box center [344, 140] width 140 height 9
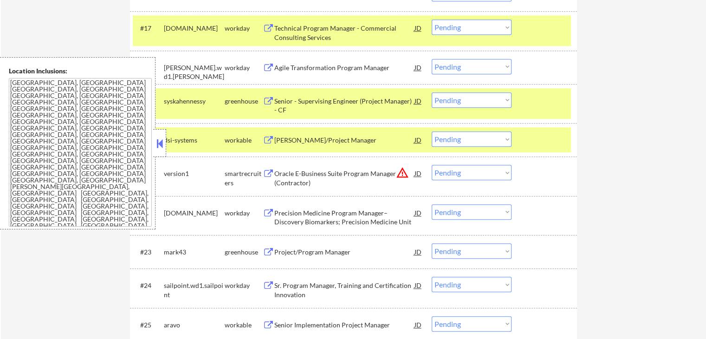
click at [287, 176] on div "Oracle E-Business Suite Program Manager (Contractor)" at bounding box center [344, 178] width 140 height 18
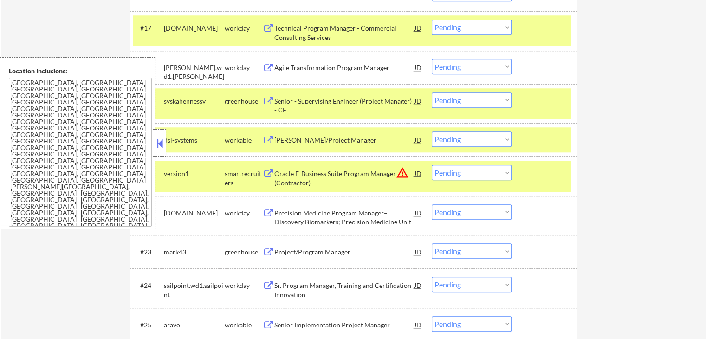
click at [283, 245] on div "Project/Program Manager" at bounding box center [344, 251] width 140 height 17
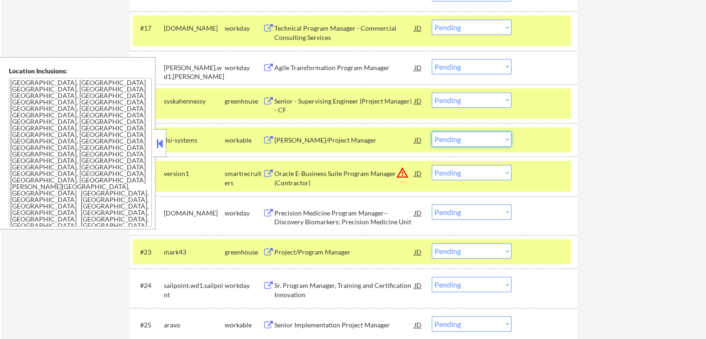
click at [472, 145] on select "Choose an option... Pending Applied Excluded (Questions) Excluded (Expired) Exc…" at bounding box center [472, 138] width 80 height 15
click at [432, 131] on select "Choose an option... Pending Applied Excluded (Questions) Excluded (Expired) Exc…" at bounding box center [472, 138] width 80 height 15
click at [465, 171] on select "Choose an option... Pending Applied Excluded (Questions) Excluded (Expired) Exc…" at bounding box center [472, 172] width 80 height 15
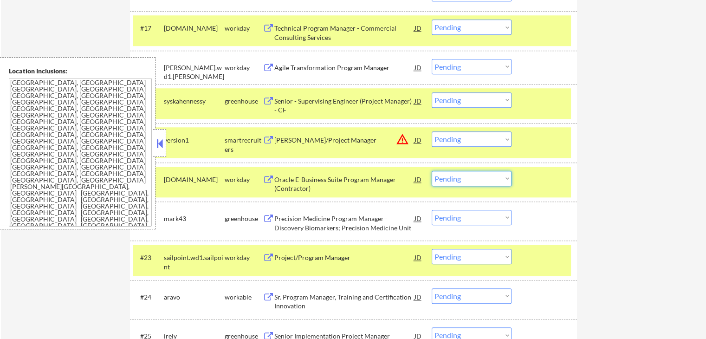
click at [478, 143] on select "Choose an option... Pending Applied Excluded (Questions) Excluded (Expired) Exc…" at bounding box center [472, 138] width 80 height 15
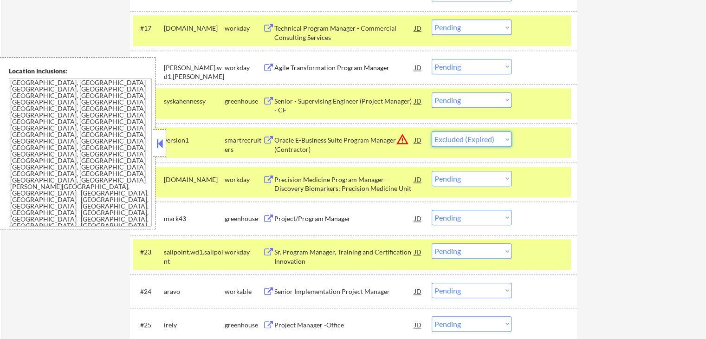
click at [432, 131] on select "Choose an option... Pending Applied Excluded (Questions) Excluded (Expired) Exc…" at bounding box center [472, 138] width 80 height 15
select select ""pending""
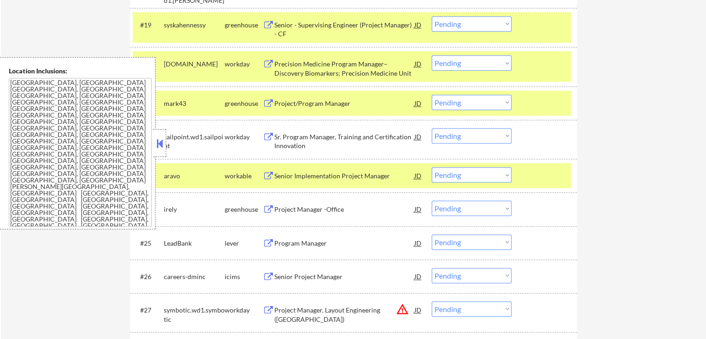
scroll to position [975, 0]
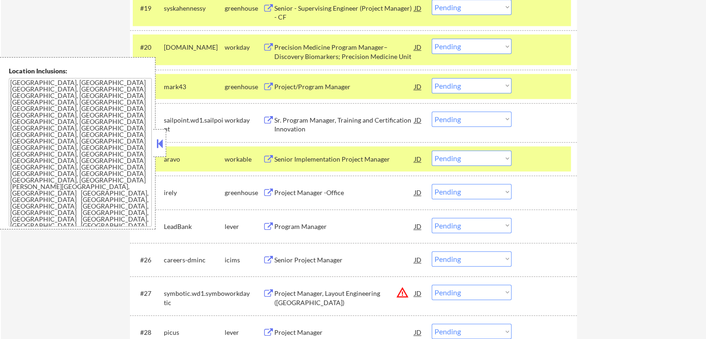
click at [468, 84] on select "Choose an option... Pending Applied Excluded (Questions) Excluded (Expired) Exc…" at bounding box center [472, 85] width 80 height 15
click at [432, 78] on select "Choose an option... Pending Applied Excluded (Questions) Excluded (Expired) Exc…" at bounding box center [472, 85] width 80 height 15
select select ""pending""
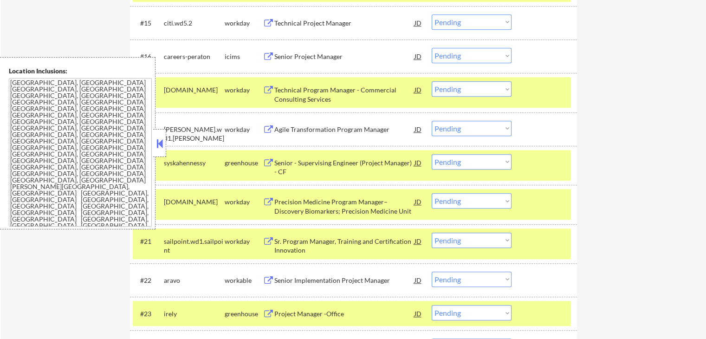
scroll to position [860, 0]
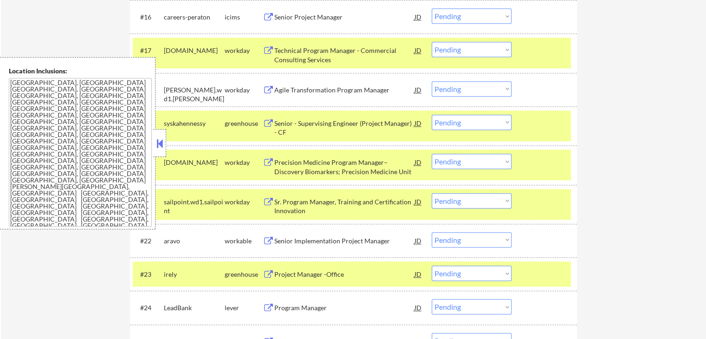
click at [453, 123] on select "Choose an option... Pending Applied Excluded (Questions) Excluded (Expired) Exc…" at bounding box center [472, 122] width 80 height 15
click at [432, 115] on select "Choose an option... Pending Applied Excluded (Questions) Excluded (Expired) Exc…" at bounding box center [472, 122] width 80 height 15
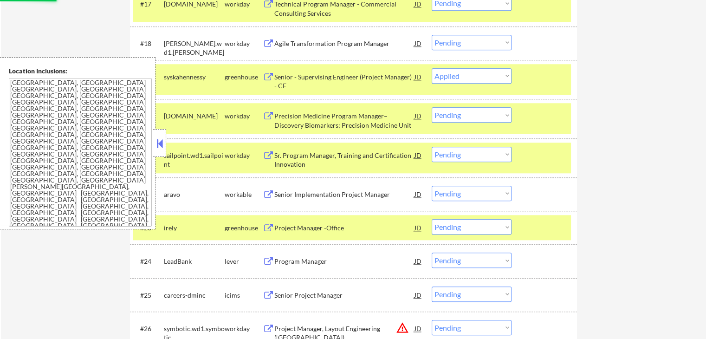
scroll to position [953, 0]
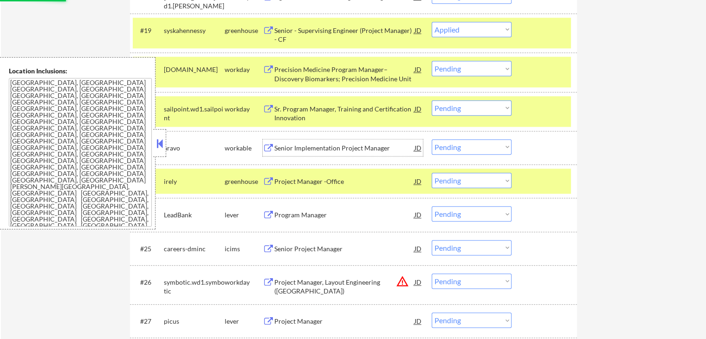
click at [294, 147] on div "Senior Implementation Project Manager" at bounding box center [344, 147] width 140 height 9
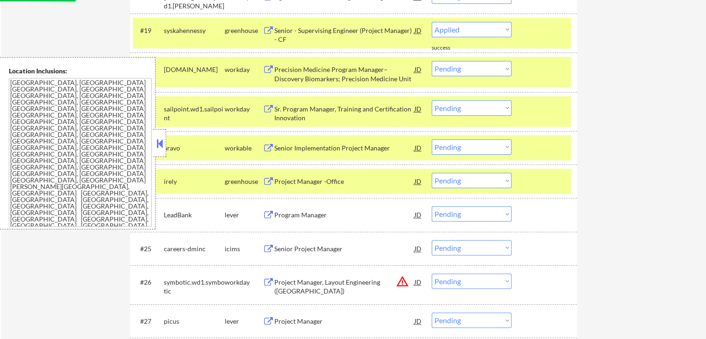
select select ""pending""
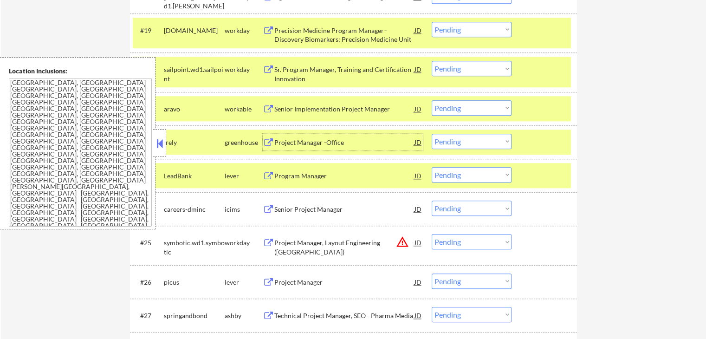
click at [470, 113] on select "Choose an option... Pending Applied Excluded (Questions) Excluded (Expired) Exc…" at bounding box center [472, 107] width 80 height 15
click at [432, 100] on select "Choose an option... Pending Applied Excluded (Questions) Excluded (Expired) Exc…" at bounding box center [472, 107] width 80 height 15
click at [320, 145] on div "Project Manager -Office" at bounding box center [344, 142] width 140 height 9
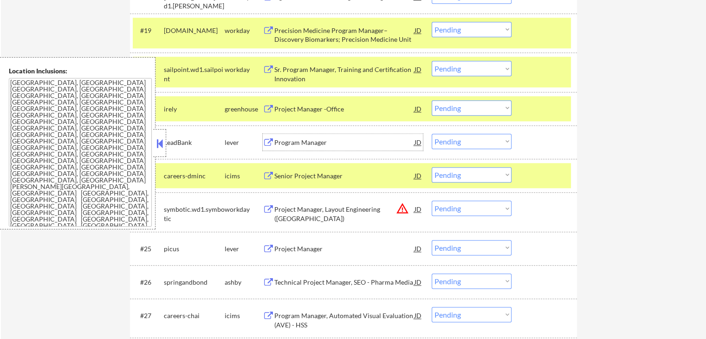
click at [462, 110] on select "Choose an option... Pending Applied Excluded (Questions) Excluded (Expired) Exc…" at bounding box center [472, 107] width 80 height 15
click at [432, 100] on select "Choose an option... Pending Applied Excluded (Questions) Excluded (Expired) Exc…" at bounding box center [472, 107] width 80 height 15
click at [298, 146] on div "Program Manager" at bounding box center [344, 142] width 140 height 9
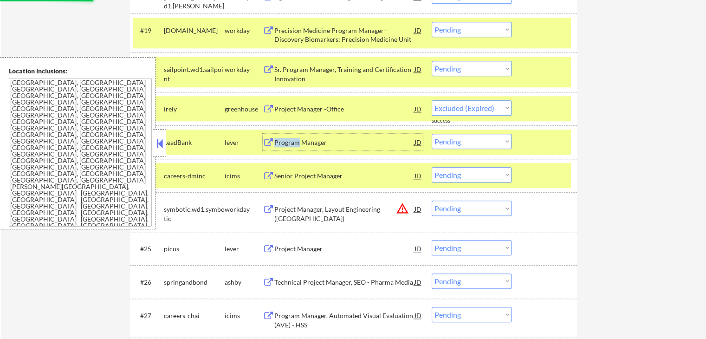
drag, startPoint x: 299, startPoint y: 149, endPoint x: 432, endPoint y: 142, distance: 133.5
click at [426, 143] on div "#22 LeadBank lever Program Manager JD warning_amber Choose an option... Pending…" at bounding box center [352, 142] width 438 height 25
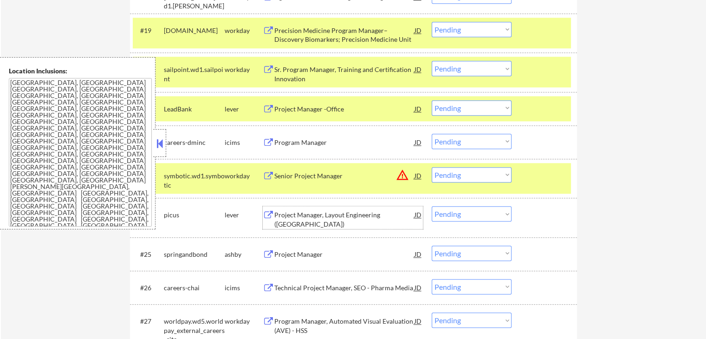
click at [269, 221] on div "Project Manager, Layout Engineering (West Region) JD warning_amber" at bounding box center [343, 217] width 160 height 22
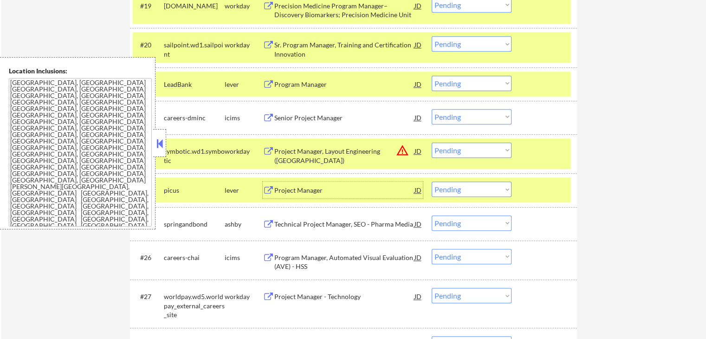
scroll to position [999, 0]
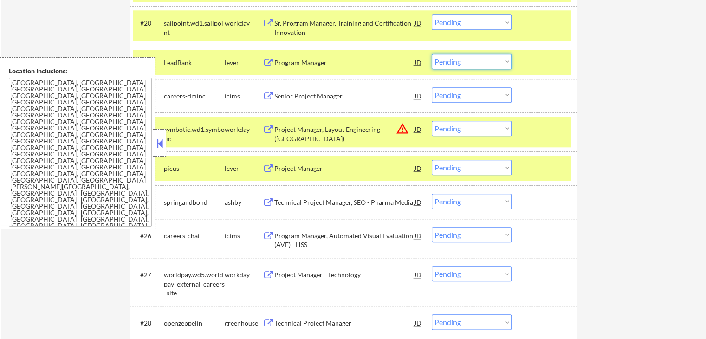
drag, startPoint x: 456, startPoint y: 62, endPoint x: 458, endPoint y: 68, distance: 5.9
click at [457, 63] on select "Choose an option... Pending Applied Excluded (Questions) Excluded (Expired) Exc…" at bounding box center [472, 61] width 80 height 15
click at [432, 54] on select "Choose an option... Pending Applied Excluded (Questions) Excluded (Expired) Exc…" at bounding box center [472, 61] width 80 height 15
select select ""pending""
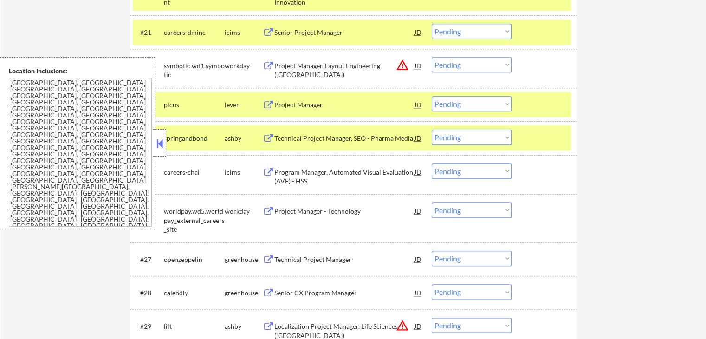
scroll to position [1046, 0]
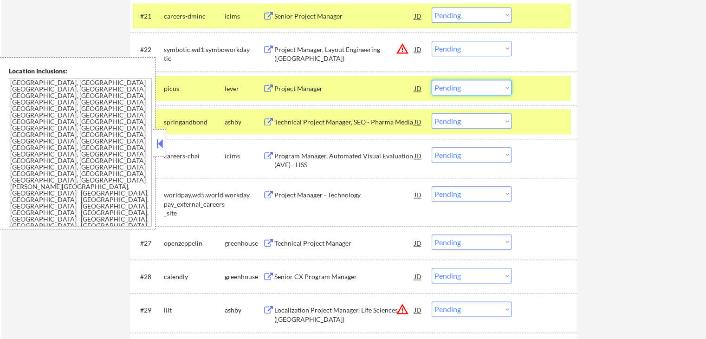
drag, startPoint x: 471, startPoint y: 88, endPoint x: 472, endPoint y: 93, distance: 5.2
click at [472, 88] on select "Choose an option... Pending Applied Excluded (Questions) Excluded (Expired) Exc…" at bounding box center [472, 87] width 80 height 15
click at [432, 80] on select "Choose an option... Pending Applied Excluded (Questions) Excluded (Expired) Exc…" at bounding box center [472, 87] width 80 height 15
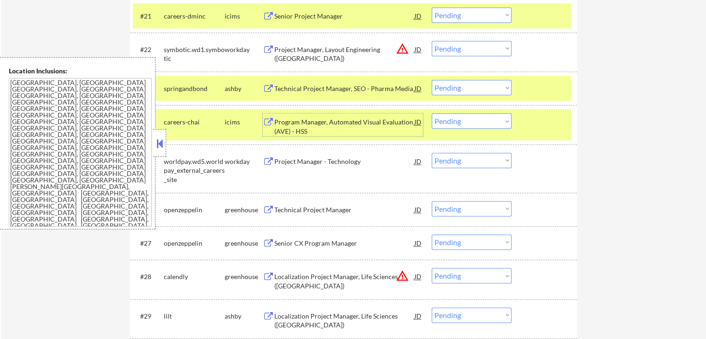
click at [315, 121] on div "Program Manager, Automated Visual Evaluation (AVE) - HSS" at bounding box center [344, 126] width 140 height 18
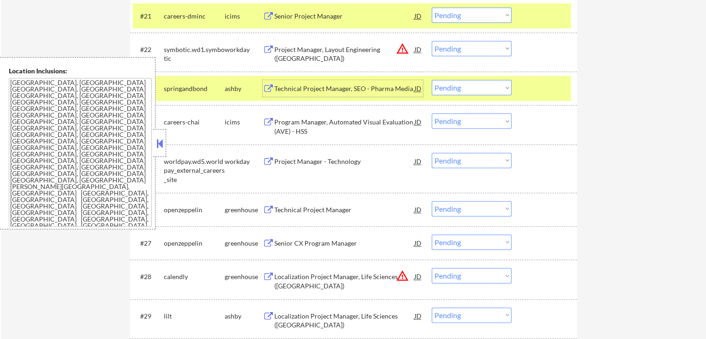
click at [306, 87] on div "Technical Project Manager, SEO - Pharma Media" at bounding box center [344, 88] width 140 height 9
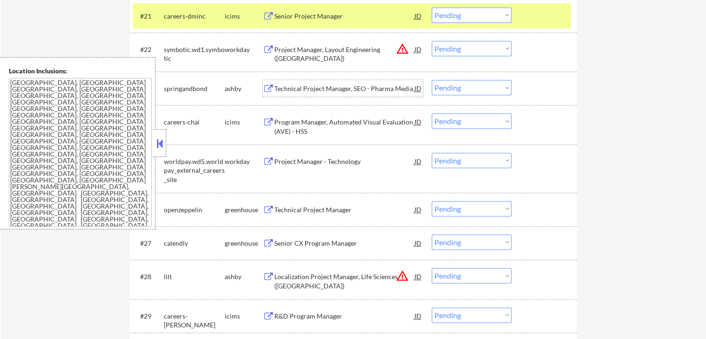
click at [461, 93] on select "Choose an option... Pending Applied Excluded (Questions) Excluded (Expired) Exc…" at bounding box center [472, 87] width 80 height 15
select select ""excluded""
click at [432, 80] on select "Choose an option... Pending Applied Excluded (Questions) Excluded (Expired) Exc…" at bounding box center [472, 87] width 80 height 15
click at [458, 52] on select "Choose an option... Pending Applied Excluded (Questions) Excluded (Expired) Exc…" at bounding box center [472, 48] width 80 height 15
click at [432, 41] on select "Choose an option... Pending Applied Excluded (Questions) Excluded (Expired) Exc…" at bounding box center [472, 48] width 80 height 15
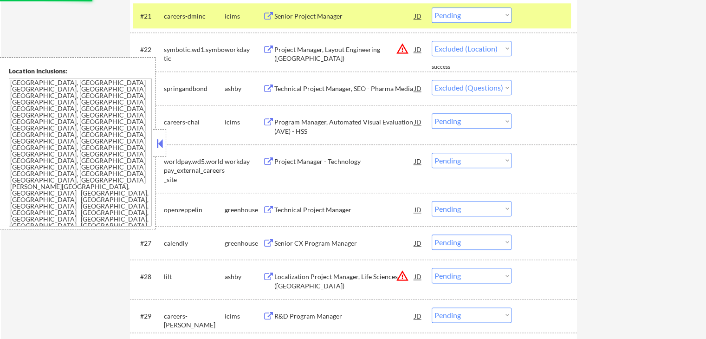
select select ""pending""
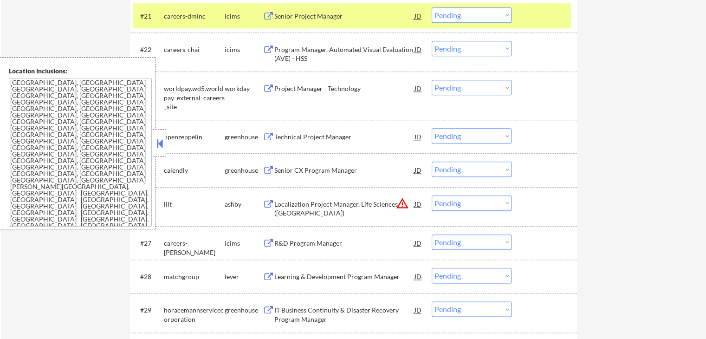
click at [288, 138] on div "Technical Project Manager" at bounding box center [344, 136] width 140 height 9
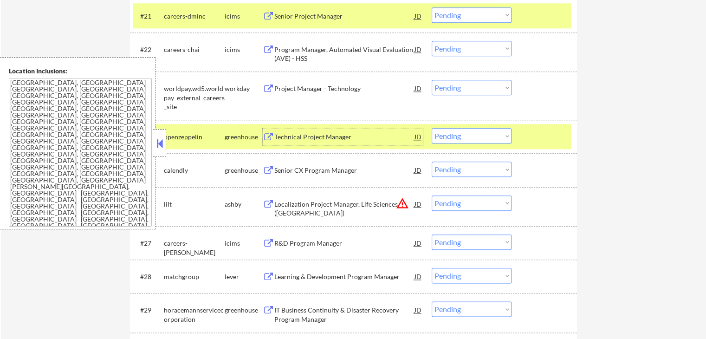
click at [480, 140] on select "Choose an option... Pending Applied Excluded (Questions) Excluded (Expired) Exc…" at bounding box center [472, 135] width 80 height 15
click at [432, 128] on select "Choose an option... Pending Applied Excluded (Questions) Excluded (Expired) Exc…" at bounding box center [472, 135] width 80 height 15
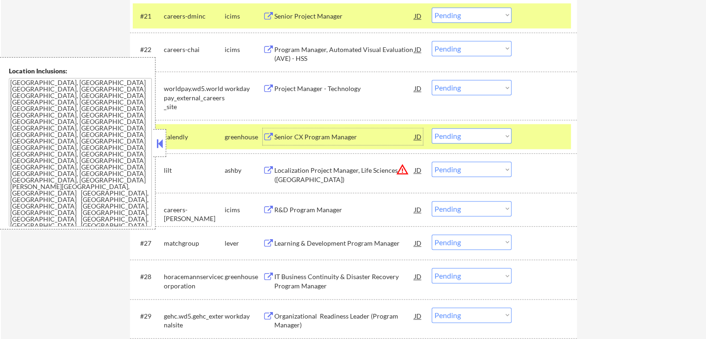
click at [308, 138] on div "Senior CX Program Manager" at bounding box center [344, 136] width 140 height 9
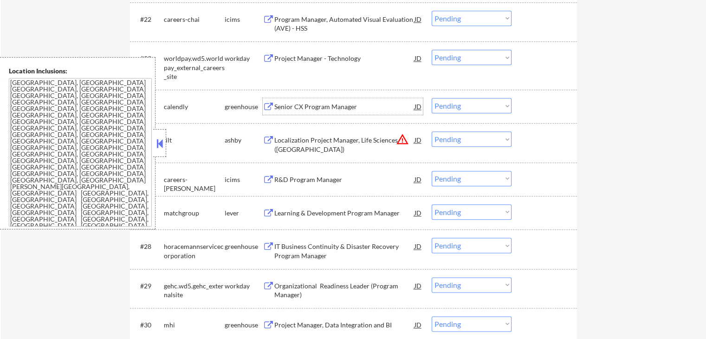
scroll to position [1092, 0]
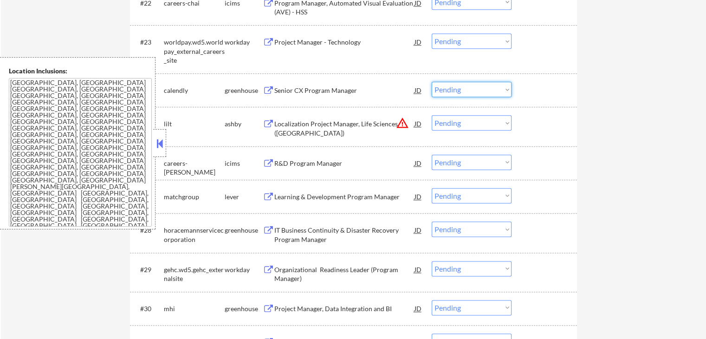
drag, startPoint x: 471, startPoint y: 83, endPoint x: 471, endPoint y: 90, distance: 6.5
click at [471, 84] on select "Choose an option... Pending Applied Excluded (Questions) Excluded (Expired) Exc…" at bounding box center [472, 89] width 80 height 15
click at [432, 82] on select "Choose an option... Pending Applied Excluded (Questions) Excluded (Expired) Exc…" at bounding box center [472, 89] width 80 height 15
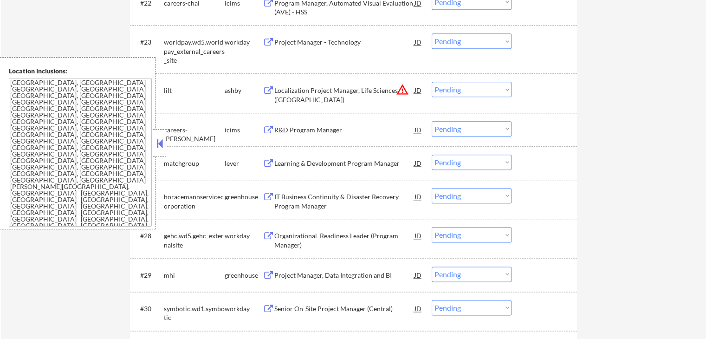
click at [337, 85] on div "Localization Project Manager, Life Sciences (West Coast)" at bounding box center [344, 93] width 140 height 22
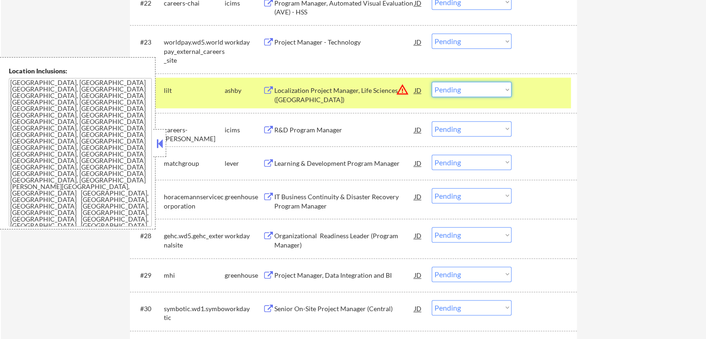
drag, startPoint x: 461, startPoint y: 88, endPoint x: 462, endPoint y: 96, distance: 8.6
click at [461, 88] on select "Choose an option... Pending Applied Excluded (Questions) Excluded (Expired) Exc…" at bounding box center [472, 89] width 80 height 15
click at [432, 82] on select "Choose an option... Pending Applied Excluded (Questions) Excluded (Expired) Exc…" at bounding box center [472, 89] width 80 height 15
click at [321, 165] on div "Learning & Development Program Manager" at bounding box center [344, 163] width 140 height 9
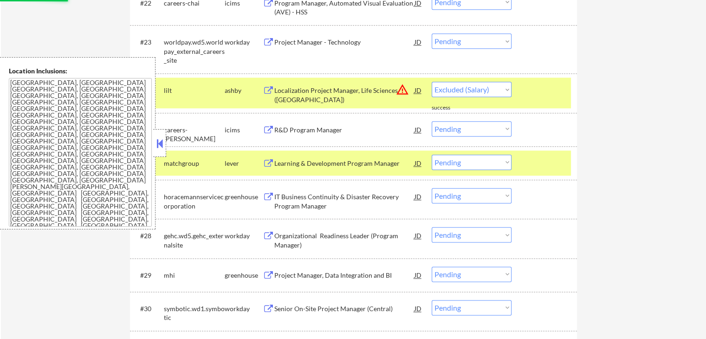
select select ""pending""
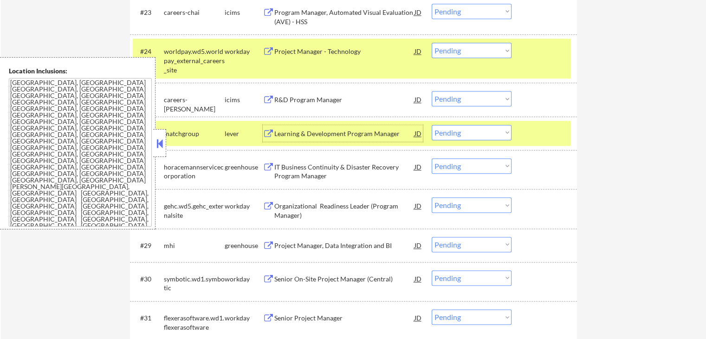
scroll to position [1138, 0]
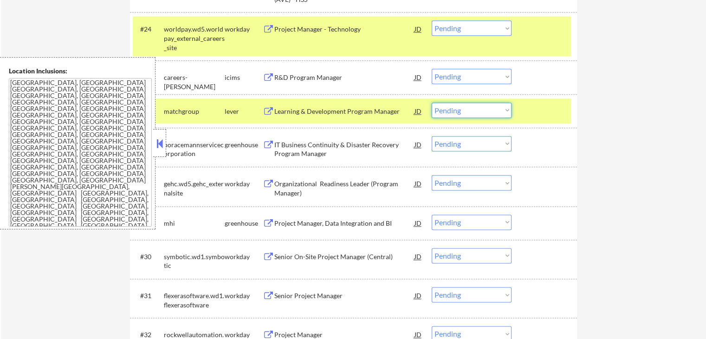
drag, startPoint x: 451, startPoint y: 110, endPoint x: 456, endPoint y: 115, distance: 6.9
click at [452, 110] on select "Choose an option... Pending Applied Excluded (Questions) Excluded (Expired) Exc…" at bounding box center [472, 110] width 80 height 15
click at [432, 103] on select "Choose an option... Pending Applied Excluded (Questions) Excluded (Expired) Exc…" at bounding box center [472, 110] width 80 height 15
select select ""pending""
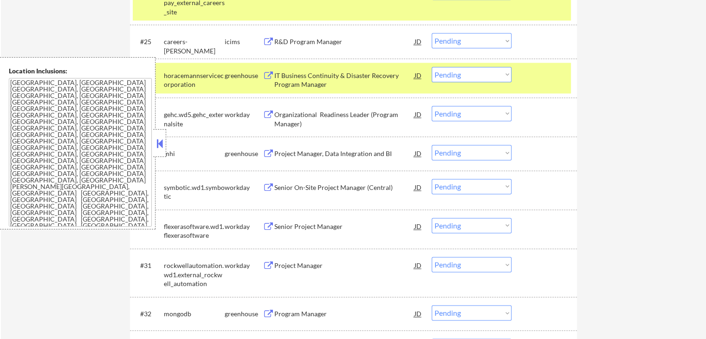
scroll to position [1185, 0]
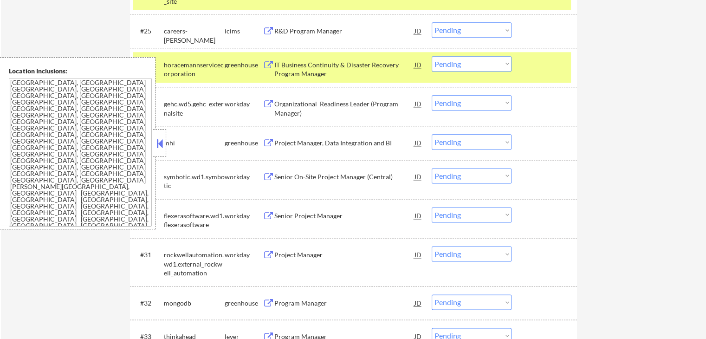
click at [306, 70] on div "IT Business Continuity & Disaster Recovery Program Manager" at bounding box center [344, 69] width 140 height 18
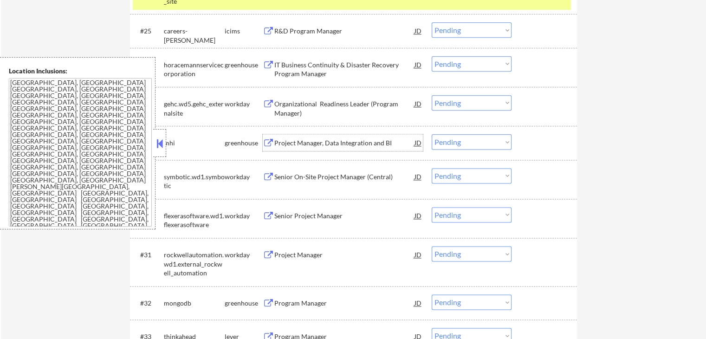
click at [306, 135] on div "Project Manager, Data Integration and BI" at bounding box center [344, 142] width 140 height 17
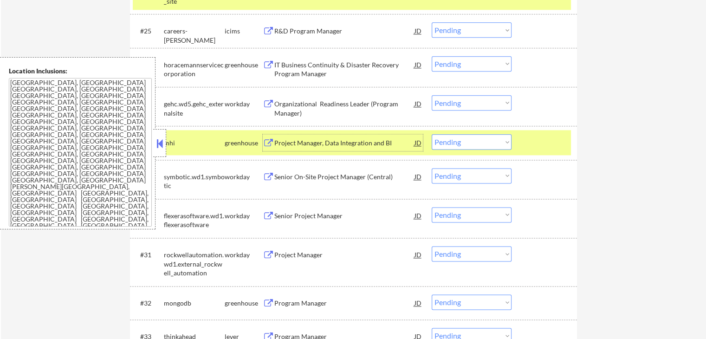
drag, startPoint x: 474, startPoint y: 142, endPoint x: 474, endPoint y: 149, distance: 7.0
click at [474, 142] on select "Choose an option... Pending Applied Excluded (Questions) Excluded (Expired) Exc…" at bounding box center [472, 141] width 80 height 15
click at [432, 134] on select "Choose an option... Pending Applied Excluded (Questions) Excluded (Expired) Exc…" at bounding box center [472, 141] width 80 height 15
select select ""pending""
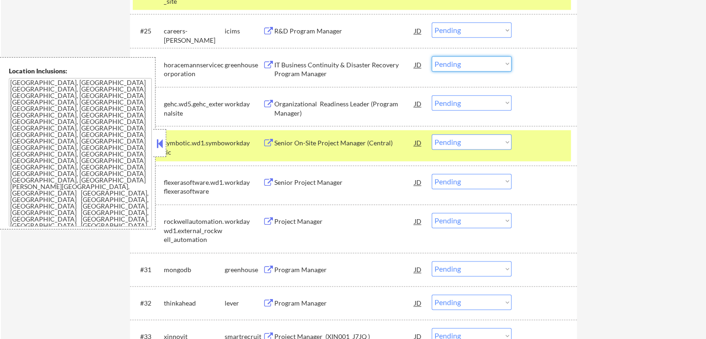
click at [463, 69] on select "Choose an option... Pending Applied Excluded (Questions) Excluded (Expired) Exc…" at bounding box center [472, 63] width 80 height 15
click at [432, 56] on select "Choose an option... Pending Applied Excluded (Questions) Excluded (Expired) Exc…" at bounding box center [472, 63] width 80 height 15
select select ""pending""
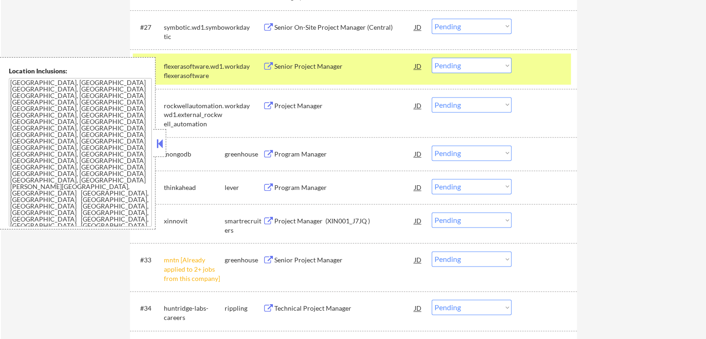
scroll to position [1278, 0]
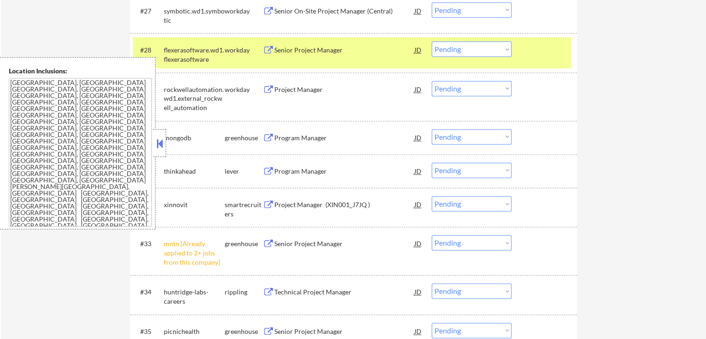
click at [281, 140] on div "Program Manager" at bounding box center [344, 137] width 140 height 9
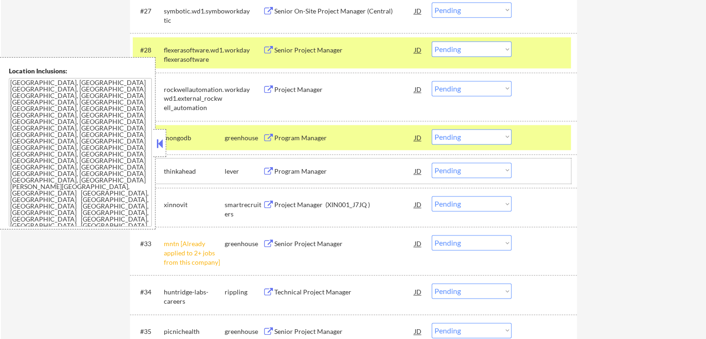
click at [284, 180] on div "#31 thinkahead lever Program Manager JD warning_amber Choose an option... Pendi…" at bounding box center [352, 170] width 438 height 25
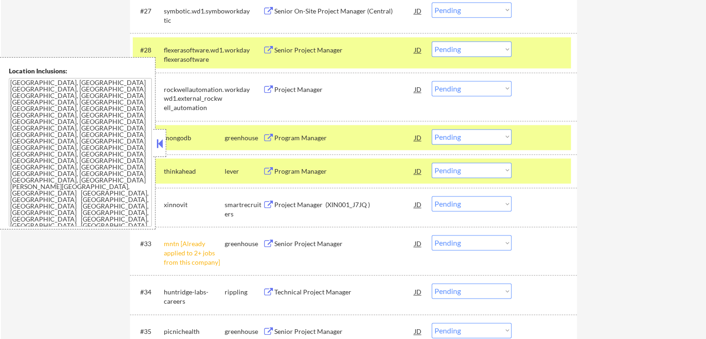
click at [304, 170] on div "Program Manager" at bounding box center [344, 171] width 140 height 9
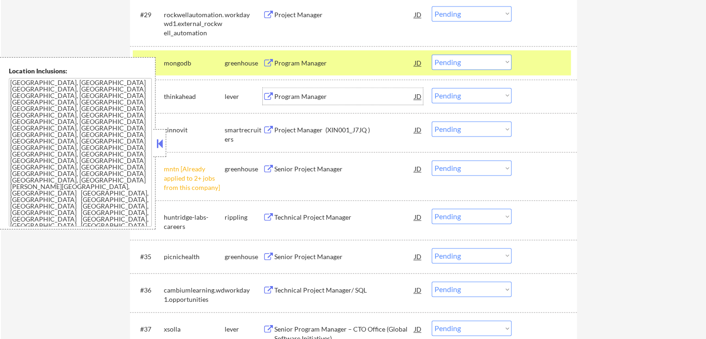
scroll to position [1371, 0]
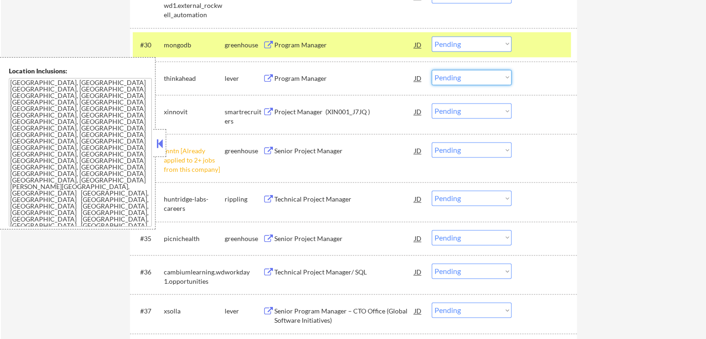
drag, startPoint x: 462, startPoint y: 73, endPoint x: 465, endPoint y: 84, distance: 10.9
click at [462, 73] on select "Choose an option... Pending Applied Excluded (Questions) Excluded (Expired) Exc…" at bounding box center [472, 77] width 80 height 15
click at [432, 70] on select "Choose an option... Pending Applied Excluded (Questions) Excluded (Expired) Exc…" at bounding box center [472, 77] width 80 height 15
click at [292, 76] on div "Program Manager" at bounding box center [344, 78] width 140 height 9
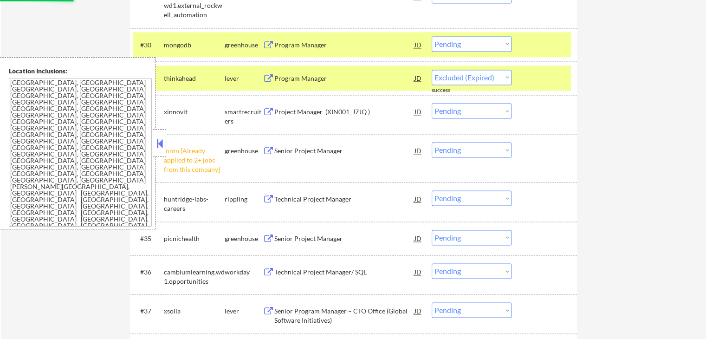
select select ""pending""
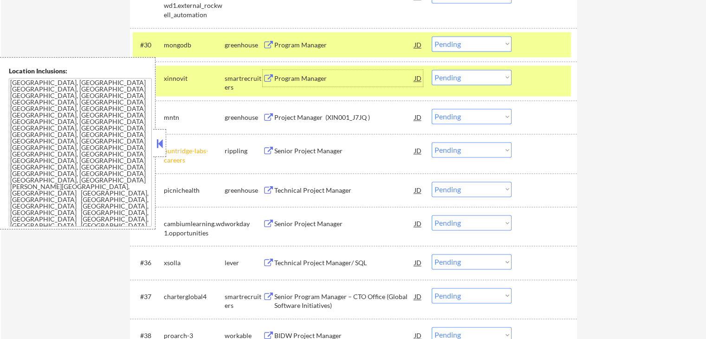
click at [310, 116] on div "Project Manager (XIN001_J7JQ )" at bounding box center [344, 117] width 140 height 9
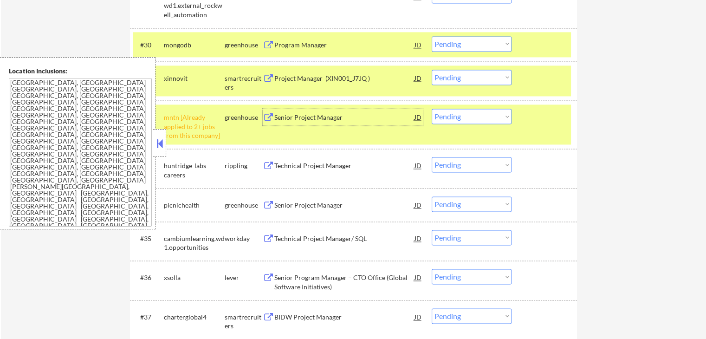
click at [320, 77] on div "Project Manager (XIN001_J7JQ )" at bounding box center [344, 78] width 140 height 9
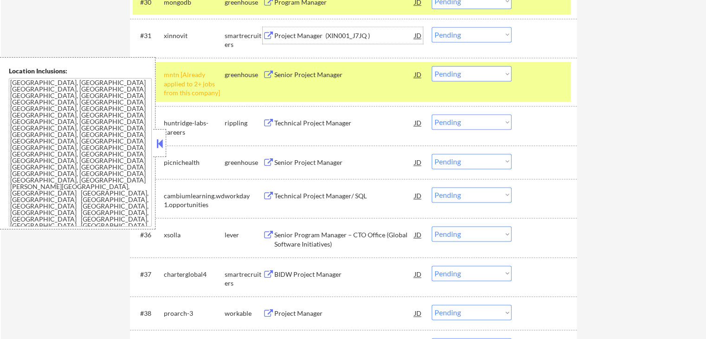
scroll to position [1417, 0]
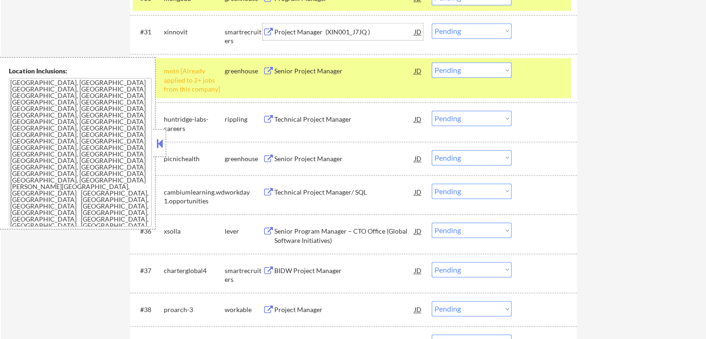
click at [463, 72] on select "Choose an option... Pending Applied Excluded (Questions) Excluded (Expired) Exc…" at bounding box center [472, 69] width 80 height 15
click at [432, 62] on select "Choose an option... Pending Applied Excluded (Questions) Excluded (Expired) Exc…" at bounding box center [472, 69] width 80 height 15
select select ""pending""
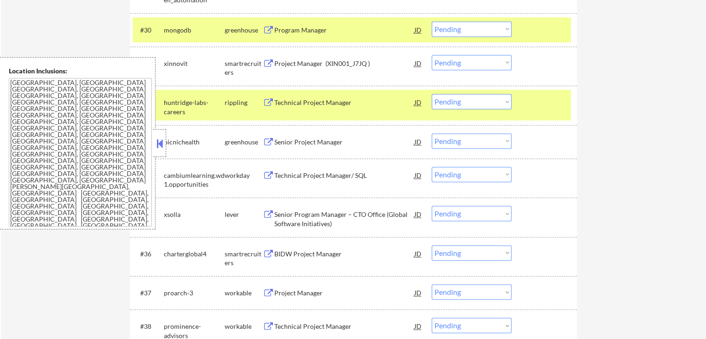
scroll to position [1371, 0]
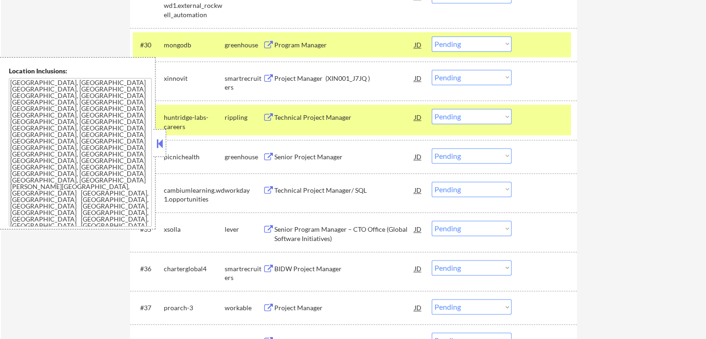
click at [457, 49] on select "Choose an option... Pending Applied Excluded (Questions) Excluded (Expired) Exc…" at bounding box center [472, 43] width 80 height 15
click at [432, 36] on select "Choose an option... Pending Applied Excluded (Questions) Excluded (Expired) Exc…" at bounding box center [472, 43] width 80 height 15
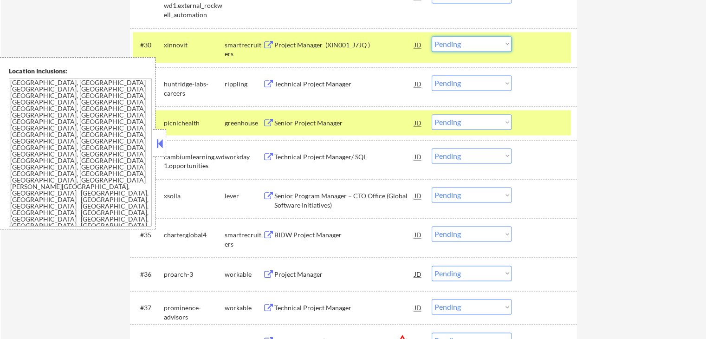
click at [461, 45] on select "Choose an option... Pending Applied Excluded (Questions) Excluded (Expired) Exc…" at bounding box center [472, 43] width 80 height 15
click at [432, 36] on select "Choose an option... Pending Applied Excluded (Questions) Excluded (Expired) Exc…" at bounding box center [472, 43] width 80 height 15
click at [293, 82] on div "Technical Project Manager" at bounding box center [344, 83] width 140 height 9
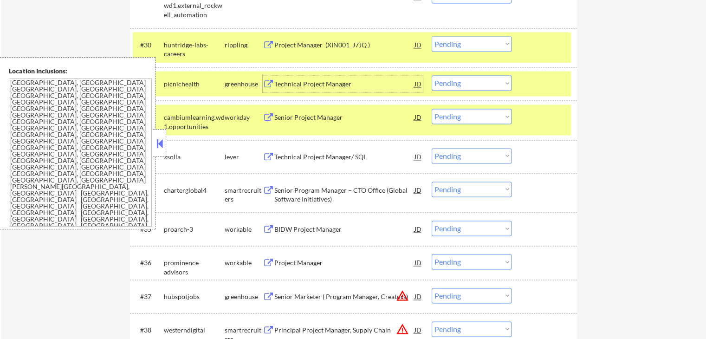
click at [288, 84] on div "Technical Project Manager" at bounding box center [344, 83] width 140 height 9
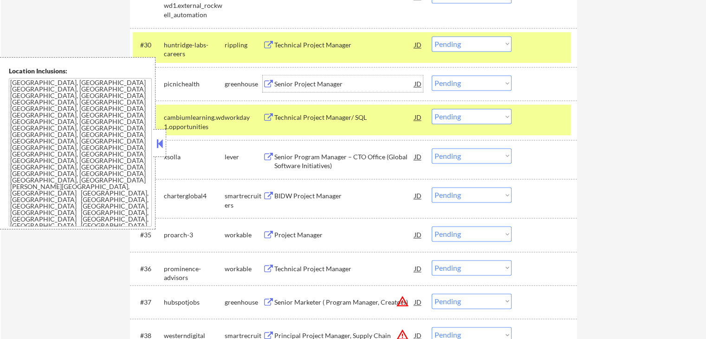
click at [451, 44] on select "Choose an option... Pending Applied Excluded (Questions) Excluded (Expired) Exc…" at bounding box center [472, 43] width 80 height 15
click at [432, 36] on select "Choose an option... Pending Applied Excluded (Questions) Excluded (Expired) Exc…" at bounding box center [472, 43] width 80 height 15
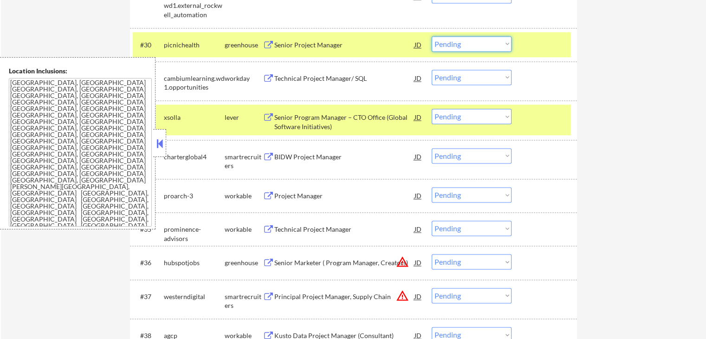
click at [477, 49] on select "Choose an option... Pending Applied Excluded (Questions) Excluded (Expired) Exc…" at bounding box center [472, 43] width 80 height 15
select select ""applied""
click at [432, 36] on select "Choose an option... Pending Applied Excluded (Questions) Excluded (Expired) Exc…" at bounding box center [472, 43] width 80 height 15
click at [464, 109] on select "Choose an option... Pending Applied Excluded (Questions) Excluded (Expired) Exc…" at bounding box center [472, 116] width 80 height 15
select select ""applied""
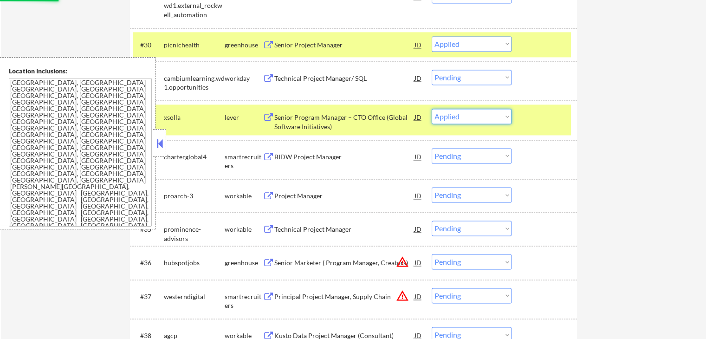
click at [432, 109] on select "Choose an option... Pending Applied Excluded (Questions) Excluded (Expired) Exc…" at bounding box center [472, 116] width 80 height 15
select select ""pending""
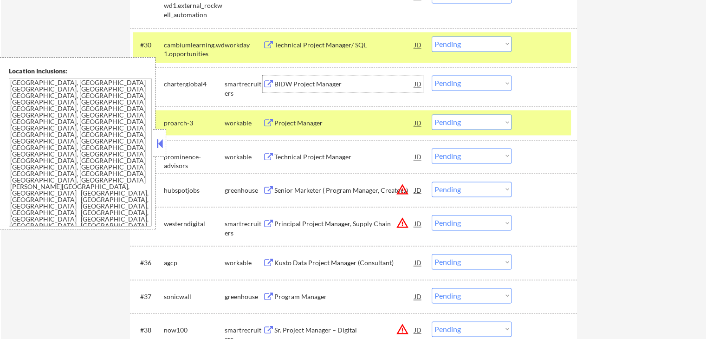
click at [285, 82] on div "BIDW Project Manager" at bounding box center [344, 83] width 140 height 9
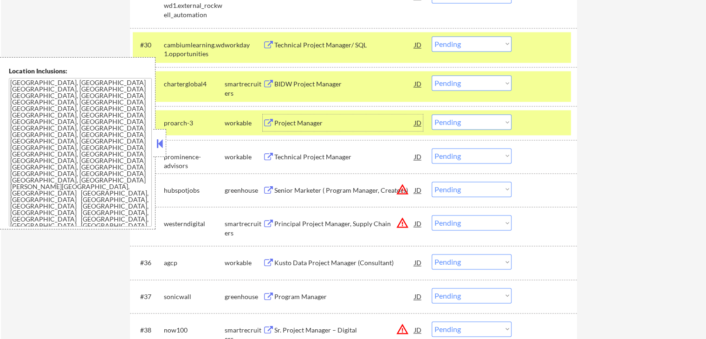
click at [288, 127] on div "Project Manager" at bounding box center [344, 122] width 140 height 9
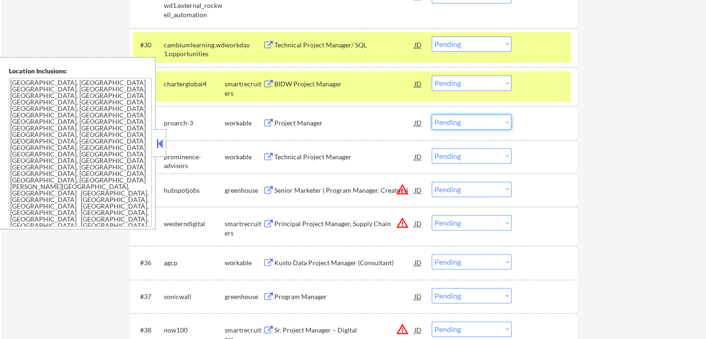
click at [483, 120] on select "Choose an option... Pending Applied Excluded (Questions) Excluded (Expired) Exc…" at bounding box center [472, 121] width 80 height 15
click at [432, 114] on select "Choose an option... Pending Applied Excluded (Questions) Excluded (Expired) Exc…" at bounding box center [472, 121] width 80 height 15
select select ""pending""
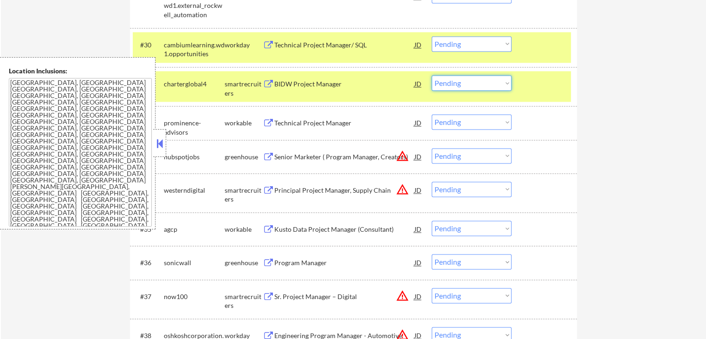
click at [472, 76] on select "Choose an option... Pending Applied Excluded (Questions) Excluded (Expired) Exc…" at bounding box center [472, 82] width 80 height 15
click at [432, 75] on select "Choose an option... Pending Applied Excluded (Questions) Excluded (Expired) Exc…" at bounding box center [472, 82] width 80 height 15
click at [297, 130] on div "Technical Project Manager" at bounding box center [344, 122] width 140 height 17
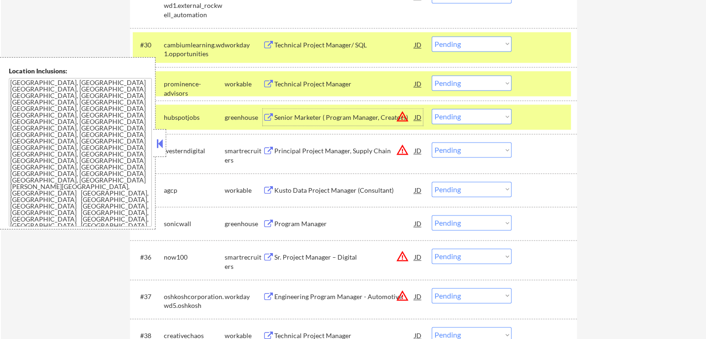
click at [468, 86] on select "Choose an option... Pending Applied Excluded (Questions) Excluded (Expired) Exc…" at bounding box center [472, 82] width 80 height 15
click at [432, 75] on select "Choose an option... Pending Applied Excluded (Questions) Excluded (Expired) Exc…" at bounding box center [472, 82] width 80 height 15
click at [340, 117] on div "Senior Marketer ( Program Manager, Creators)" at bounding box center [344, 117] width 140 height 9
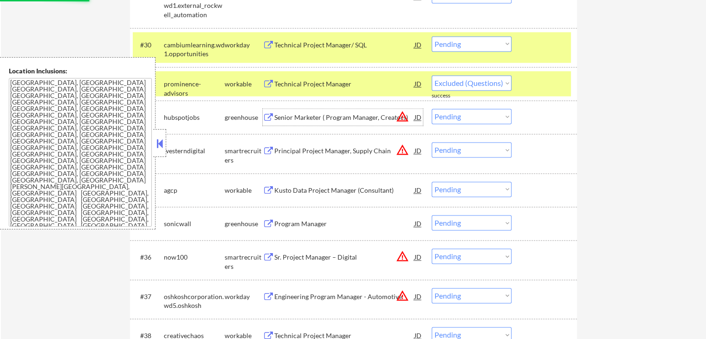
click at [282, 149] on div "Principal Project Manager, Supply Chain" at bounding box center [344, 150] width 140 height 9
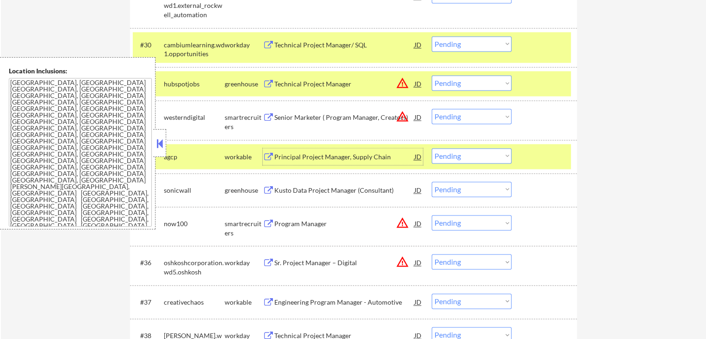
click at [474, 80] on select "Choose an option... Pending Applied Excluded (Questions) Excluded (Expired) Exc…" at bounding box center [472, 82] width 80 height 15
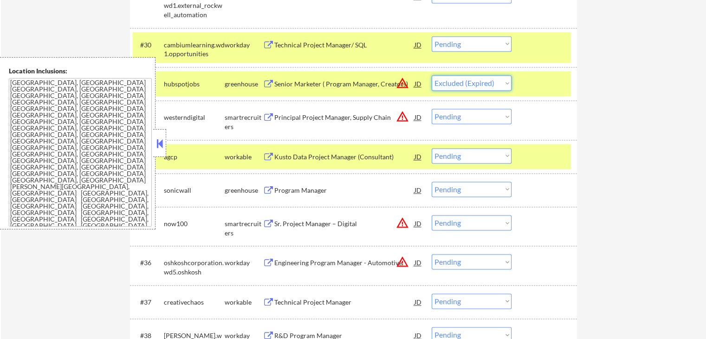
click at [432, 75] on select "Choose an option... Pending Applied Excluded (Questions) Excluded (Expired) Exc…" at bounding box center [472, 82] width 80 height 15
click at [320, 150] on div "Kusto Data Project Manager (Consultant)" at bounding box center [344, 156] width 140 height 17
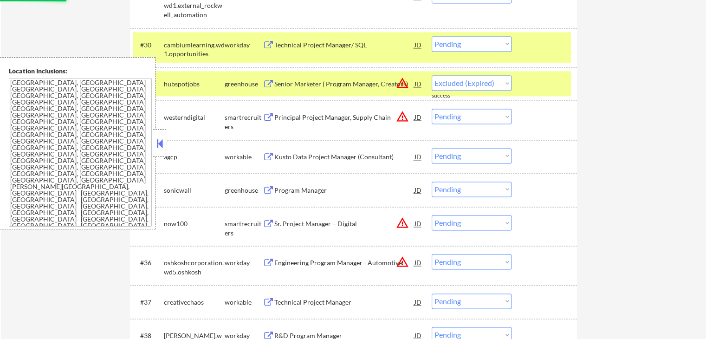
select select ""pending""
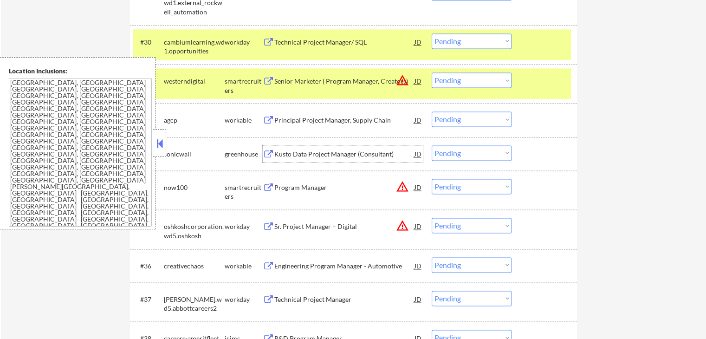
scroll to position [1417, 0]
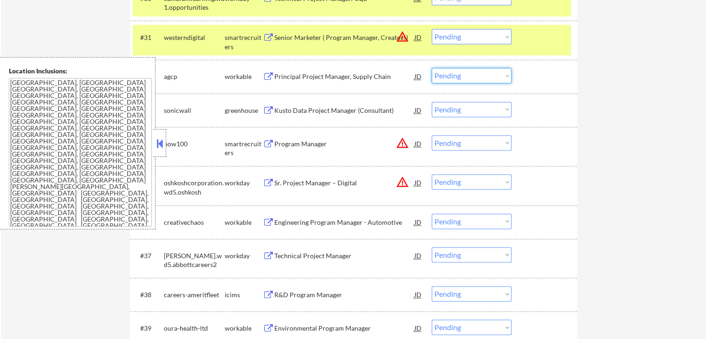
drag, startPoint x: 488, startPoint y: 72, endPoint x: 486, endPoint y: 82, distance: 10.6
click at [488, 72] on select "Choose an option... Pending Applied Excluded (Questions) Excluded (Expired) Exc…" at bounding box center [472, 75] width 80 height 15
click at [432, 68] on select "Choose an option... Pending Applied Excluded (Questions) Excluded (Expired) Exc…" at bounding box center [472, 75] width 80 height 15
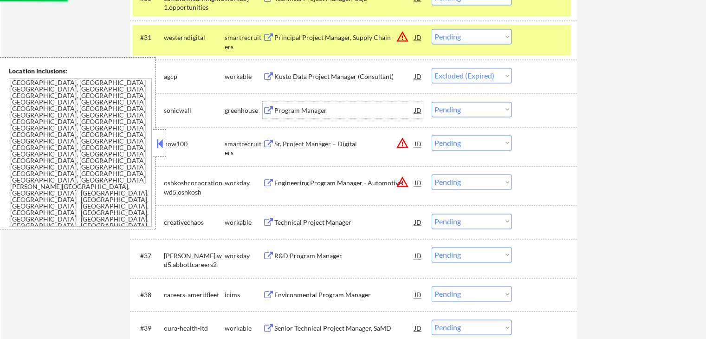
click at [297, 110] on div "Program Manager" at bounding box center [344, 110] width 140 height 9
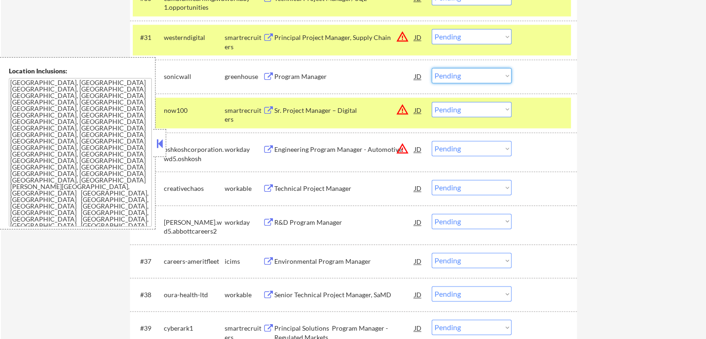
drag, startPoint x: 478, startPoint y: 73, endPoint x: 481, endPoint y: 81, distance: 8.2
click at [478, 73] on select "Choose an option... Pending Applied Excluded (Questions) Excluded (Expired) Exc…" at bounding box center [472, 75] width 80 height 15
click at [432, 68] on select "Choose an option... Pending Applied Excluded (Questions) Excluded (Expired) Exc…" at bounding box center [472, 75] width 80 height 15
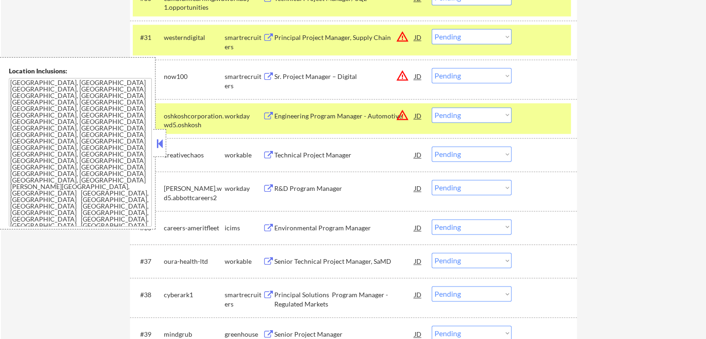
click at [459, 77] on select "Choose an option... Pending Applied Excluded (Questions) Excluded (Expired) Exc…" at bounding box center [472, 75] width 80 height 15
click at [432, 68] on select "Choose an option... Pending Applied Excluded (Questions) Excluded (Expired) Exc…" at bounding box center [472, 75] width 80 height 15
click at [304, 154] on div "Technical Project Manager" at bounding box center [344, 154] width 140 height 9
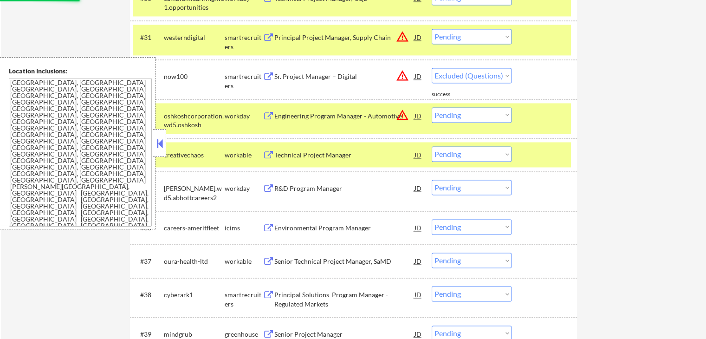
select select ""pending""
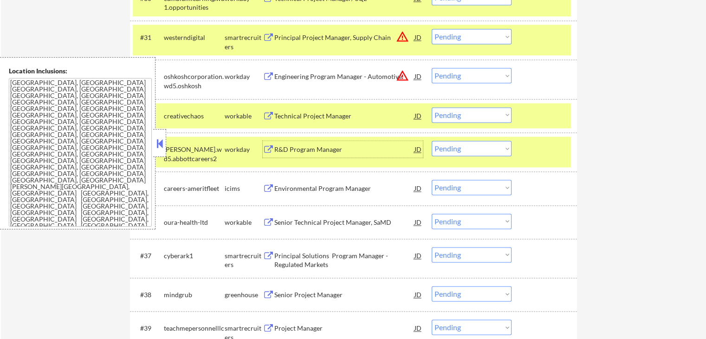
click at [292, 221] on div "Senior Technical Project Manager, SaMD" at bounding box center [344, 222] width 140 height 9
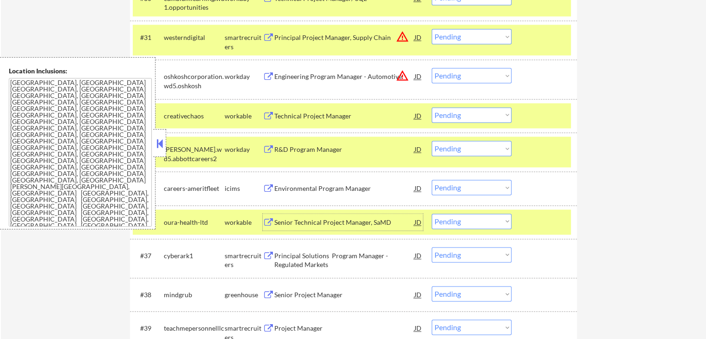
drag, startPoint x: 478, startPoint y: 112, endPoint x: 477, endPoint y: 121, distance: 8.9
click at [478, 112] on select "Choose an option... Pending Applied Excluded (Questions) Excluded (Expired) Exc…" at bounding box center [472, 114] width 80 height 15
click at [432, 107] on select "Choose an option... Pending Applied Excluded (Questions) Excluded (Expired) Exc…" at bounding box center [472, 114] width 80 height 15
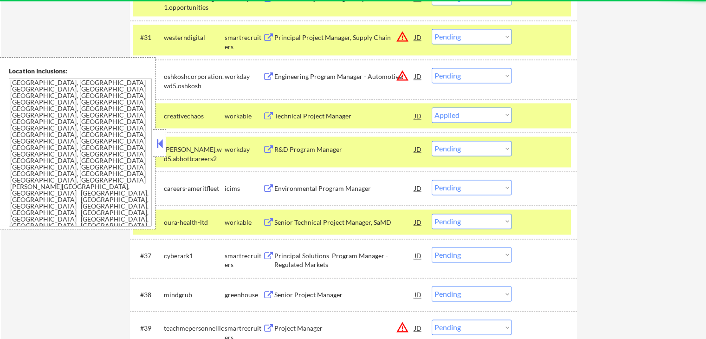
select select ""pending""
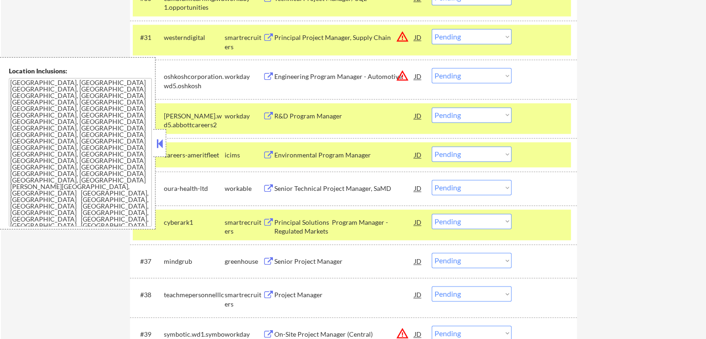
click at [301, 188] on div "Senior Technical Project Manager, SaMD" at bounding box center [344, 188] width 140 height 9
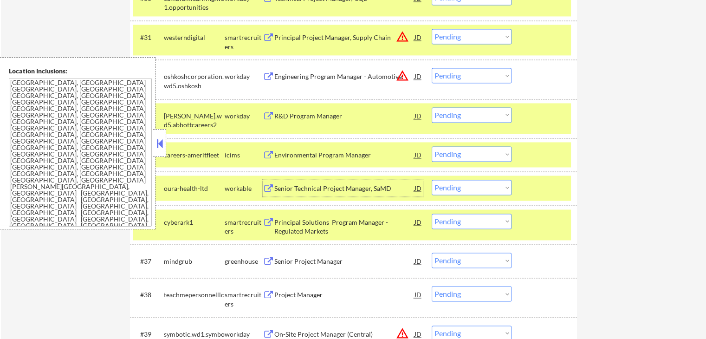
click at [295, 258] on div "Senior Project Manager" at bounding box center [344, 261] width 140 height 9
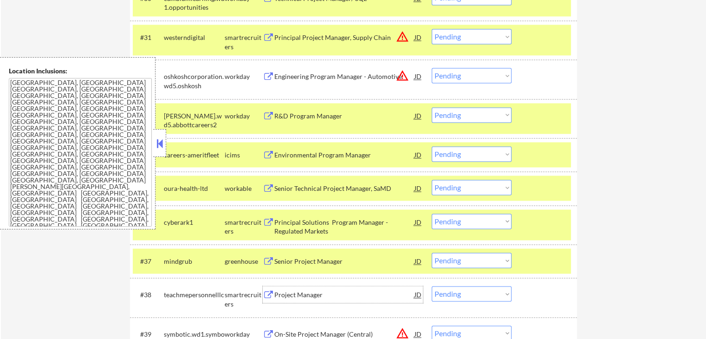
click at [305, 288] on div "Project Manager" at bounding box center [344, 294] width 140 height 17
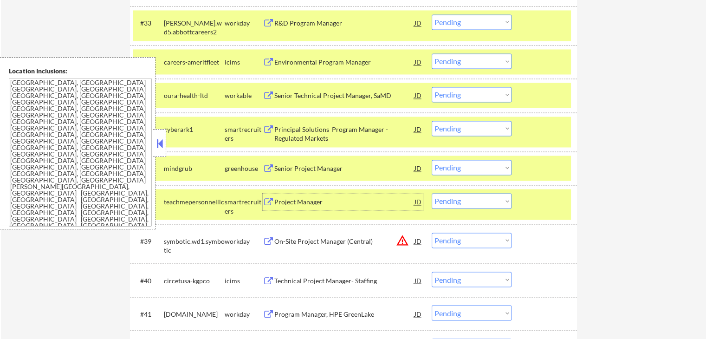
scroll to position [1556, 0]
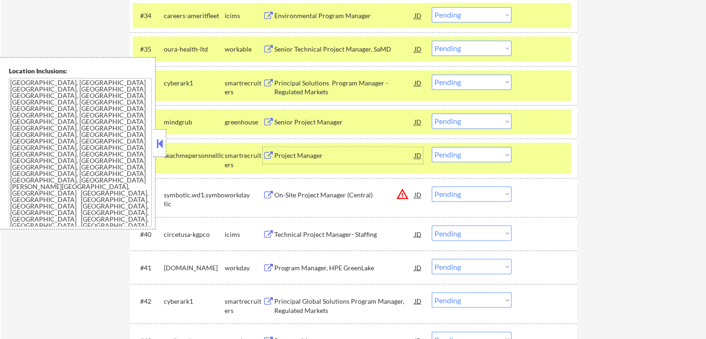
click at [461, 153] on select "Choose an option... Pending Applied Excluded (Questions) Excluded (Expired) Exc…" at bounding box center [472, 154] width 80 height 15
select select ""applied""
click at [432, 147] on select "Choose an option... Pending Applied Excluded (Questions) Excluded (Expired) Exc…" at bounding box center [472, 154] width 80 height 15
click at [466, 121] on select "Choose an option... Pending Applied Excluded (Questions) Excluded (Expired) Exc…" at bounding box center [472, 120] width 80 height 15
click at [432, 113] on select "Choose an option... Pending Applied Excluded (Questions) Excluded (Expired) Exc…" at bounding box center [472, 120] width 80 height 15
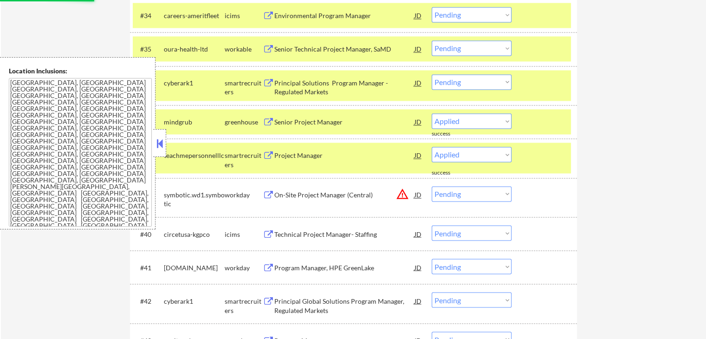
select select ""pending""
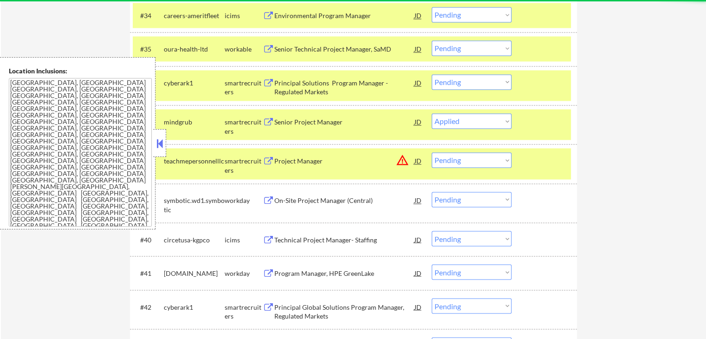
select select ""pending""
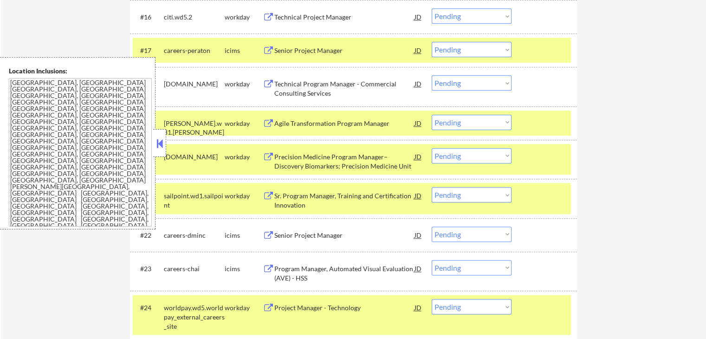
scroll to position [628, 0]
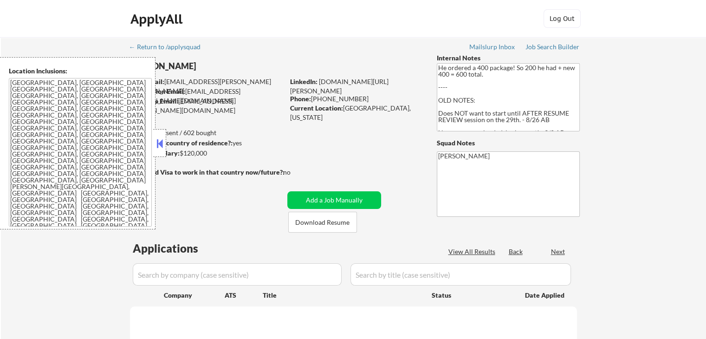
select select ""pending""
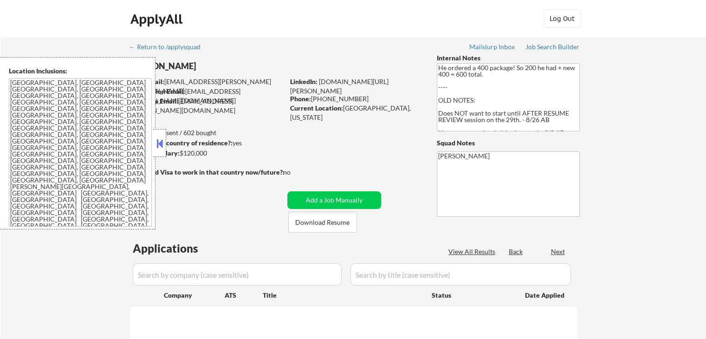
select select ""pending""
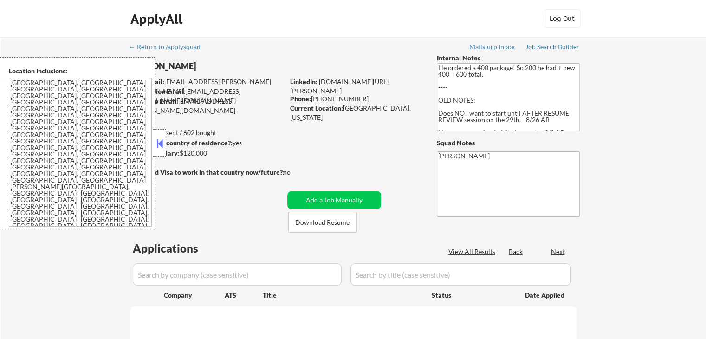
select select ""pending""
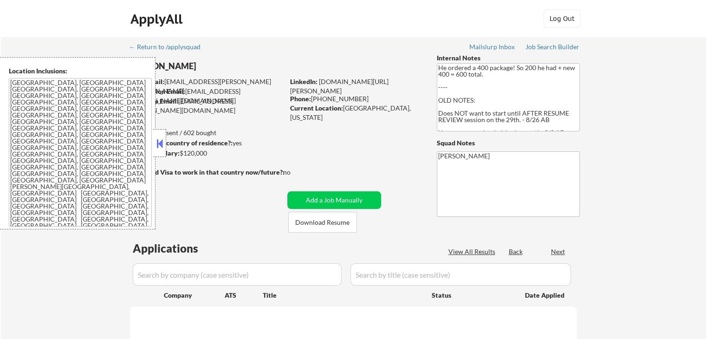
select select ""pending""
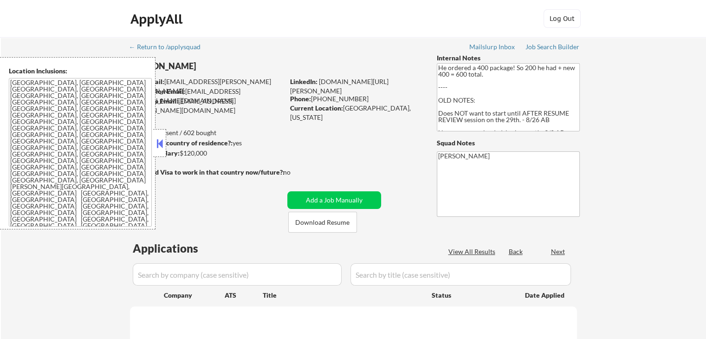
select select ""pending""
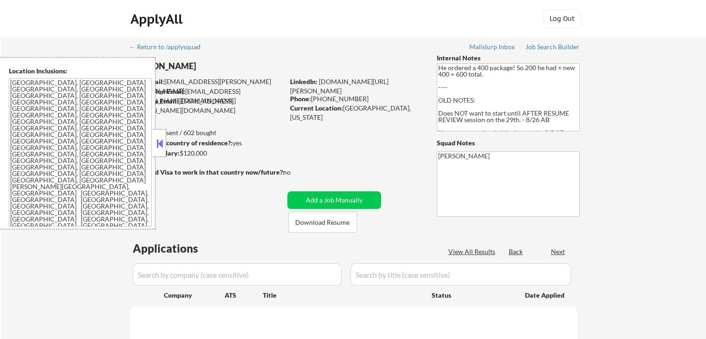
select select ""pending""
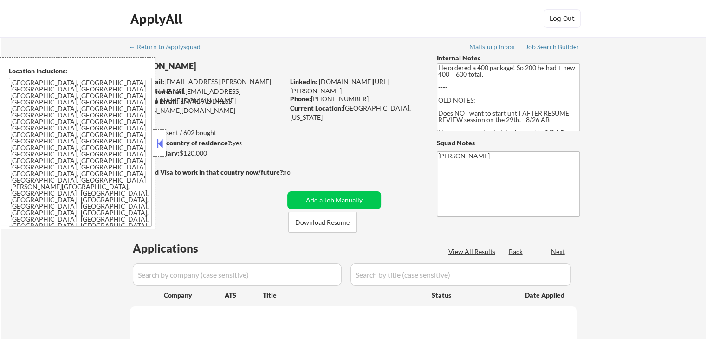
select select ""pending""
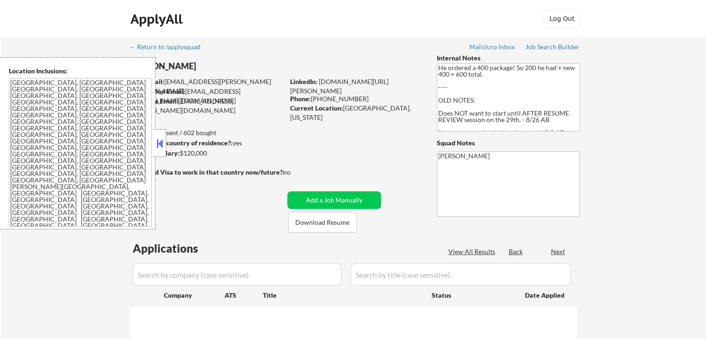
select select ""pending""
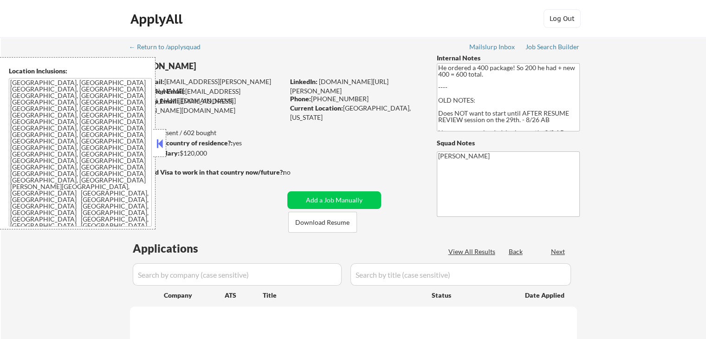
select select ""pending""
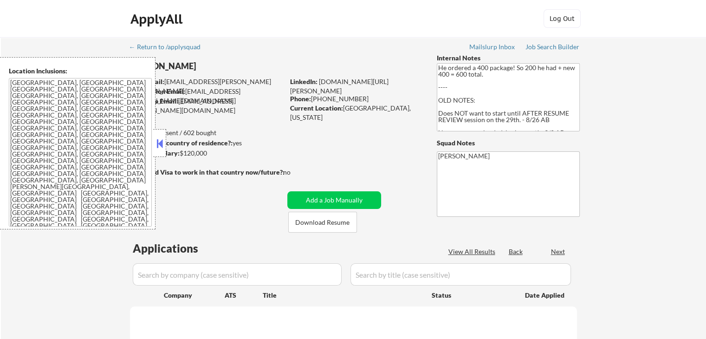
select select ""pending""
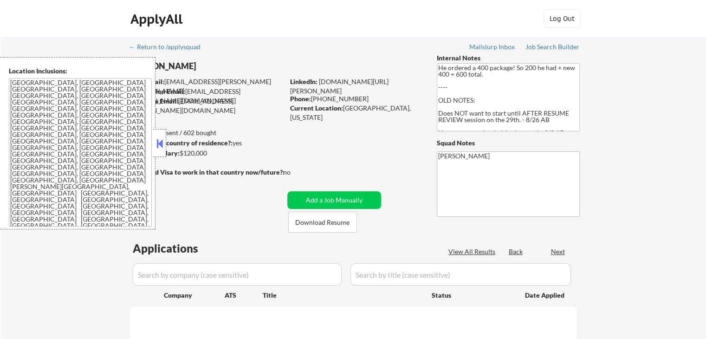
select select ""pending""
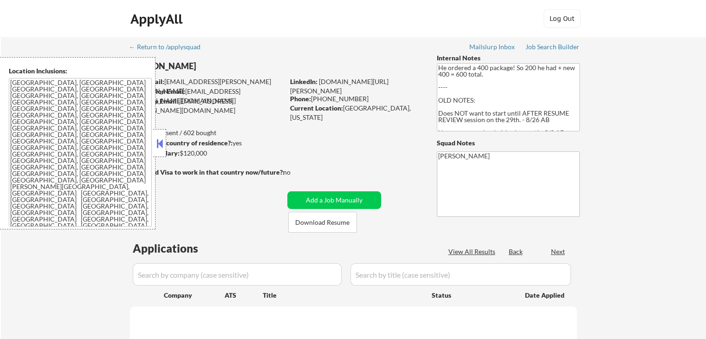
select select ""pending""
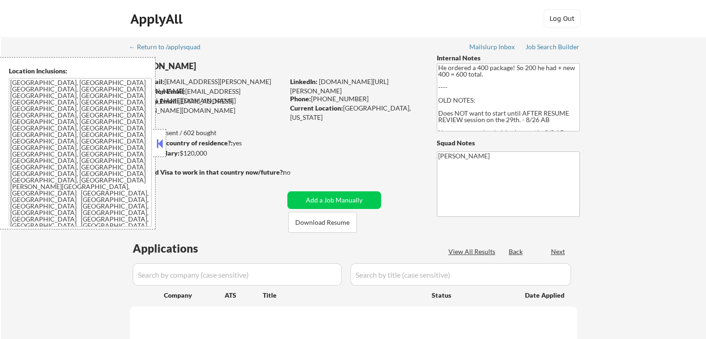
select select ""pending""
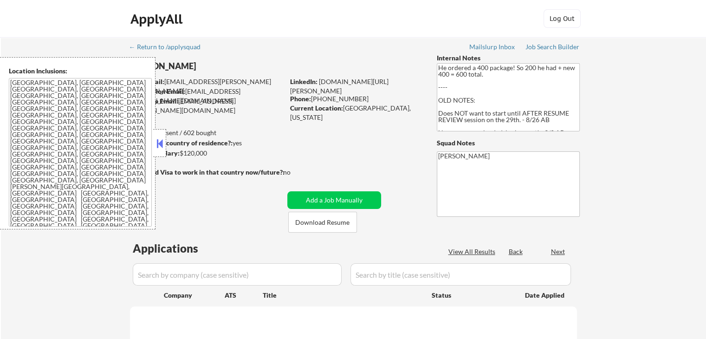
select select ""pending""
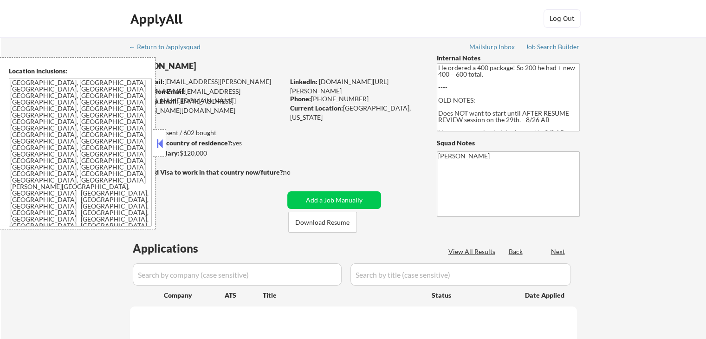
select select ""pending""
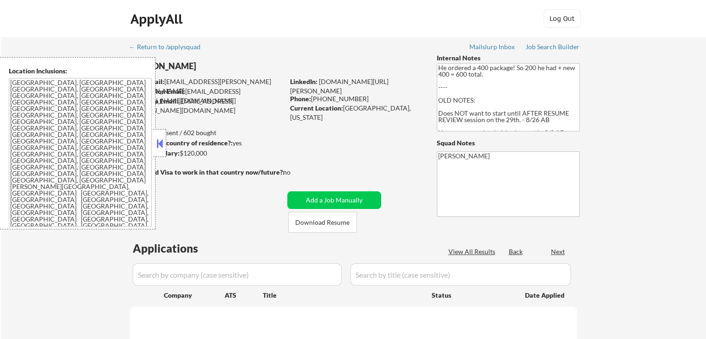
select select ""pending""
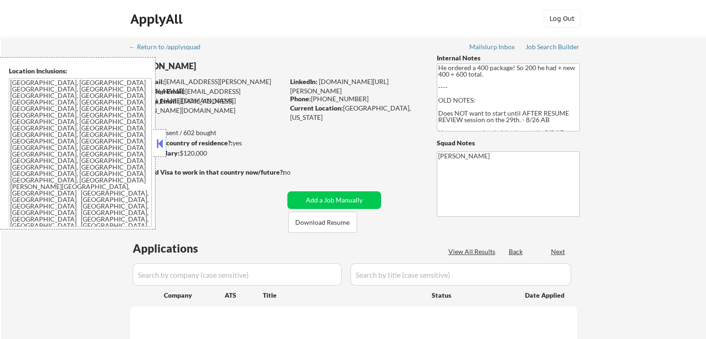
select select ""pending""
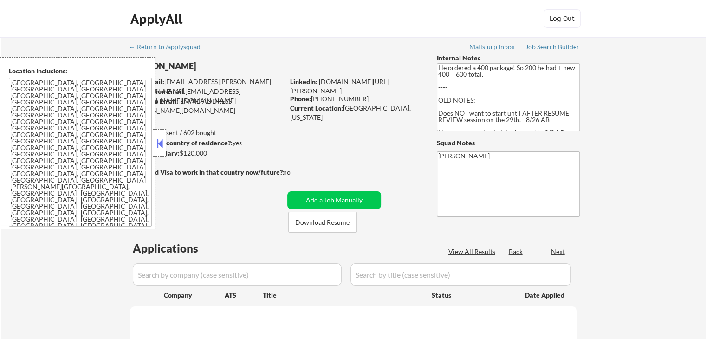
select select ""pending""
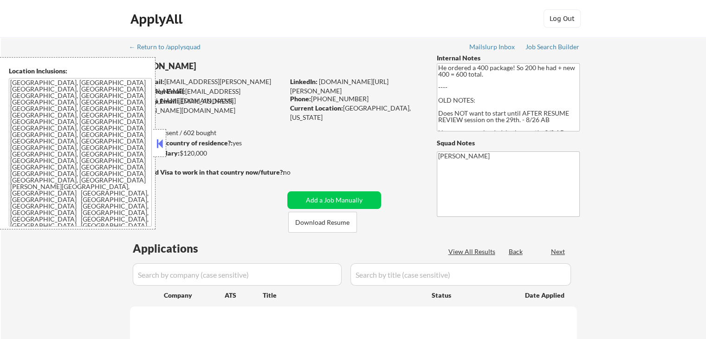
select select ""pending""
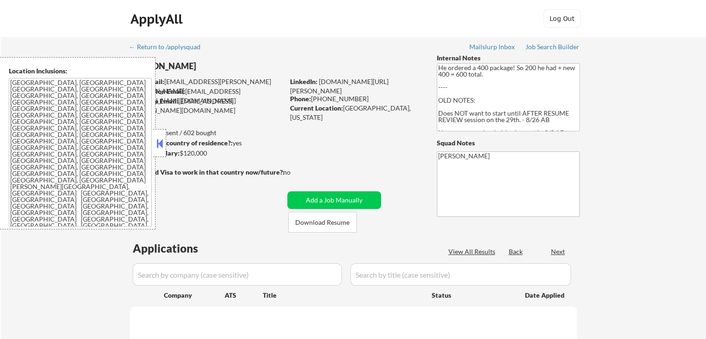
select select ""pending""
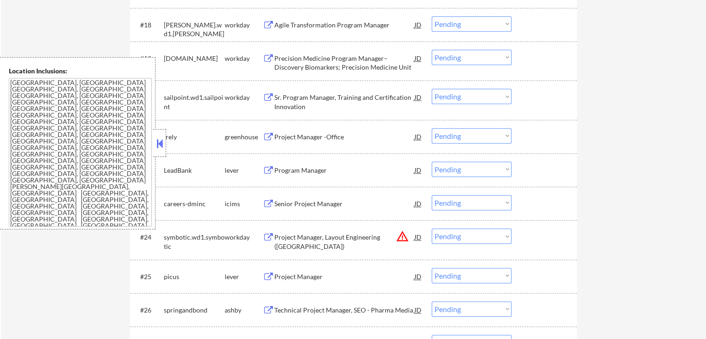
scroll to position [975, 0]
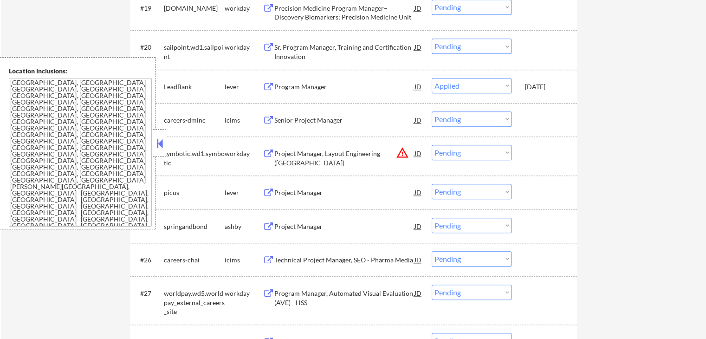
select select ""pending""
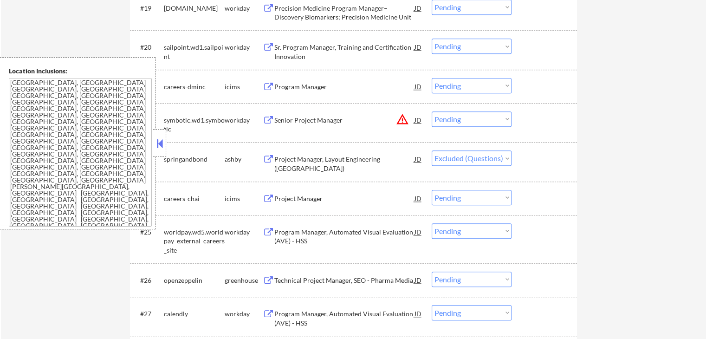
select select ""pending""
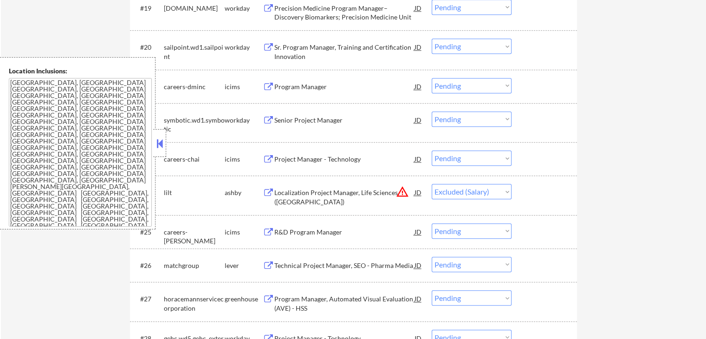
select select ""pending""
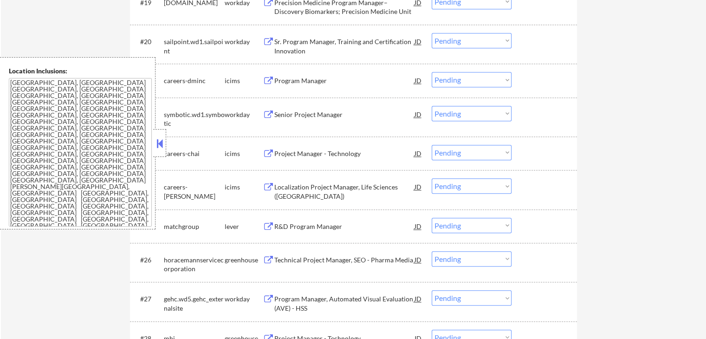
select select ""pending""
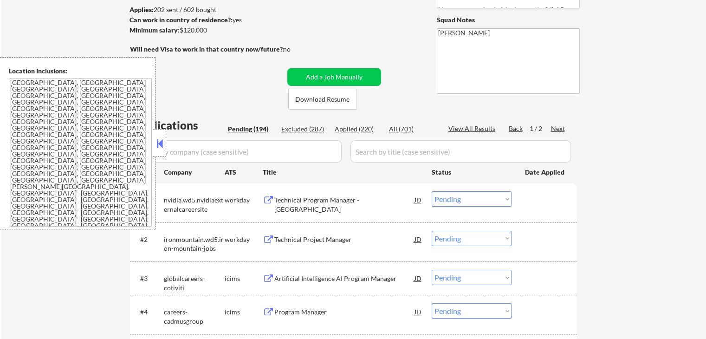
scroll to position [139, 0]
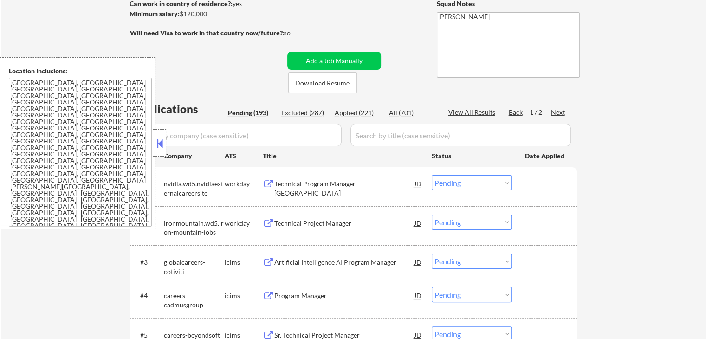
select select ""pending""
select select ""applied""
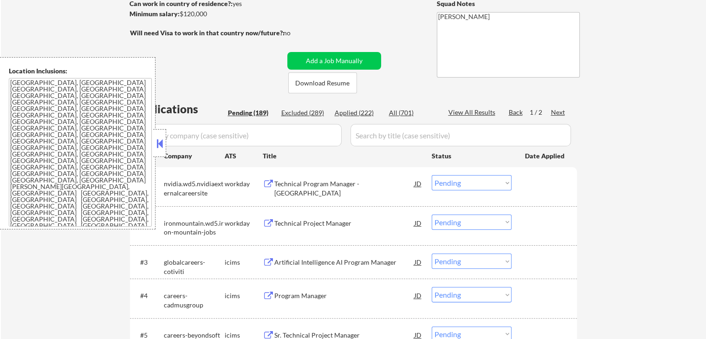
select select ""applied""
select select ""excluded""
select select ""pending""
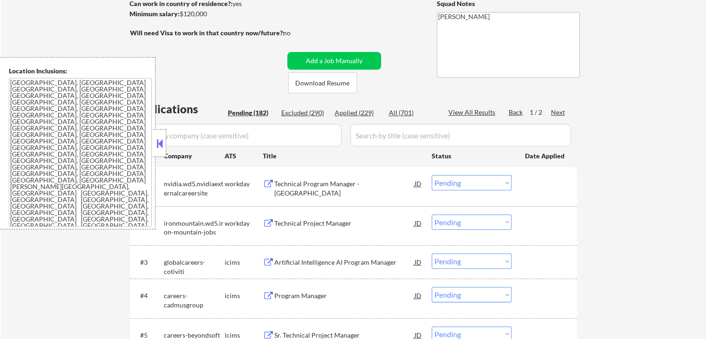
select select ""pending""
click at [355, 114] on div "Applied (230)" at bounding box center [358, 112] width 46 height 9
select select ""applied""
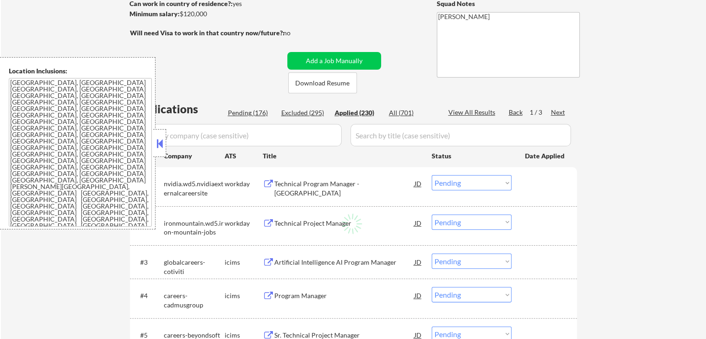
select select ""applied""
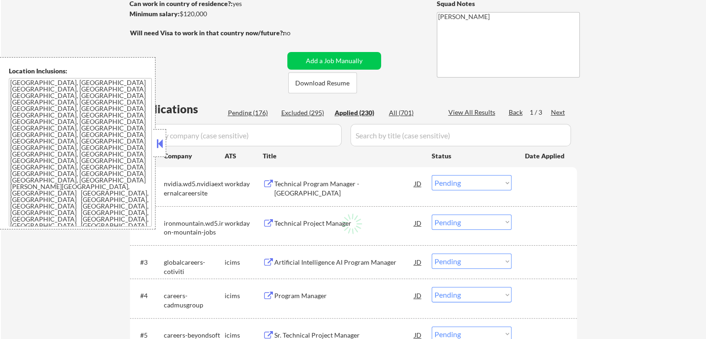
select select ""applied""
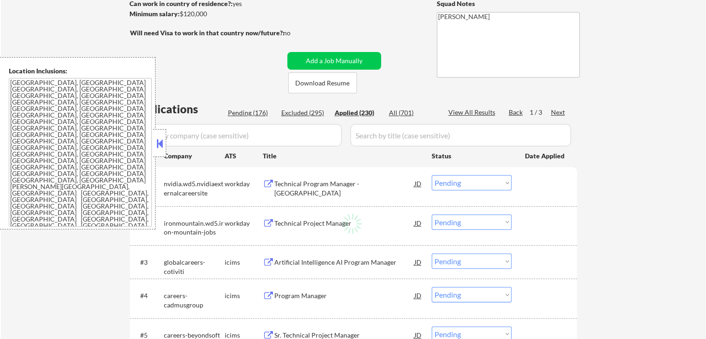
select select ""applied""
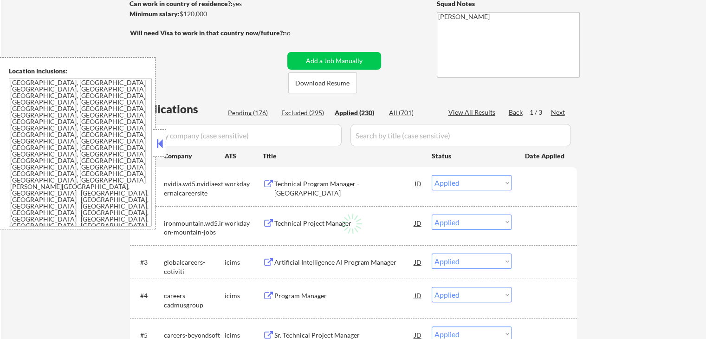
select select ""applied""
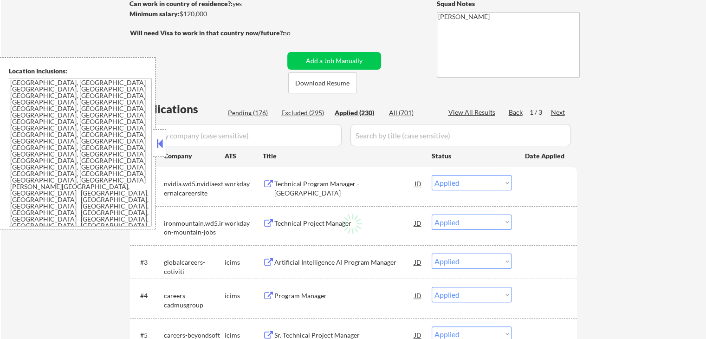
select select ""applied""
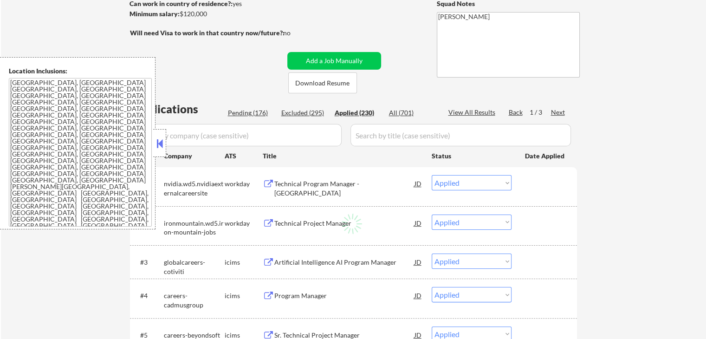
select select ""applied""
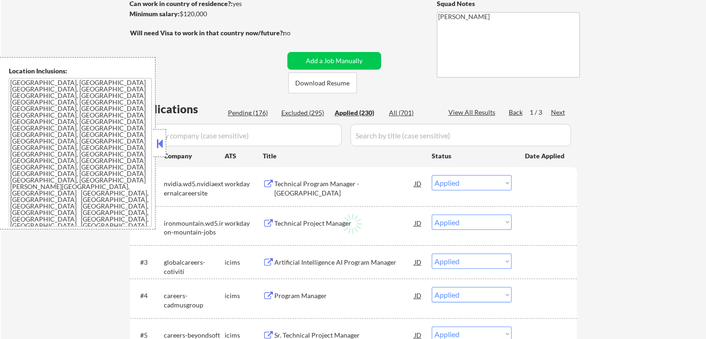
select select ""applied""
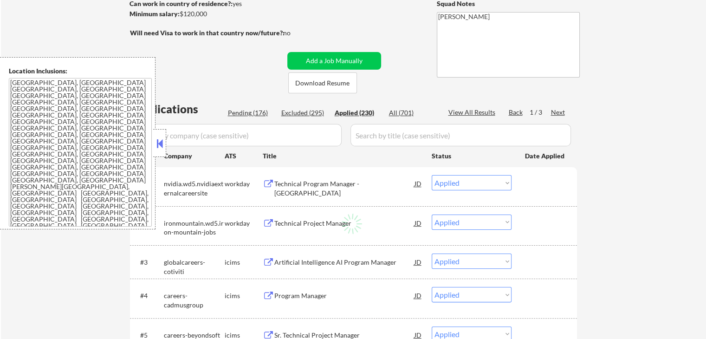
select select ""applied""
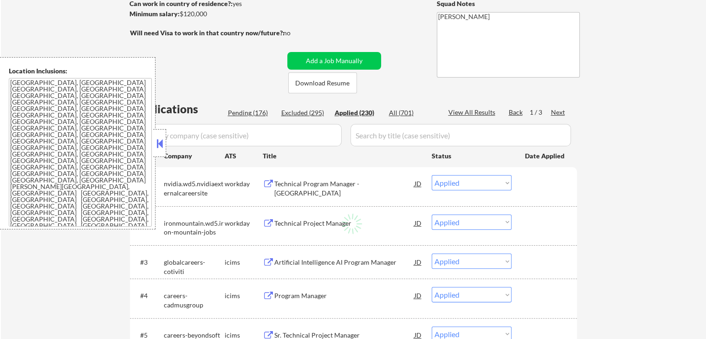
select select ""applied""
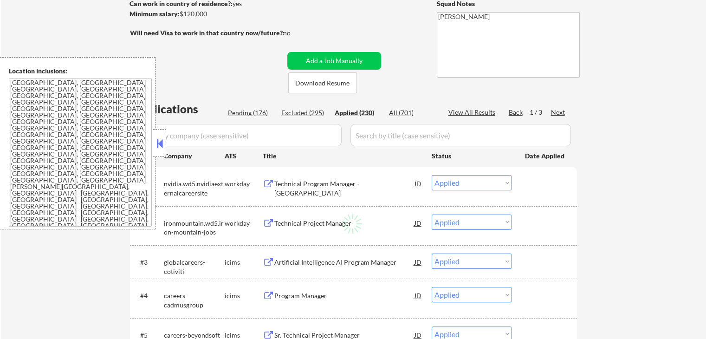
select select ""applied""
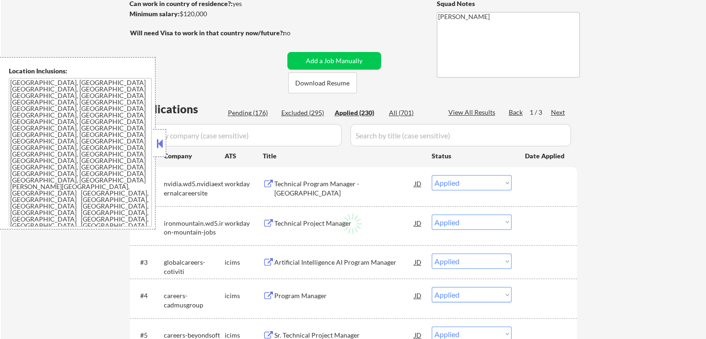
select select ""applied""
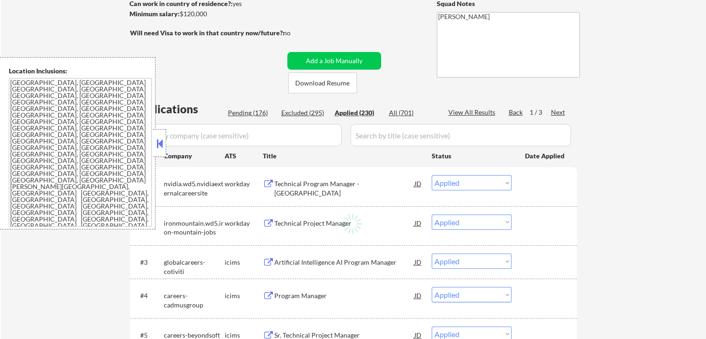
select select ""applied""
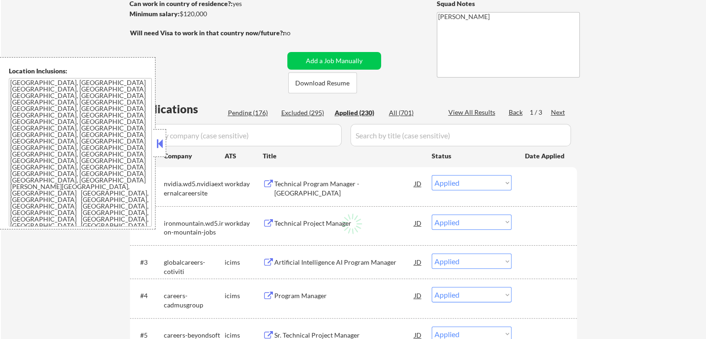
select select ""applied""
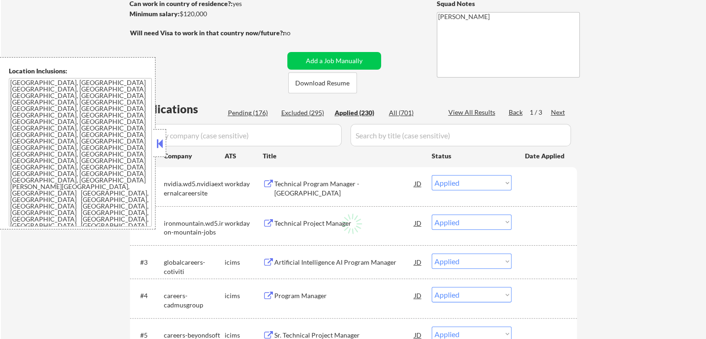
select select ""applied""
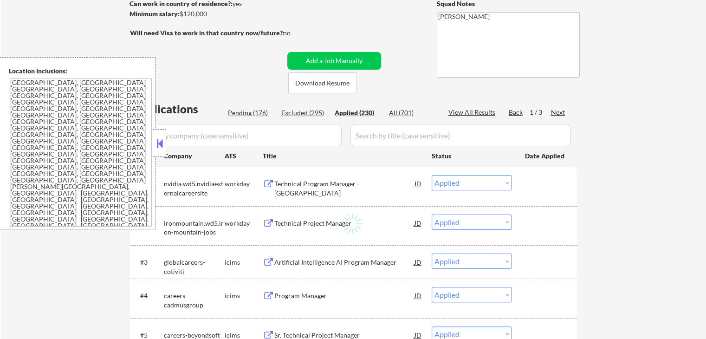
select select ""applied""
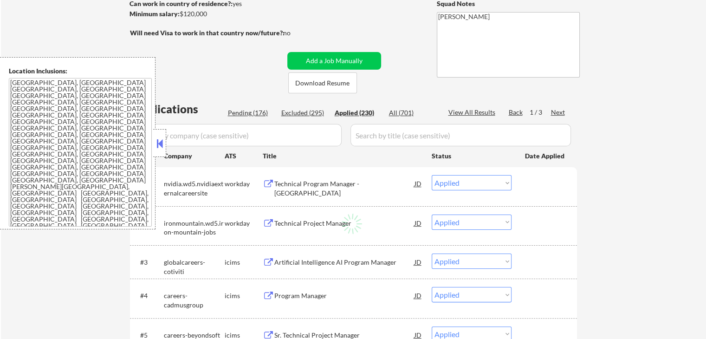
select select ""applied""
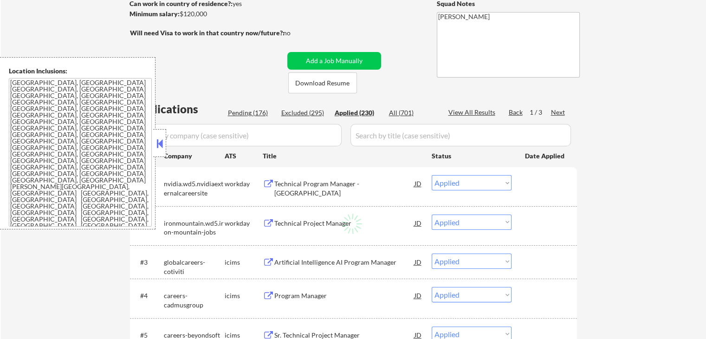
select select ""applied""
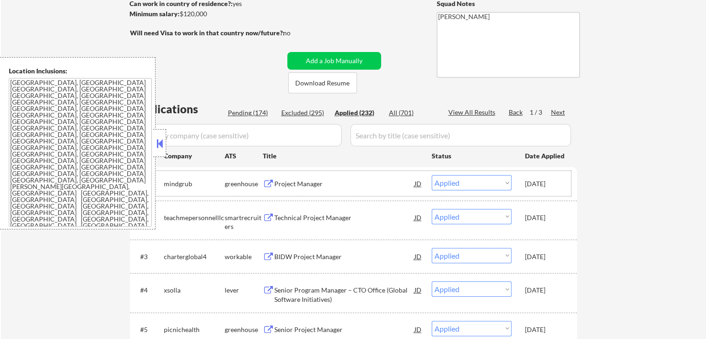
drag, startPoint x: 524, startPoint y: 184, endPoint x: 570, endPoint y: 184, distance: 45.5
click at [570, 184] on div "#1 mindgrub greenhouse Project Manager JD Choose an option... Pending Applied E…" at bounding box center [352, 183] width 438 height 25
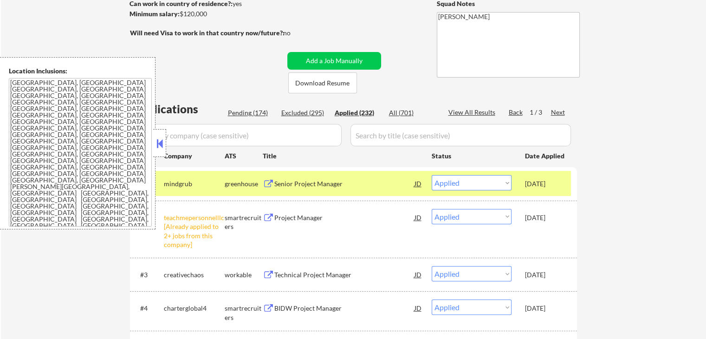
copy div "Sep 9, 2025"
click at [557, 183] on div "#1 mindgrub greenhouse Senior Project Manager JD Choose an option... Pending Ap…" at bounding box center [352, 183] width 438 height 25
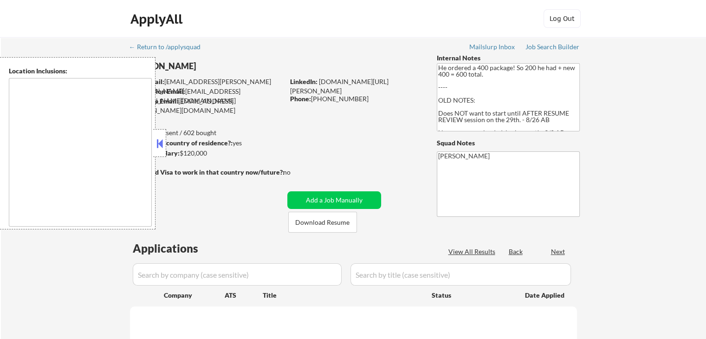
type textarea "[GEOGRAPHIC_DATA], [GEOGRAPHIC_DATA] [GEOGRAPHIC_DATA], [GEOGRAPHIC_DATA] [GEOG…"
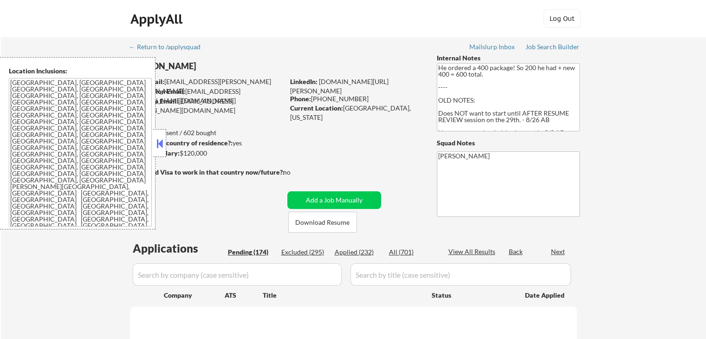
select select ""pending""
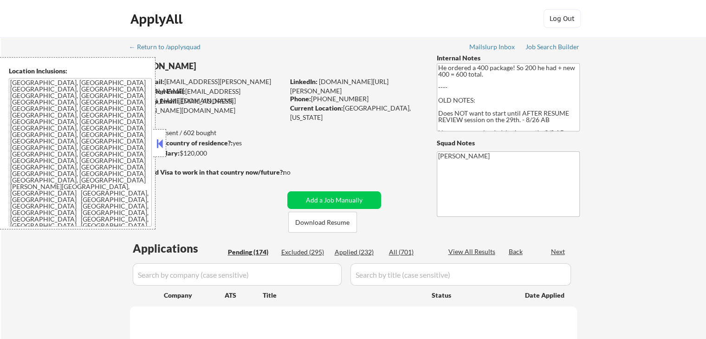
select select ""pending""
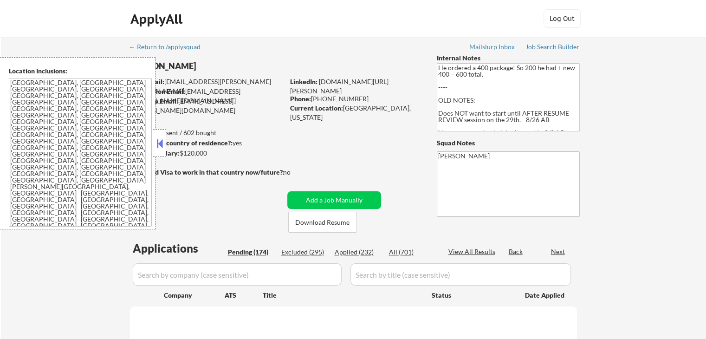
select select ""pending""
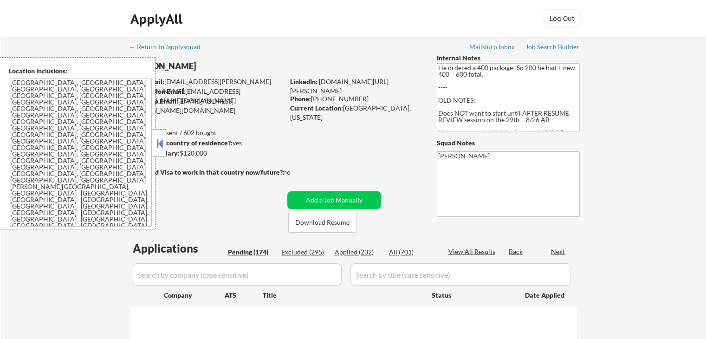
select select ""pending""
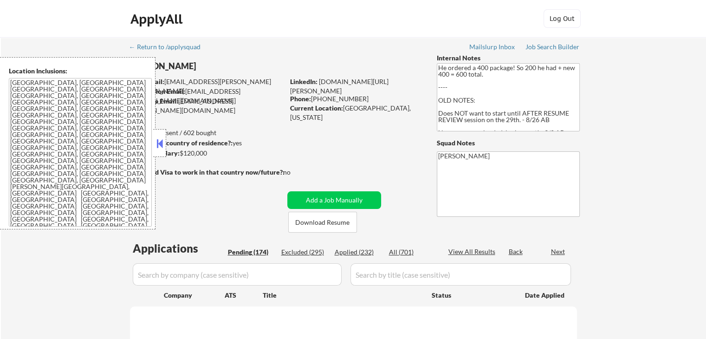
select select ""pending""
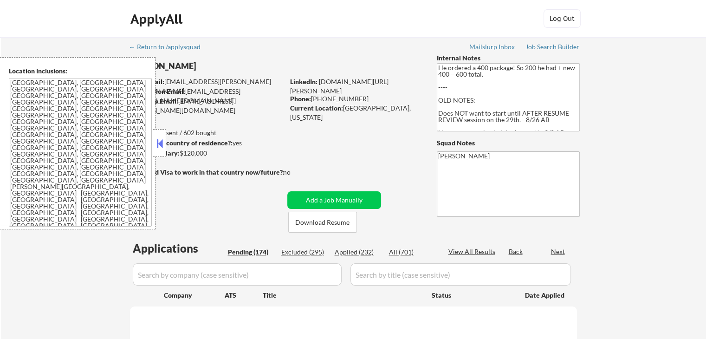
select select ""pending""
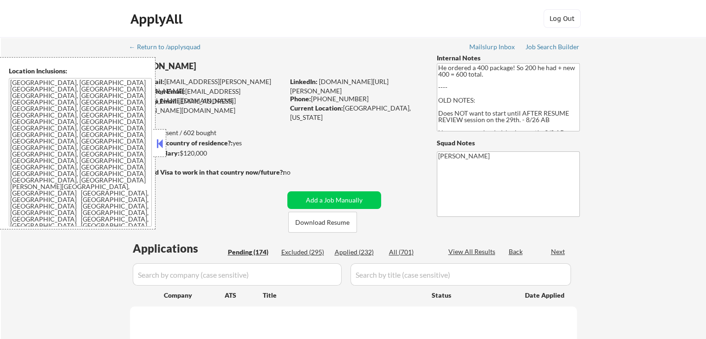
select select ""pending""
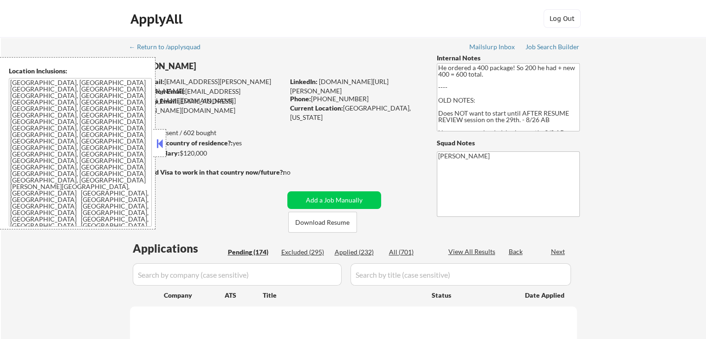
select select ""pending""
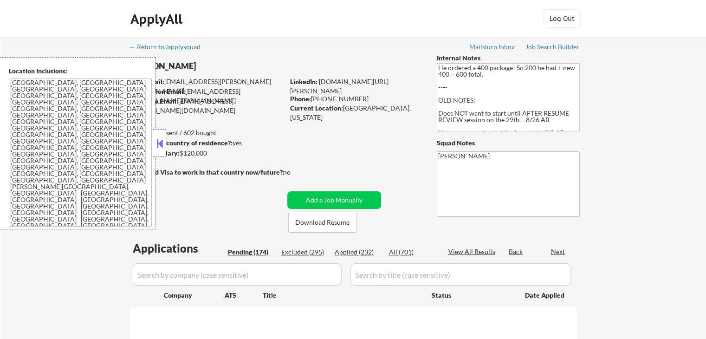
select select ""pending""
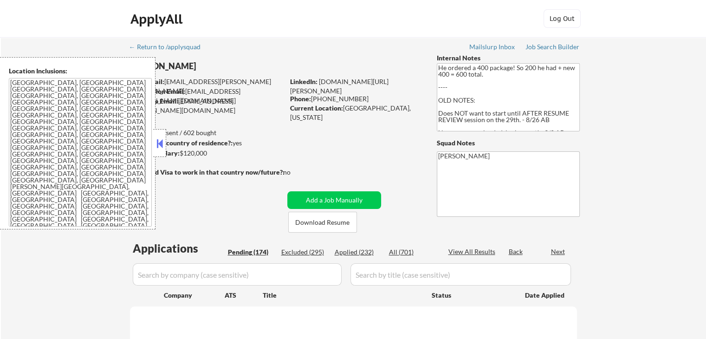
select select ""pending""
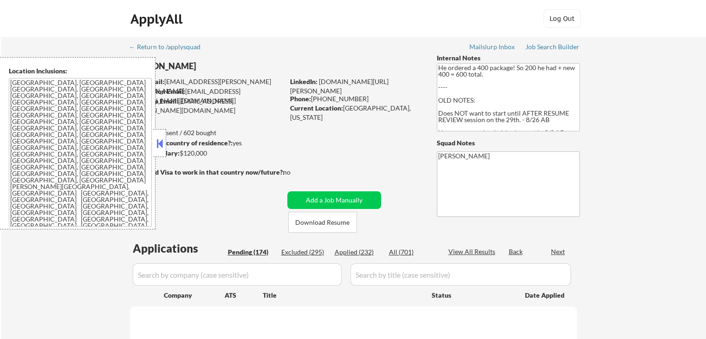
select select ""pending""
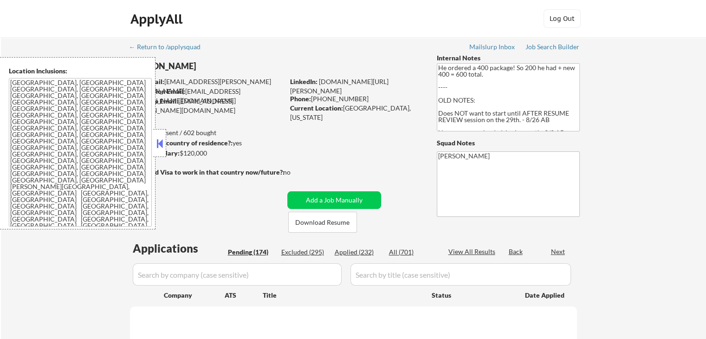
select select ""pending""
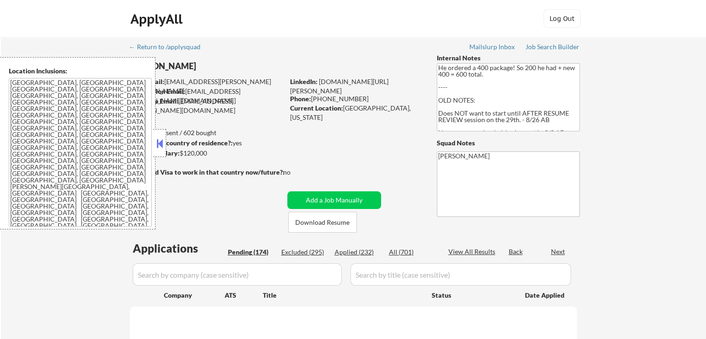
select select ""pending""
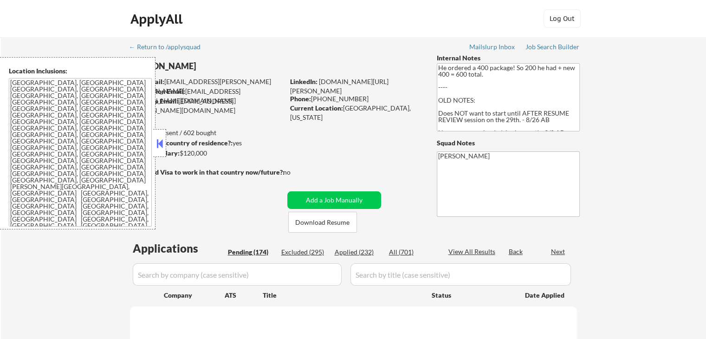
select select ""pending""
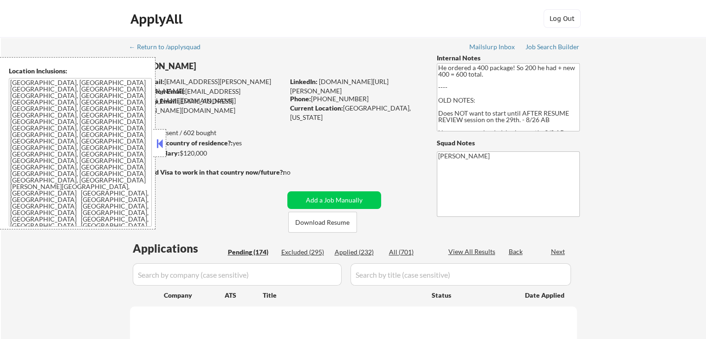
select select ""pending""
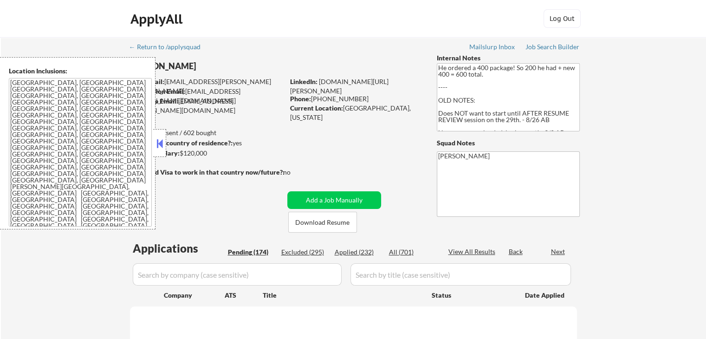
select select ""pending""
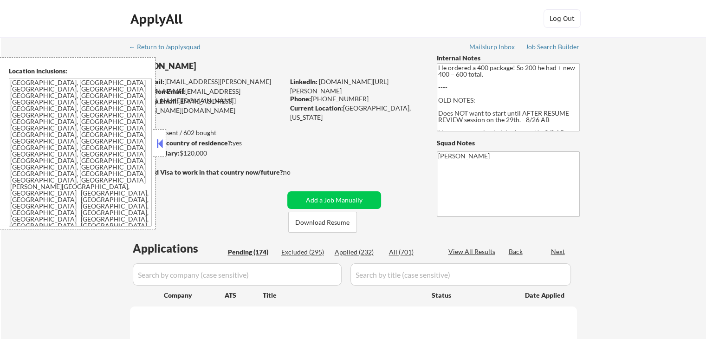
select select ""pending""
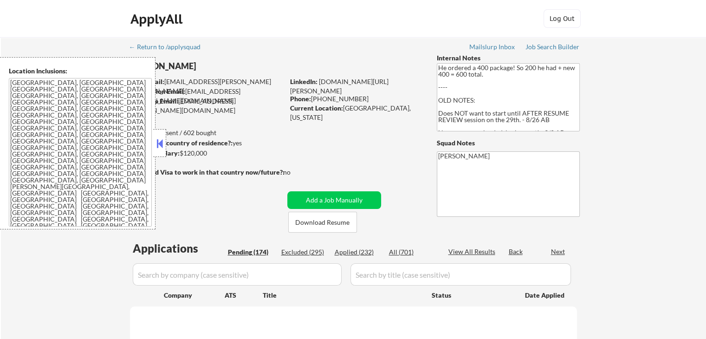
select select ""pending""
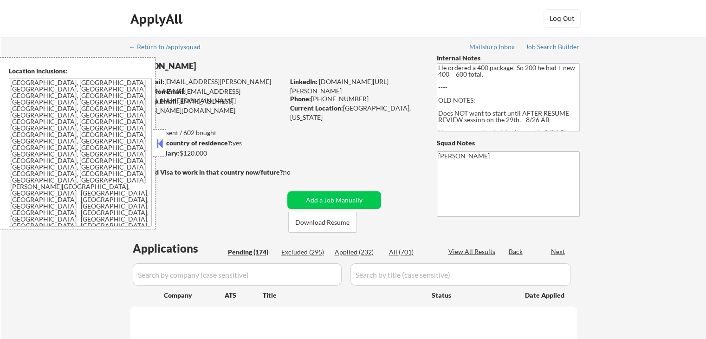
select select ""pending""
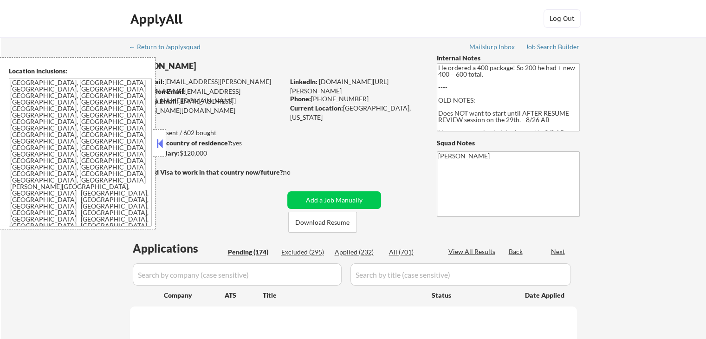
select select ""pending""
